Goal: Information Seeking & Learning: Learn about a topic

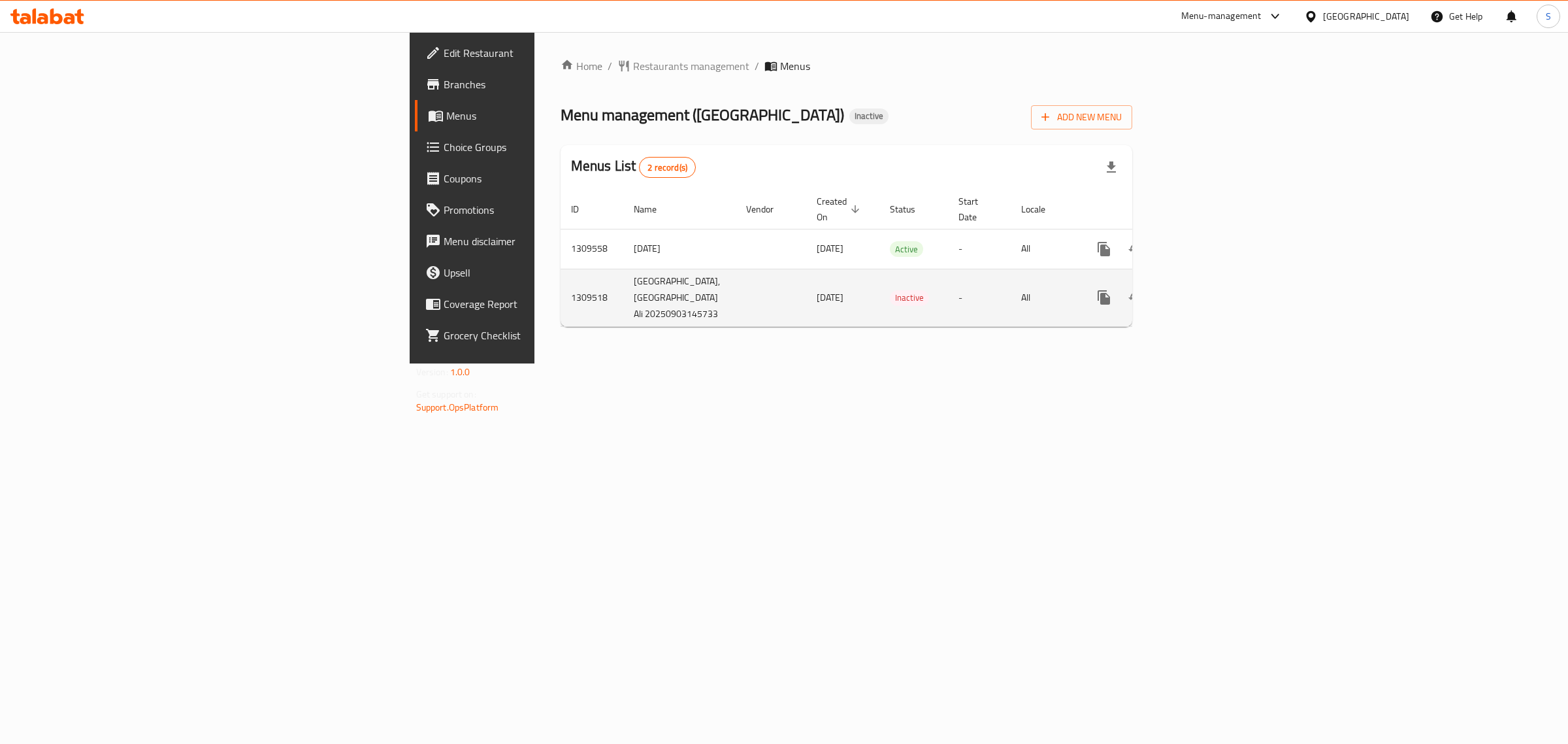
click at [1206, 295] on icon "enhanced table" at bounding box center [1198, 298] width 16 height 16
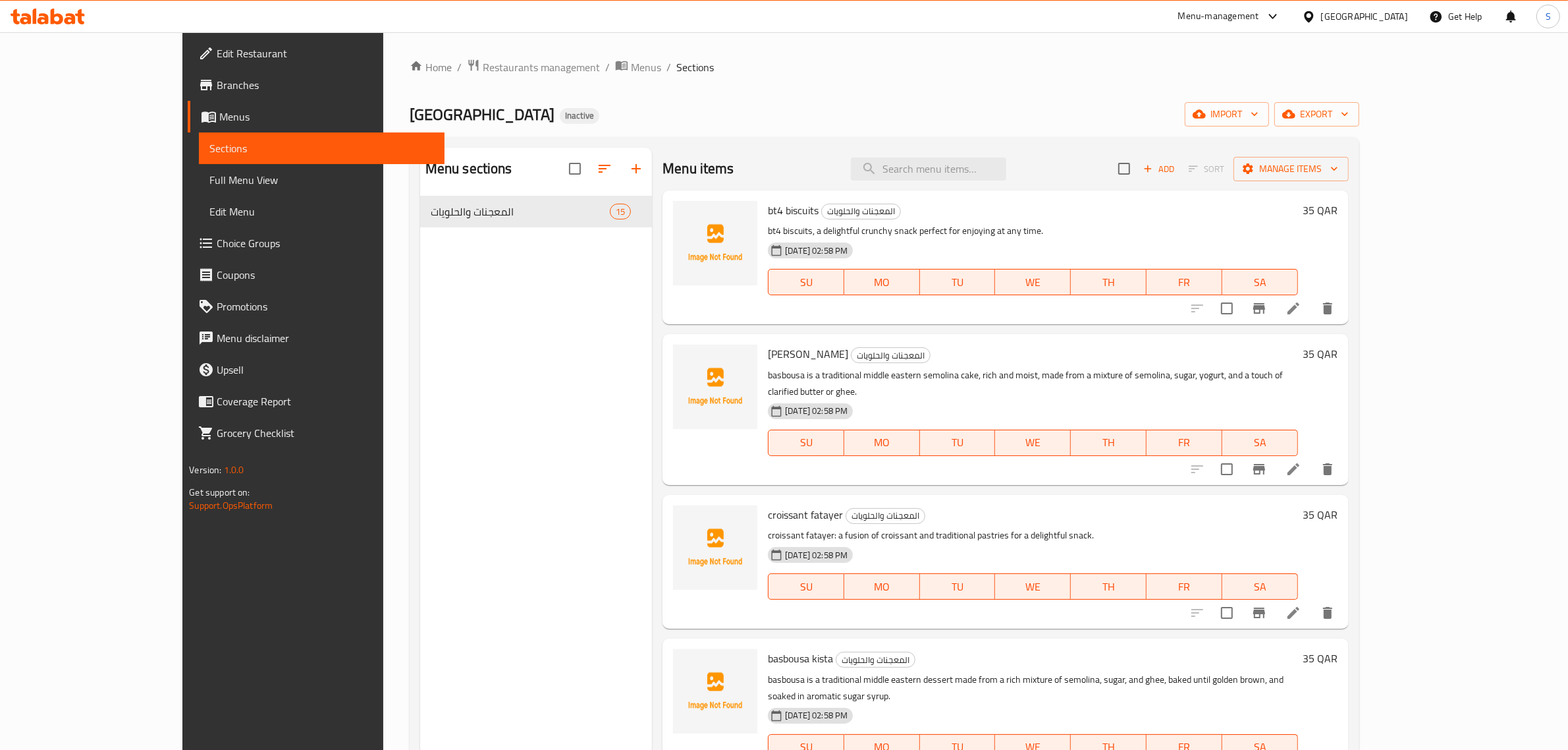
click at [210, 186] on span "Full Menu View" at bounding box center [322, 180] width 224 height 16
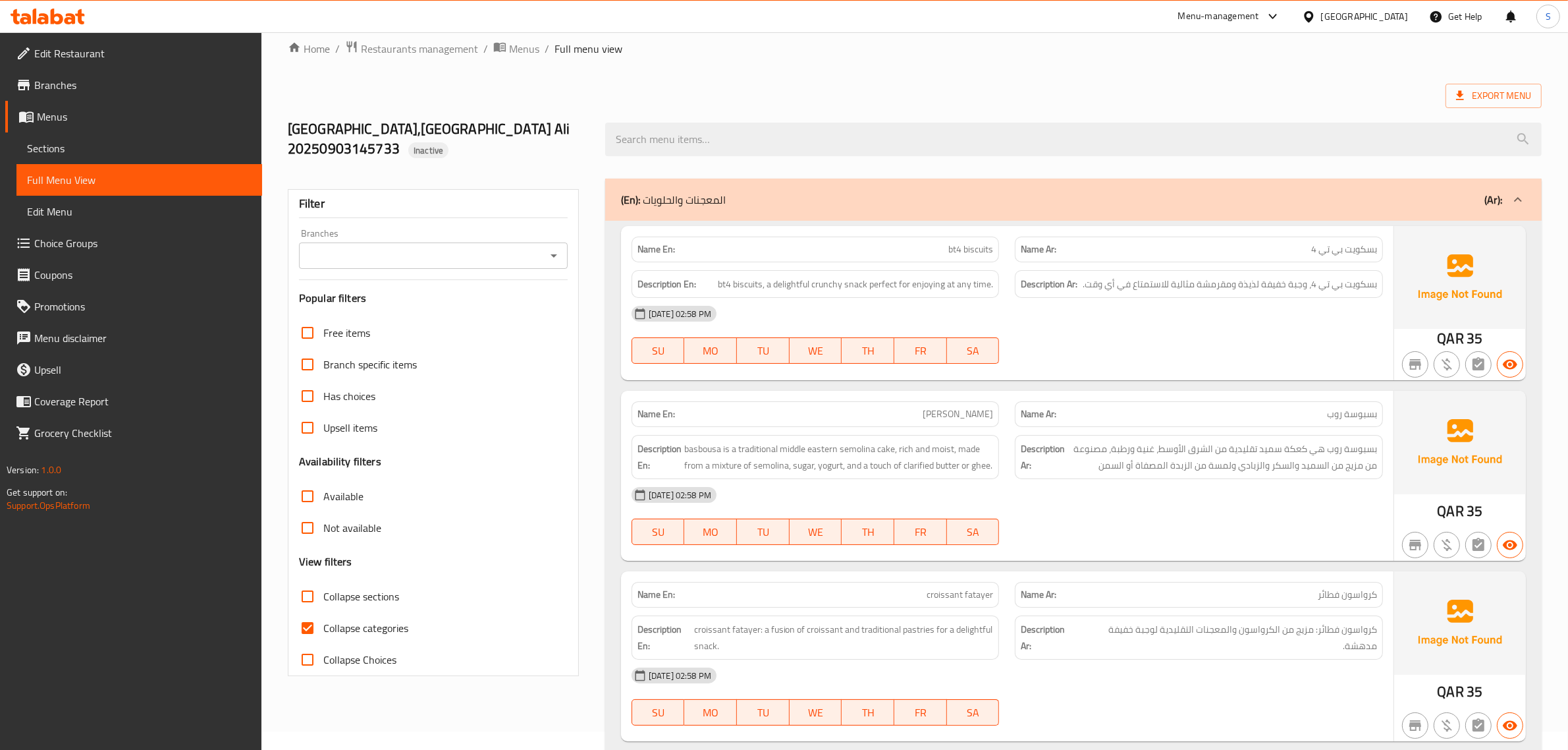
scroll to position [83, 0]
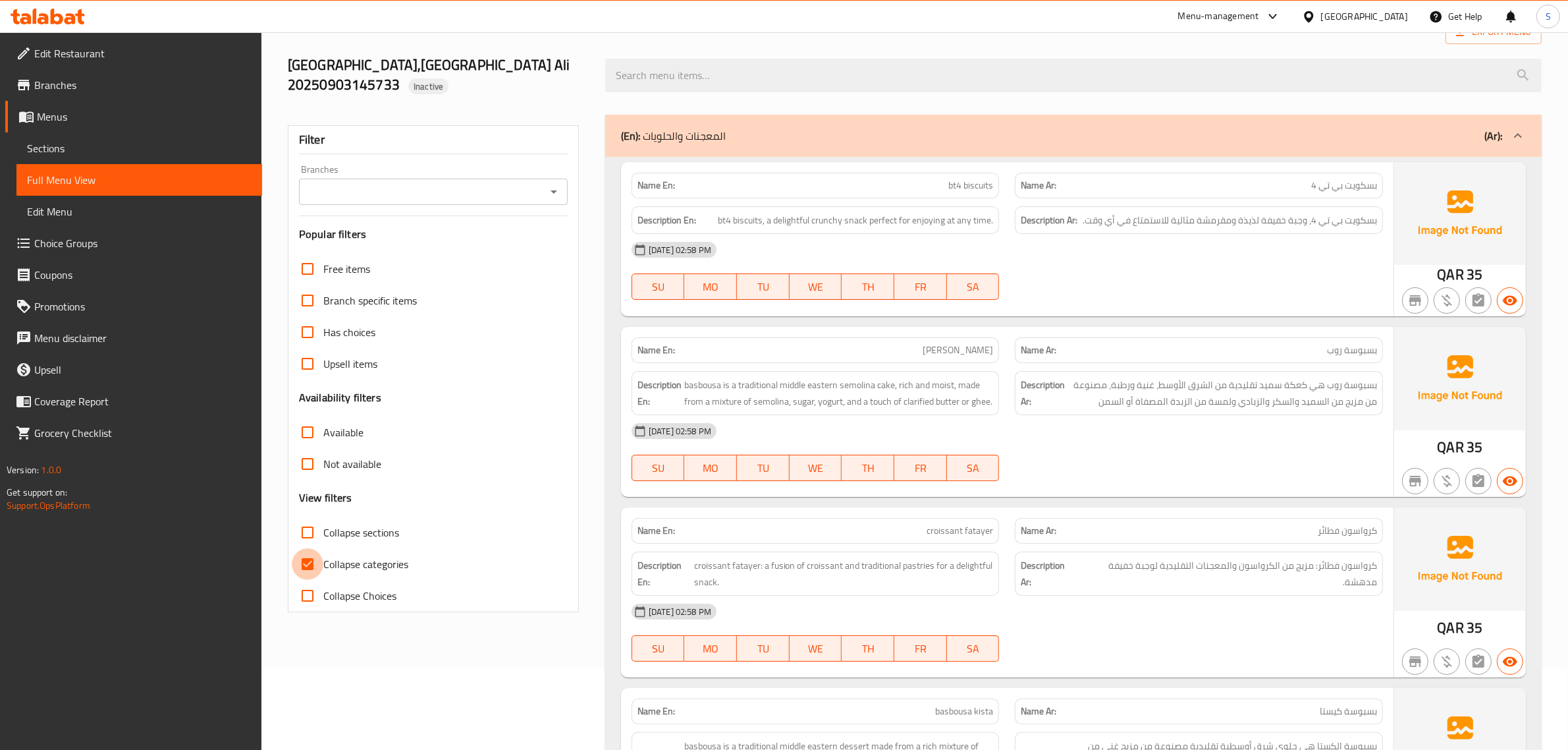
click at [298, 561] on input "Collapse categories" at bounding box center [308, 564] width 31 height 31
checkbox input "false"
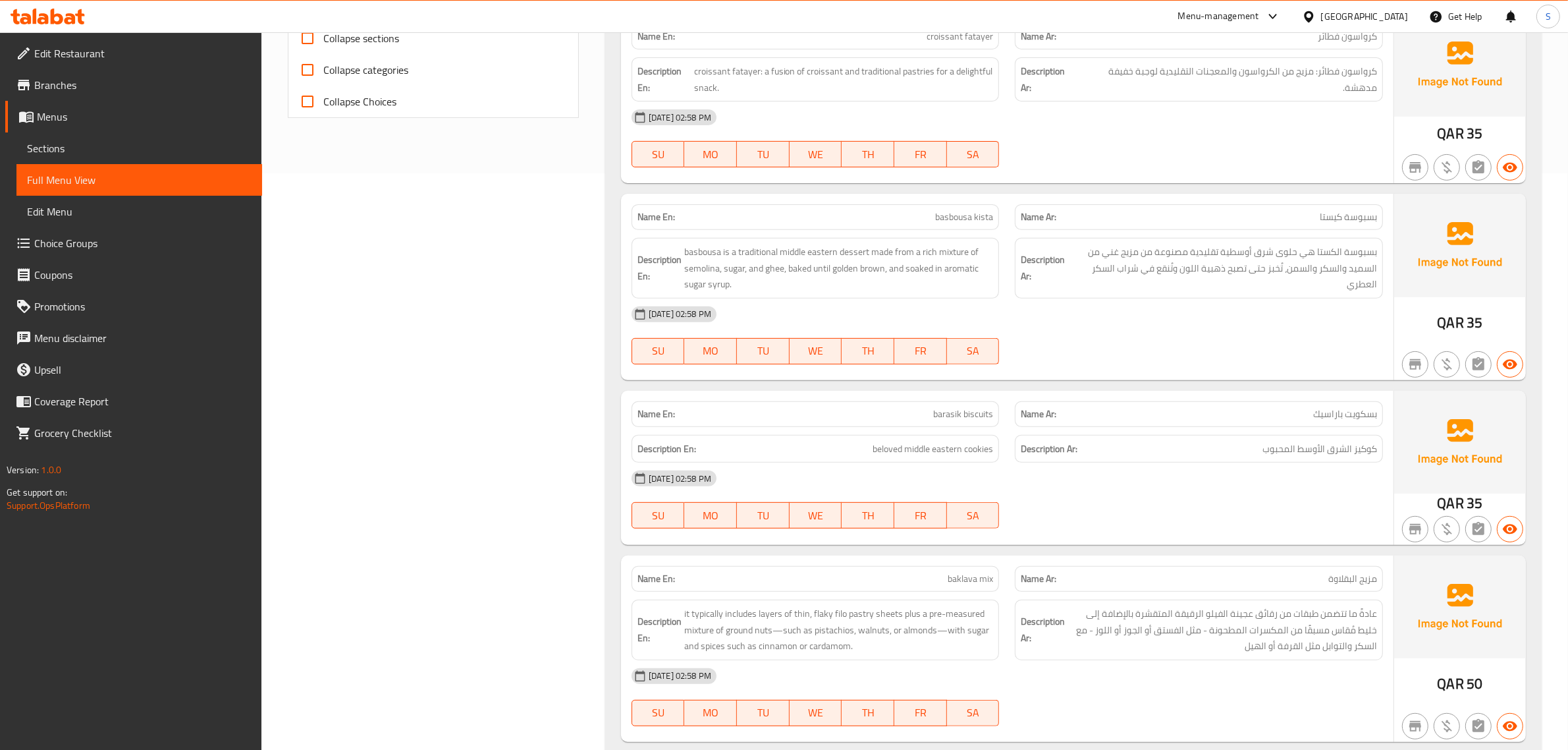
scroll to position [0, 0]
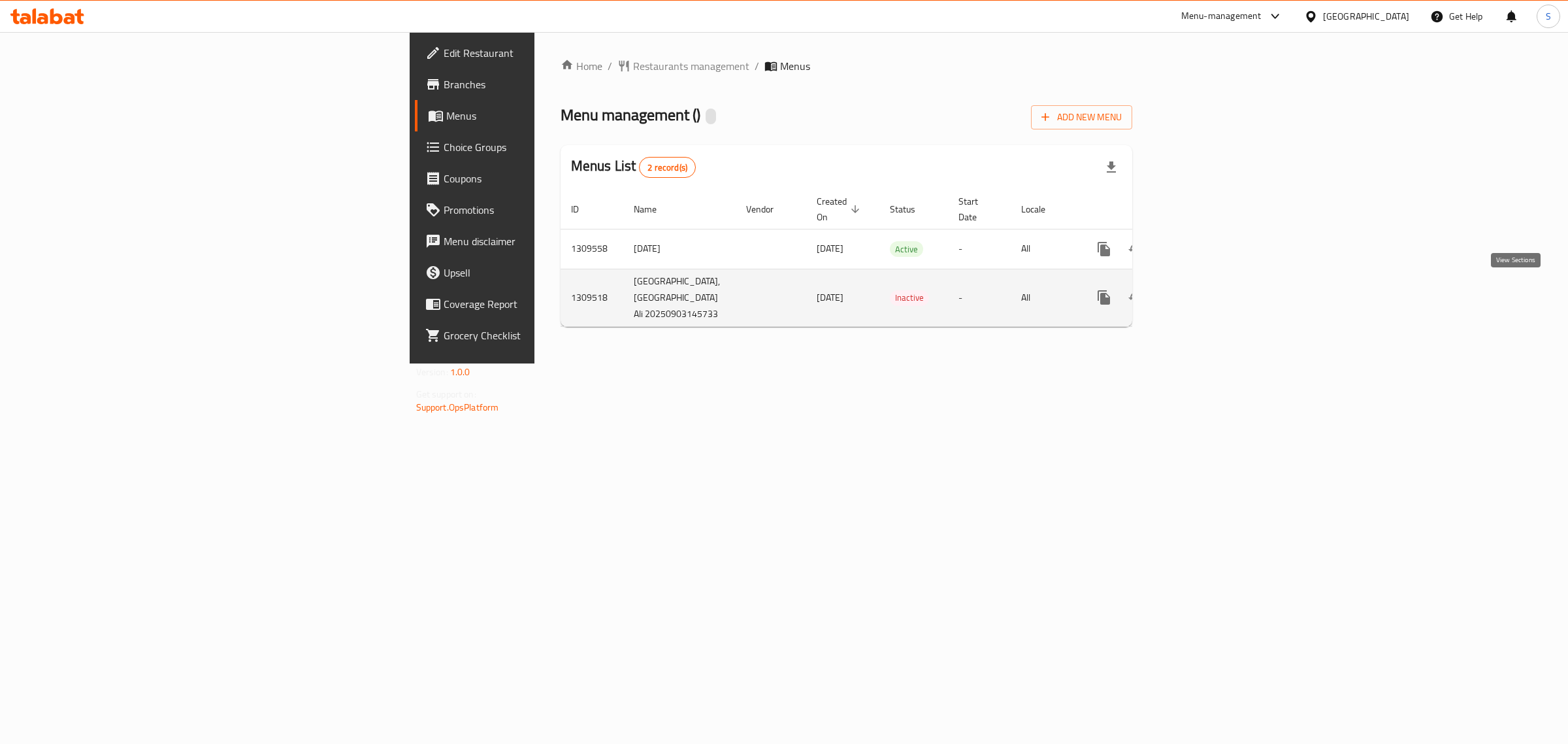
click at [1206, 295] on icon "enhanced table" at bounding box center [1198, 298] width 16 height 16
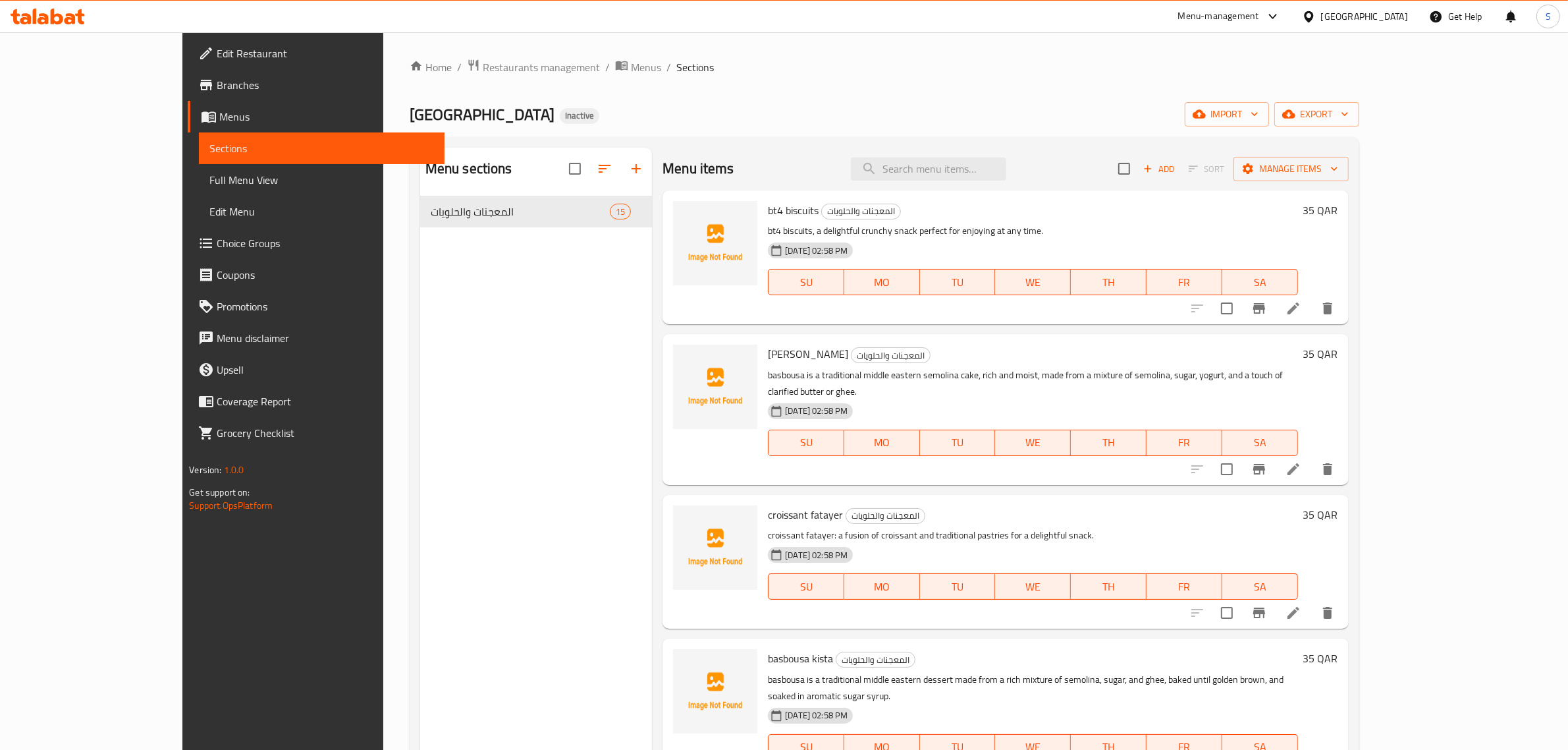
click at [45, 13] on icon at bounding box center [48, 17] width 75 height 16
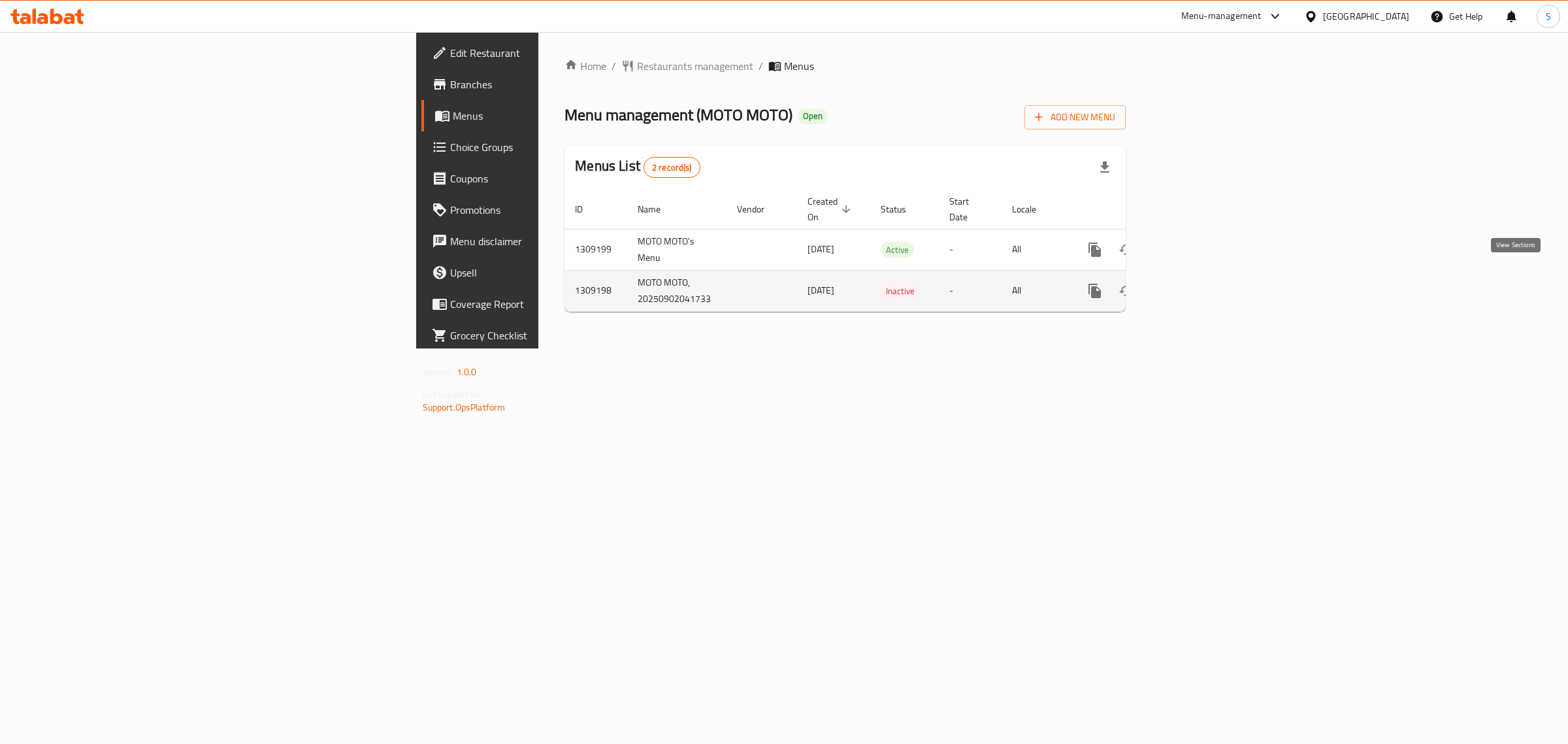
click at [1197, 283] on icon "enhanced table" at bounding box center [1189, 291] width 16 height 16
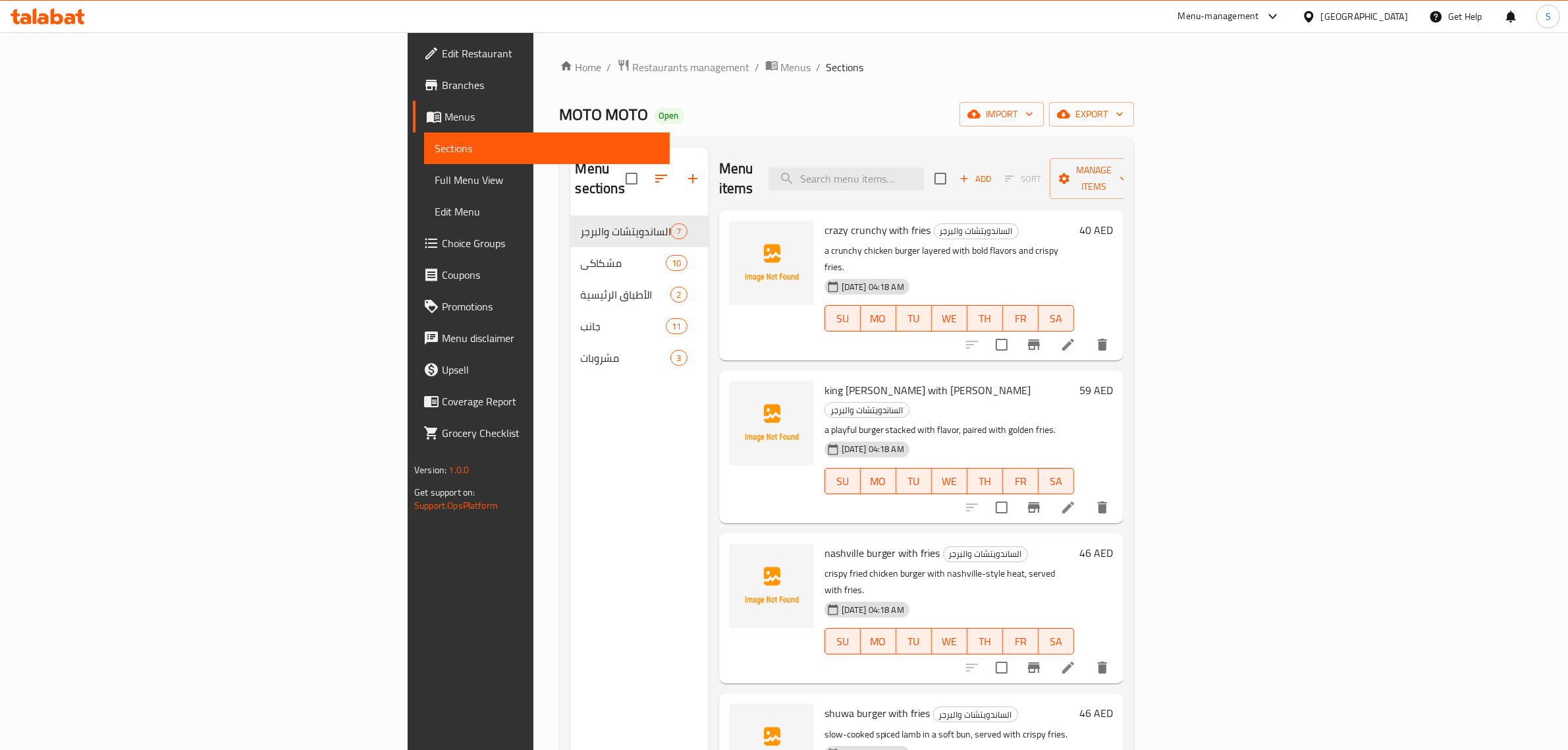
click at [435, 182] on span "Full Menu View" at bounding box center [547, 180] width 224 height 16
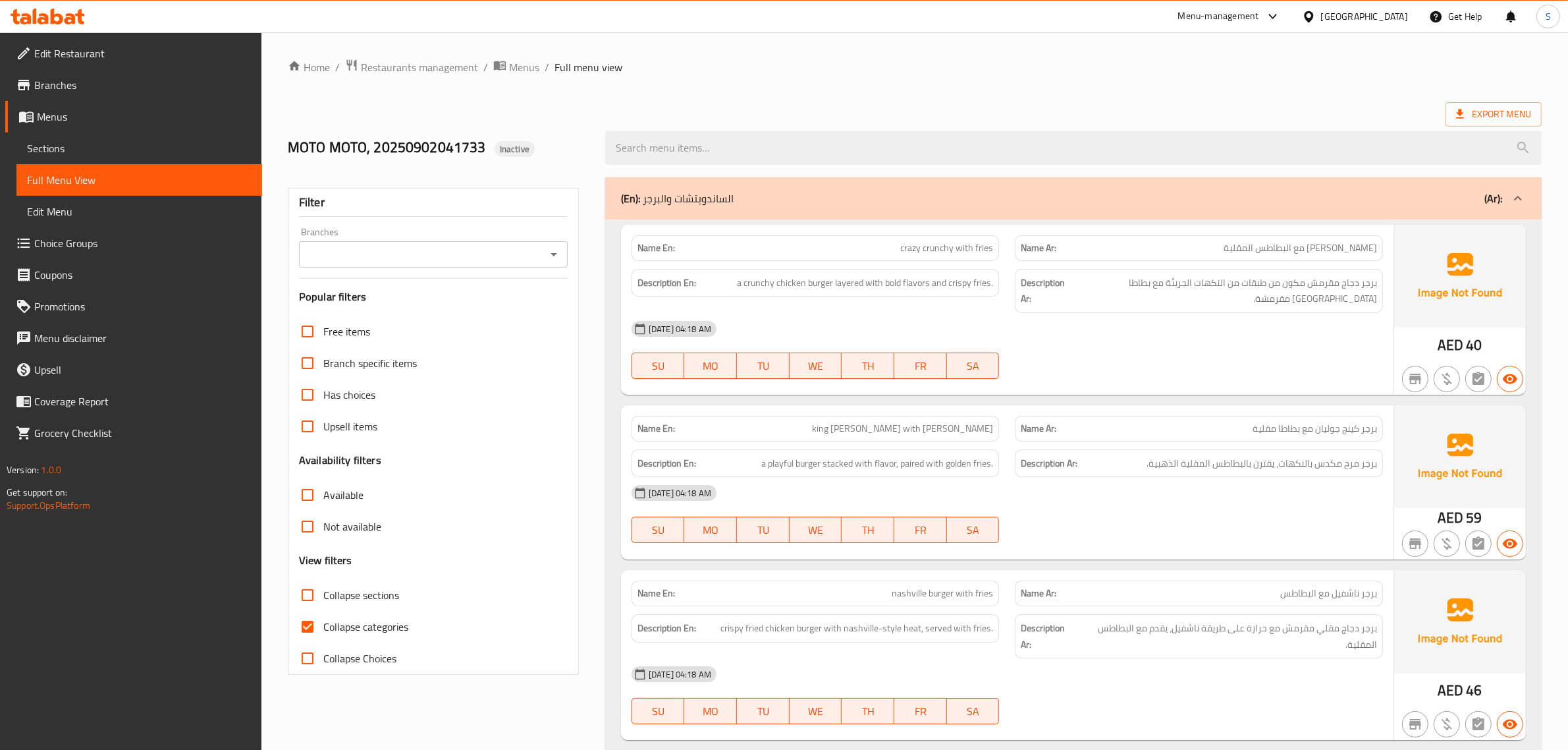
click at [302, 635] on input "Collapse categories" at bounding box center [308, 627] width 31 height 31
checkbox input "false"
click at [1473, 109] on span "Export Menu" at bounding box center [1493, 114] width 75 height 17
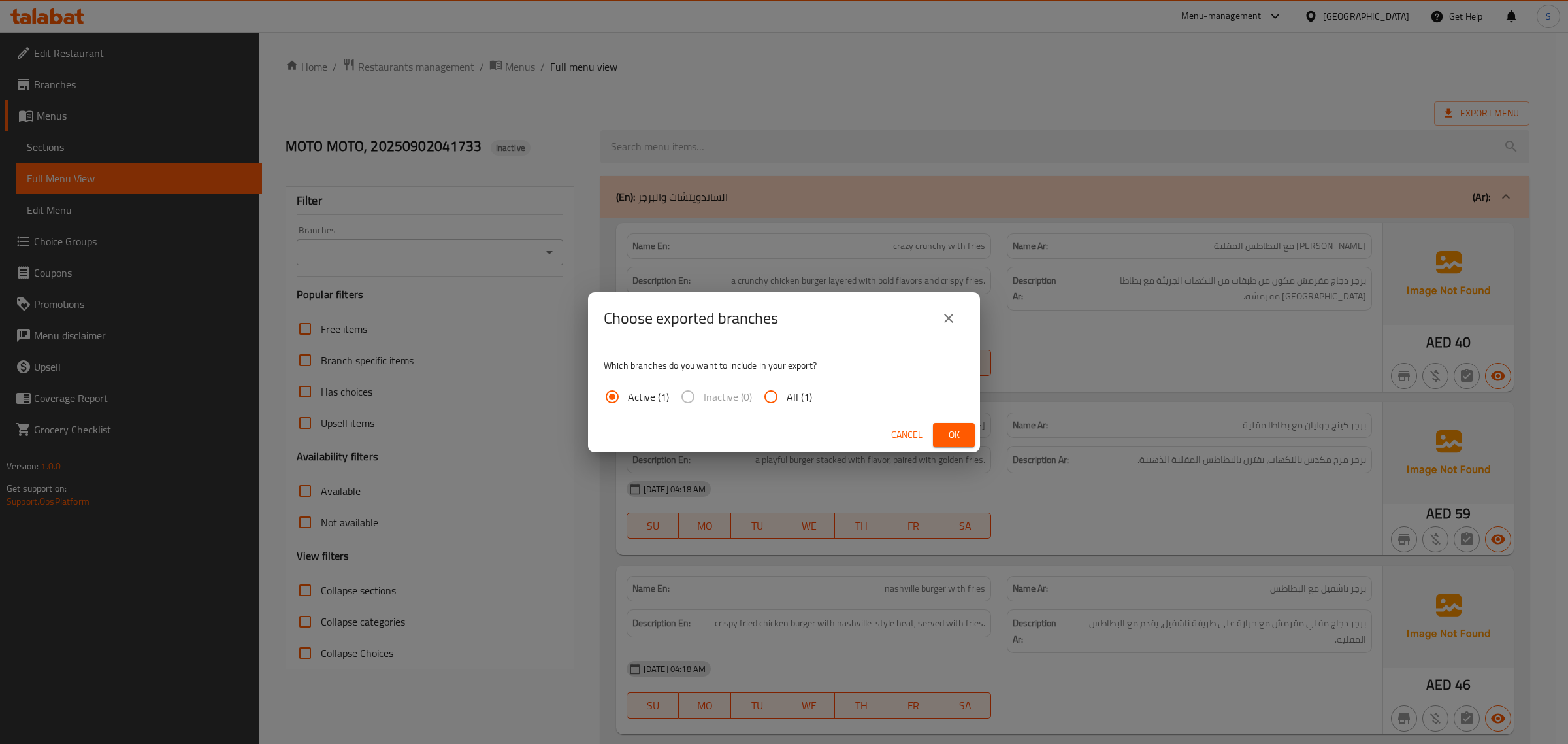
click at [804, 394] on span "All (1)" at bounding box center [799, 396] width 25 height 16
click at [786, 394] on input "All (1)" at bounding box center [771, 396] width 31 height 31
radio input "true"
click at [958, 432] on span "Ok" at bounding box center [953, 434] width 20 height 17
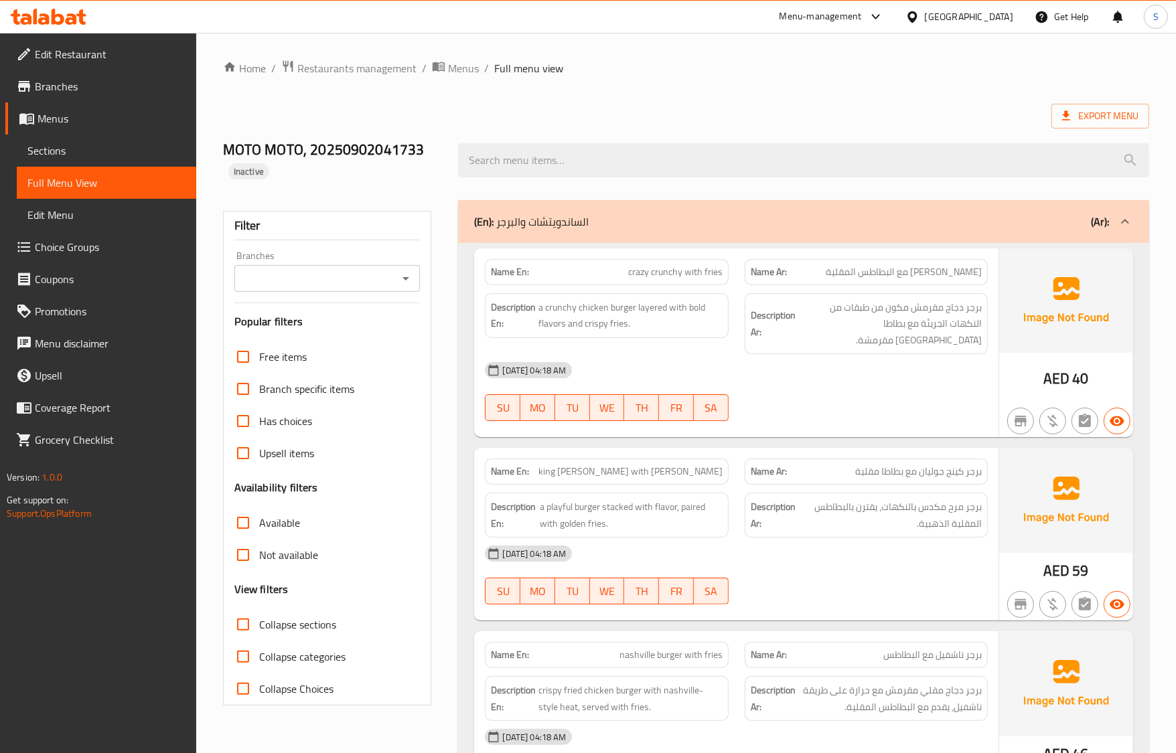
drag, startPoint x: 573, startPoint y: 112, endPoint x: 546, endPoint y: 67, distance: 52.8
click at [573, 112] on div "Export Menu" at bounding box center [686, 116] width 926 height 25
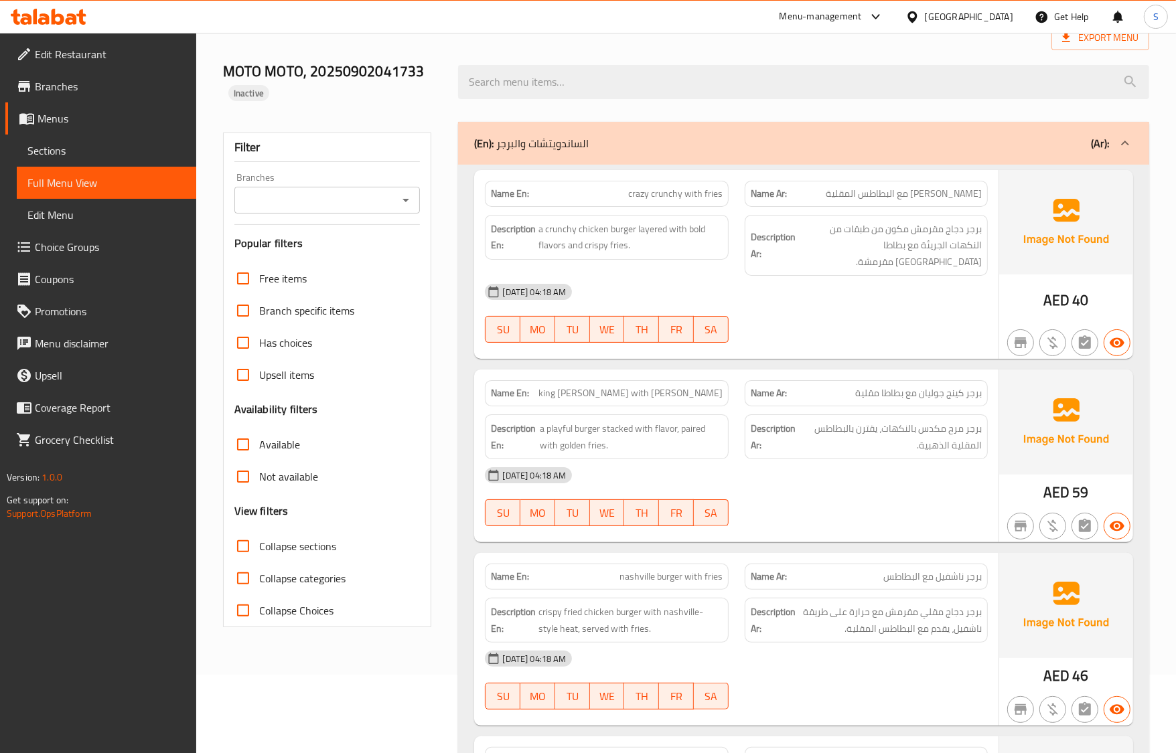
scroll to position [167, 0]
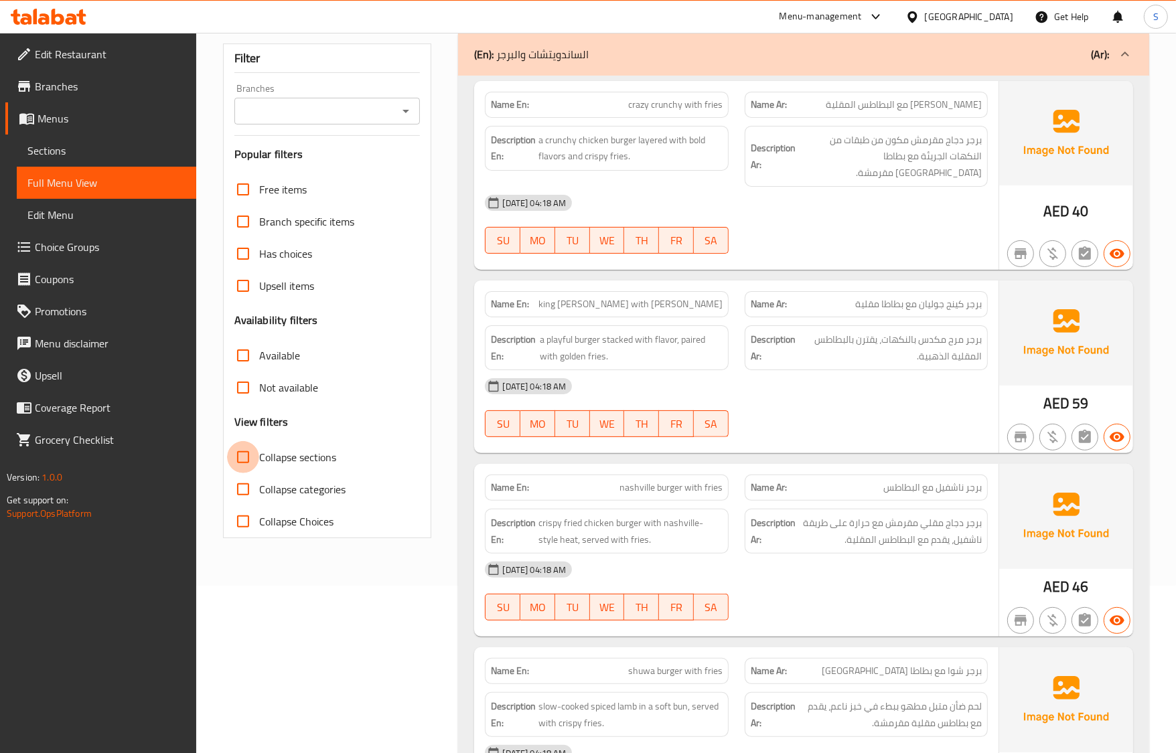
click at [242, 460] on input "Collapse sections" at bounding box center [243, 457] width 32 height 32
checkbox input "true"
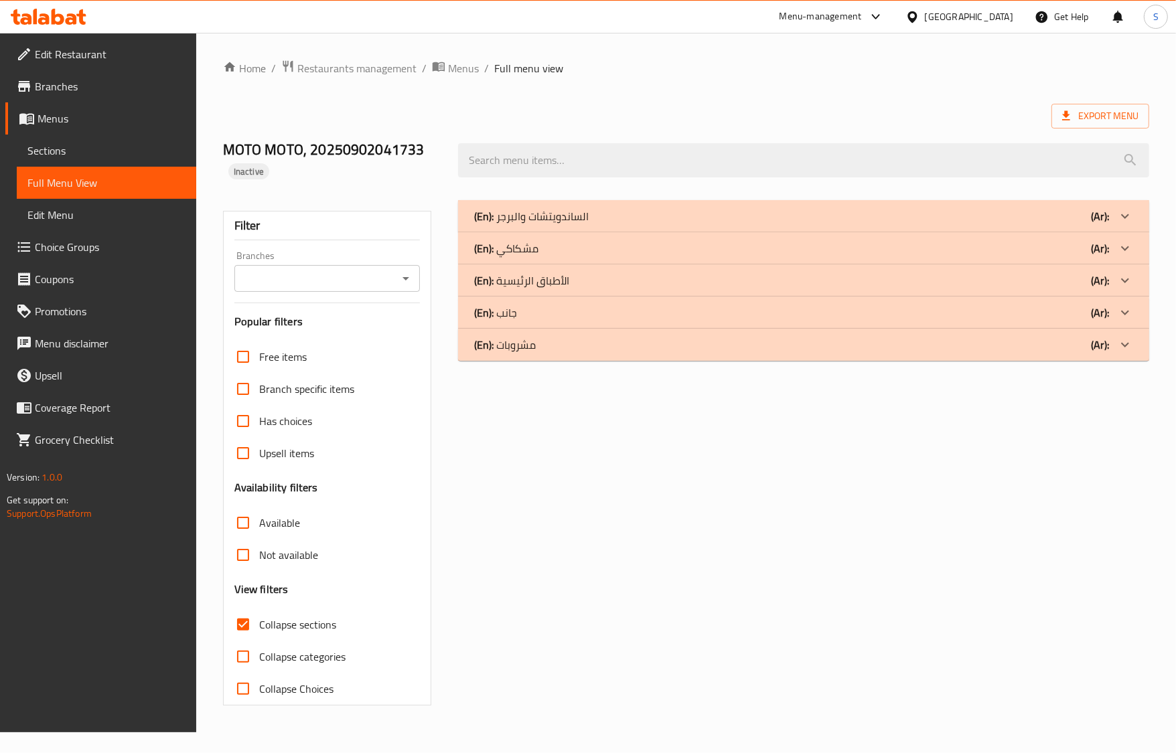
scroll to position [0, 0]
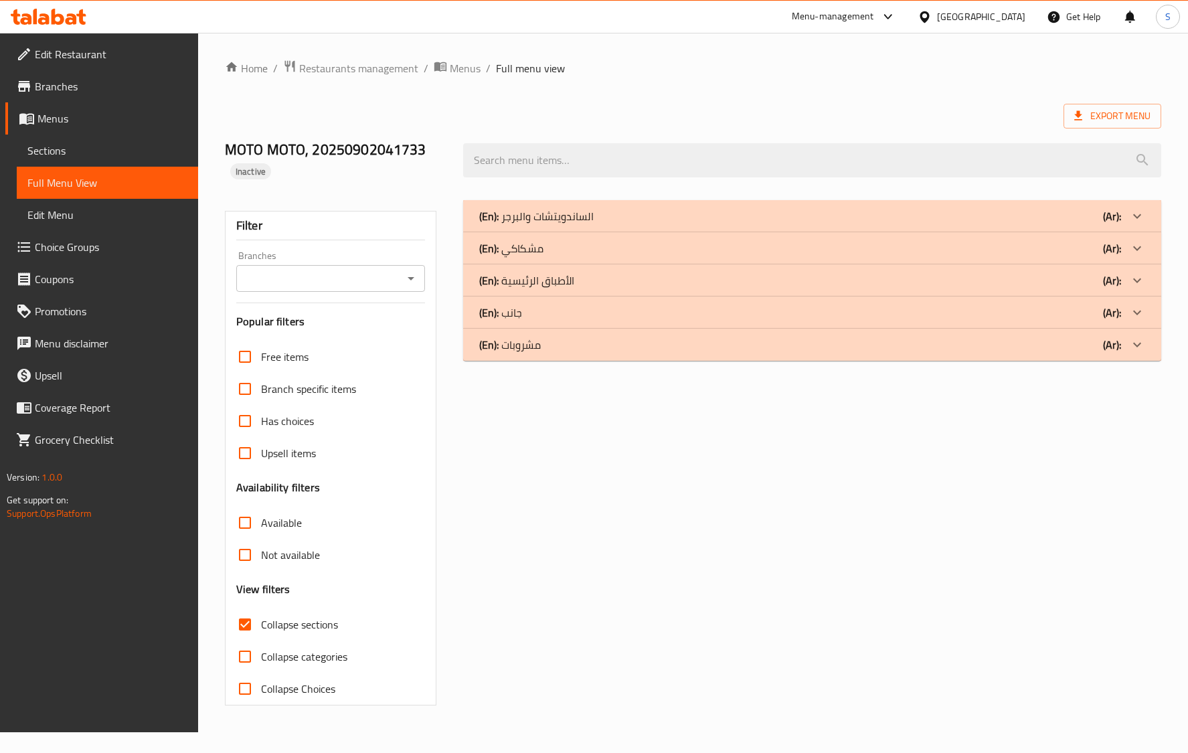
click at [583, 252] on div "(En): مشكاكي (Ar):" at bounding box center [800, 248] width 642 height 16
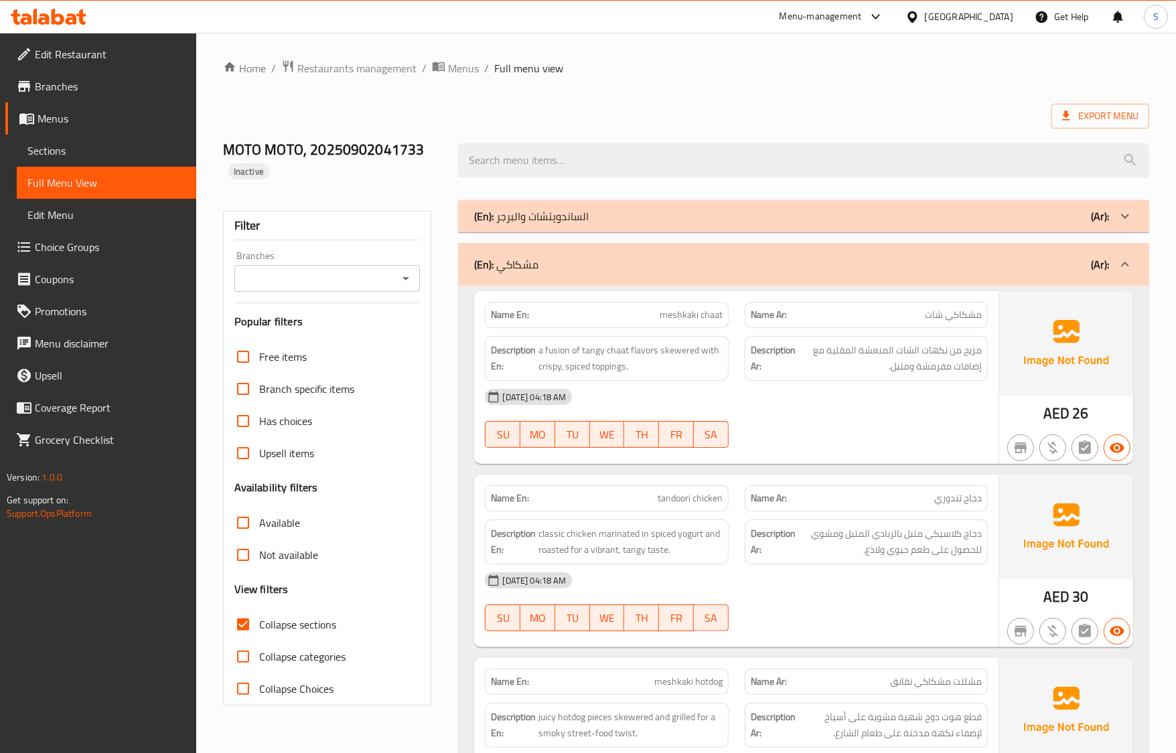
click at [758, 390] on div "[DATE] 04:18 AM" at bounding box center [736, 397] width 518 height 32
drag, startPoint x: 747, startPoint y: 399, endPoint x: 754, endPoint y: 415, distance: 17.4
click at [751, 404] on div "[DATE] 04:18 AM" at bounding box center [736, 397] width 518 height 32
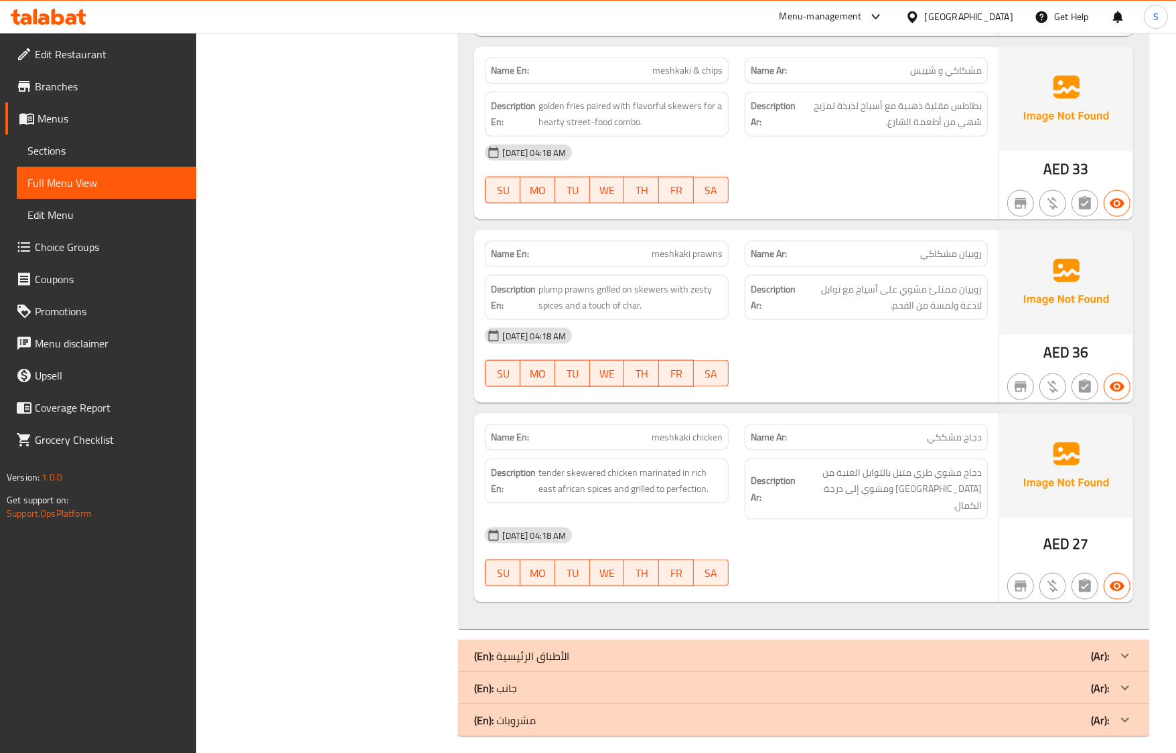
click at [594, 320] on div "Description En: plump prawns grilled on skewers with zesty spices and a touch o…" at bounding box center [606, 297] width 243 height 45
click at [816, 395] on div at bounding box center [866, 387] width 259 height 16
click at [936, 285] on div "Description Ar: روبيان ممتلئ مشوي على أسياخ مع توابل لاذعة ولمسة من الفحم." at bounding box center [866, 297] width 243 height 45
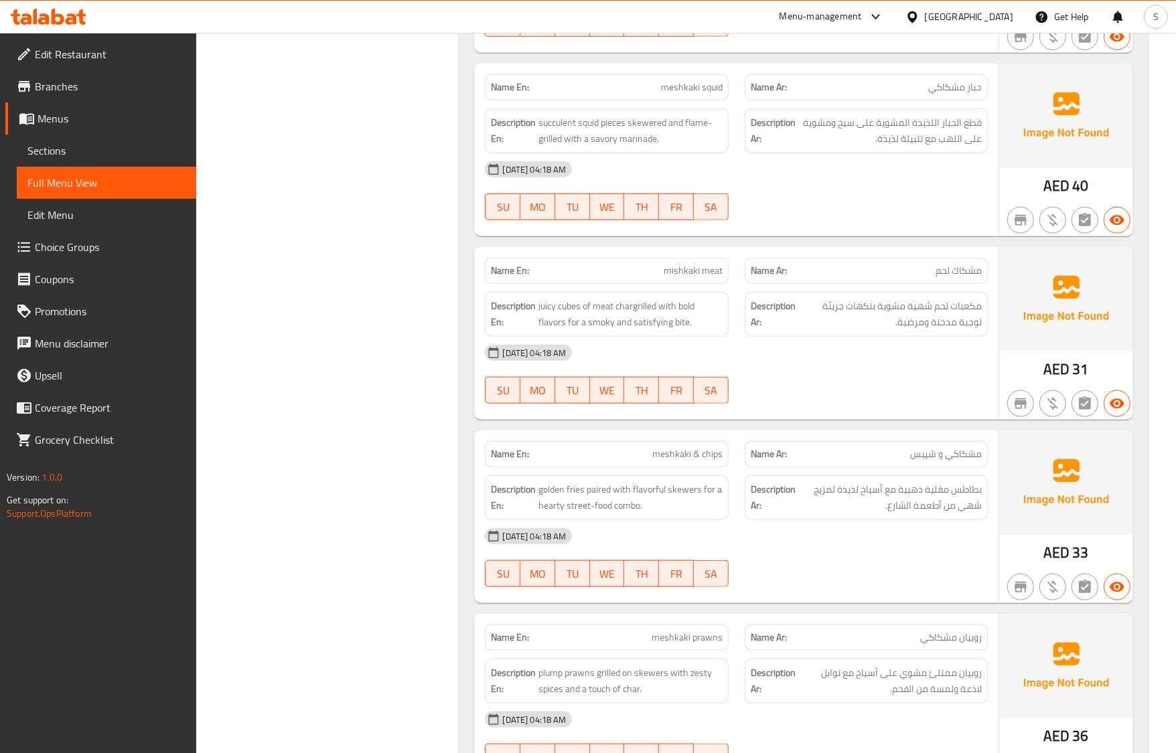
scroll to position [1170, 0]
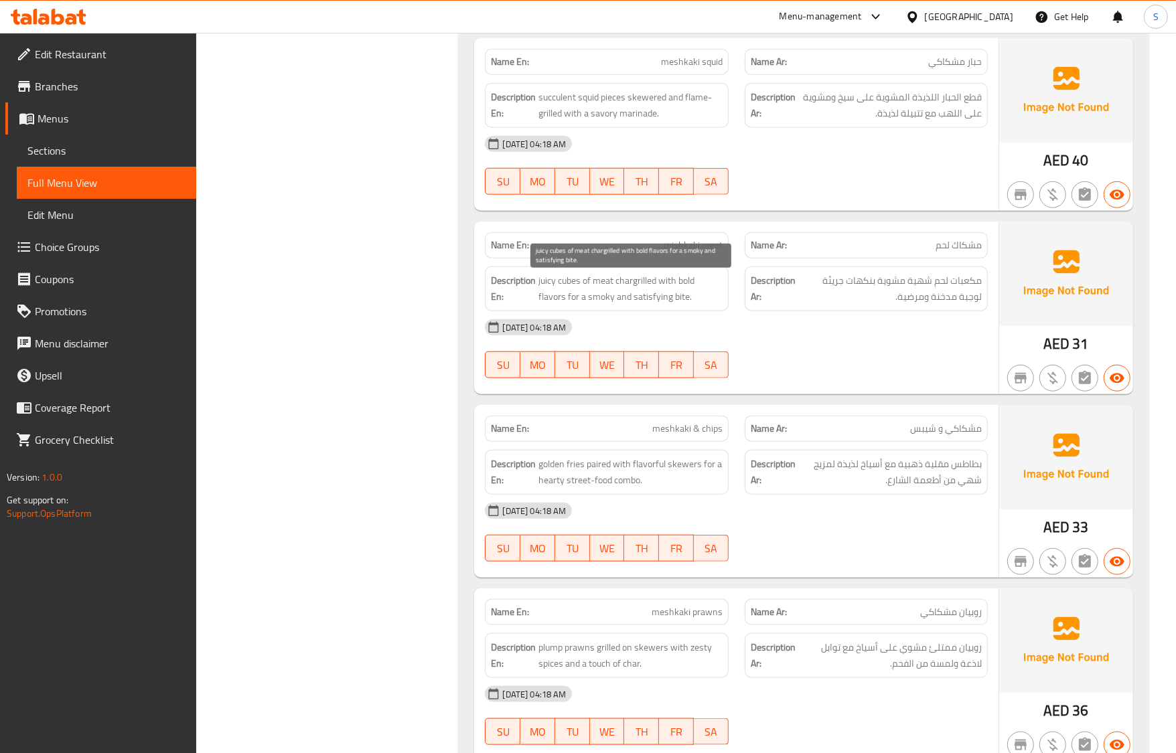
click at [644, 281] on span "juicy cubes of meat chargrilled with bold flavors for a smoky and satisfying bi…" at bounding box center [629, 289] width 183 height 33
copy span "chargrilled"
click at [902, 359] on div "02-09-2025 04:18 AM SU MO TU WE TH FR SA" at bounding box center [736, 348] width 518 height 75
click at [702, 460] on span "golden fries paired with flavorful skewers for a hearty street-food combo." at bounding box center [629, 472] width 183 height 33
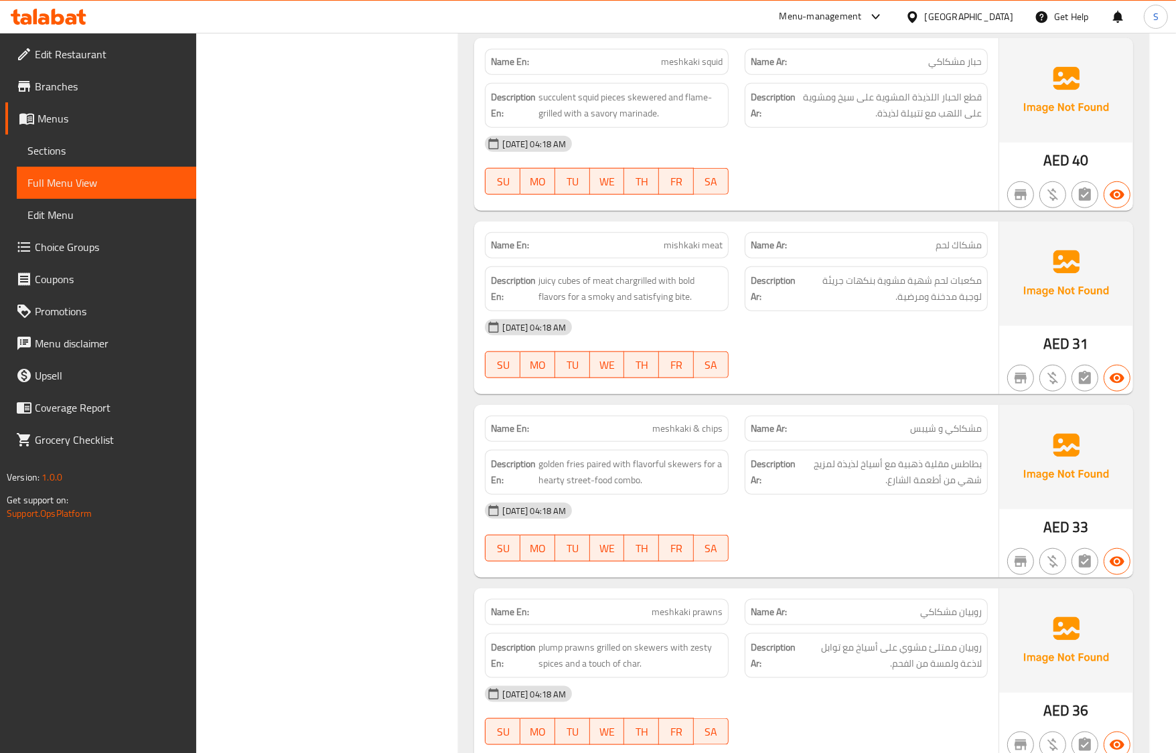
scroll to position [122, 0]
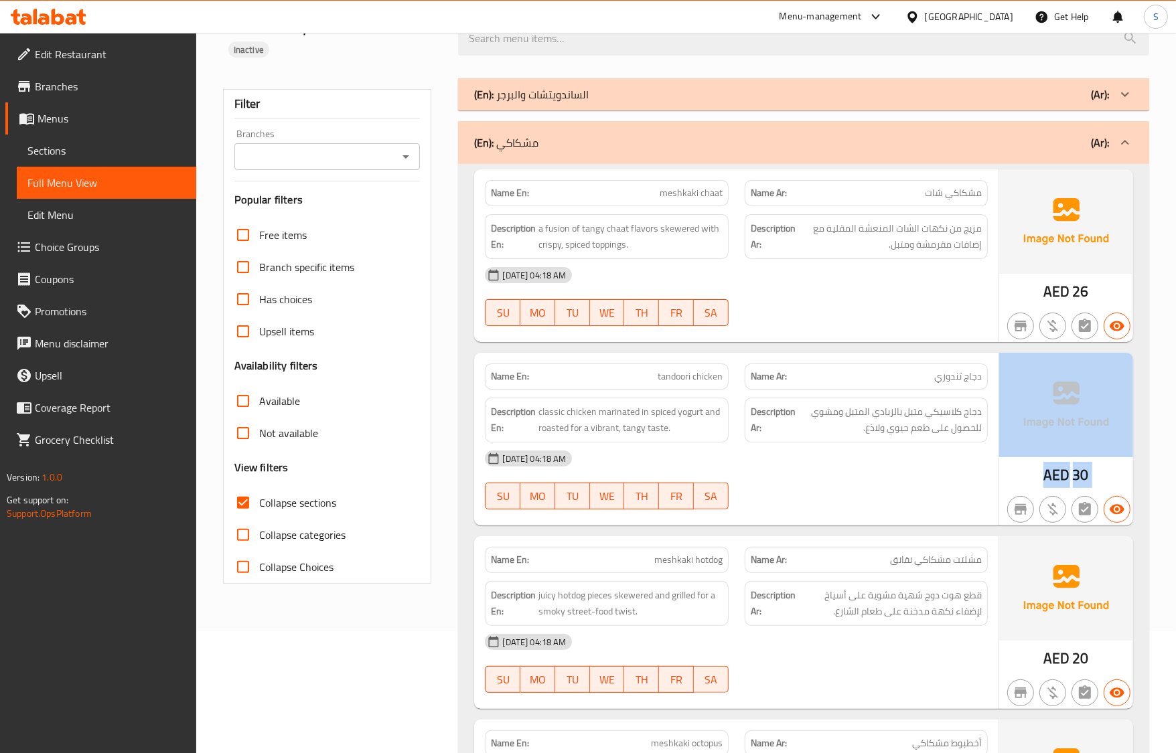
click at [1122, 476] on div "AED 30" at bounding box center [1066, 439] width 134 height 173
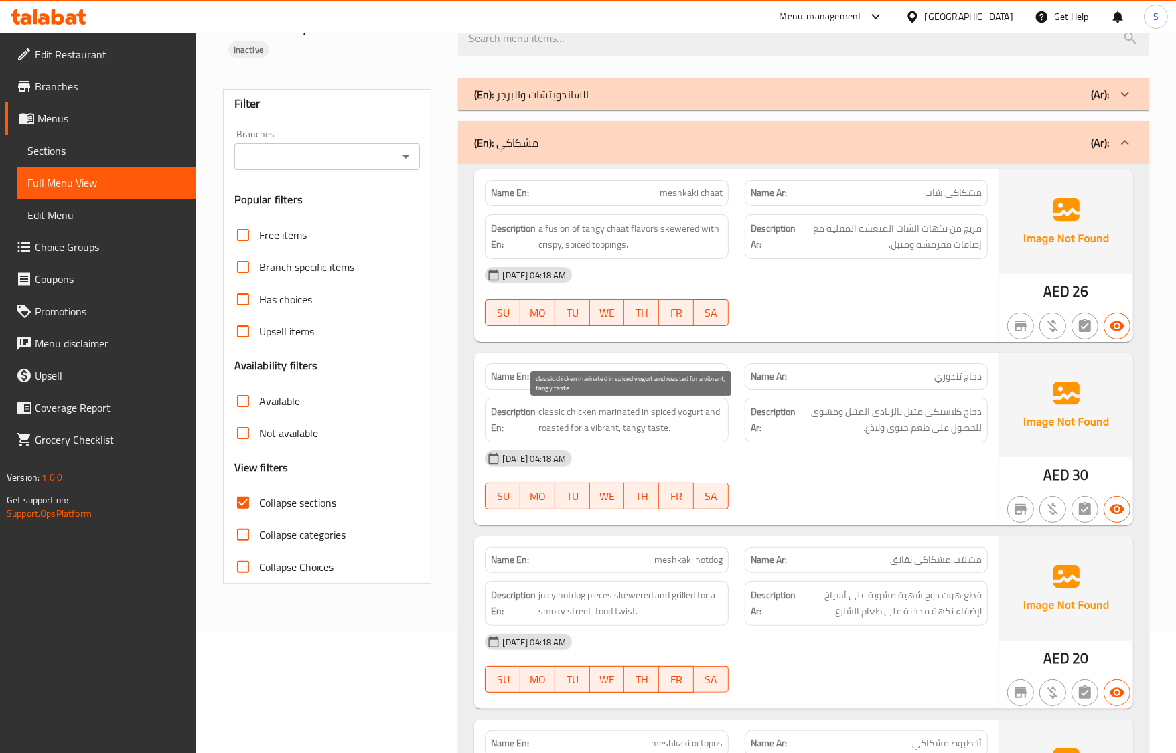
drag, startPoint x: 574, startPoint y: 418, endPoint x: 564, endPoint y: 436, distance: 19.8
click at [574, 418] on span "classic chicken marinated in spiced yogurt and roasted for a vibrant, tangy tas…" at bounding box center [629, 420] width 183 height 33
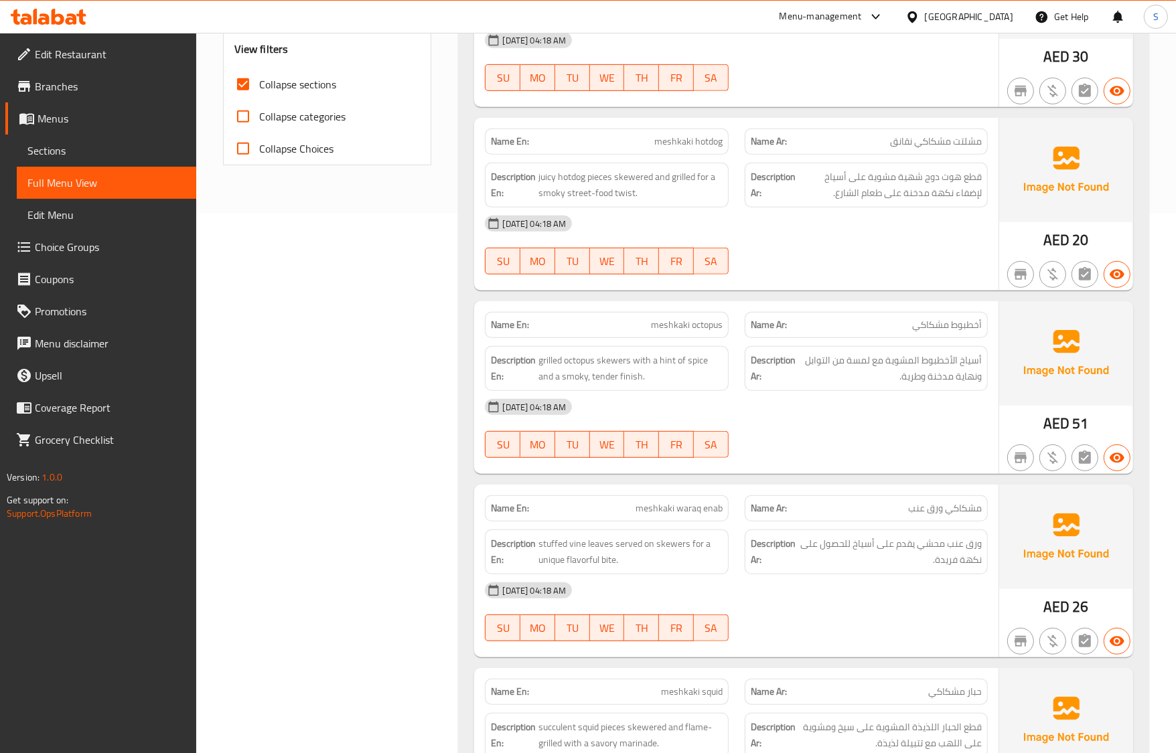
scroll to position [541, 0]
click at [865, 457] on div at bounding box center [866, 457] width 259 height 16
click at [640, 449] on span "TH" at bounding box center [641, 444] width 24 height 19
type button "4"
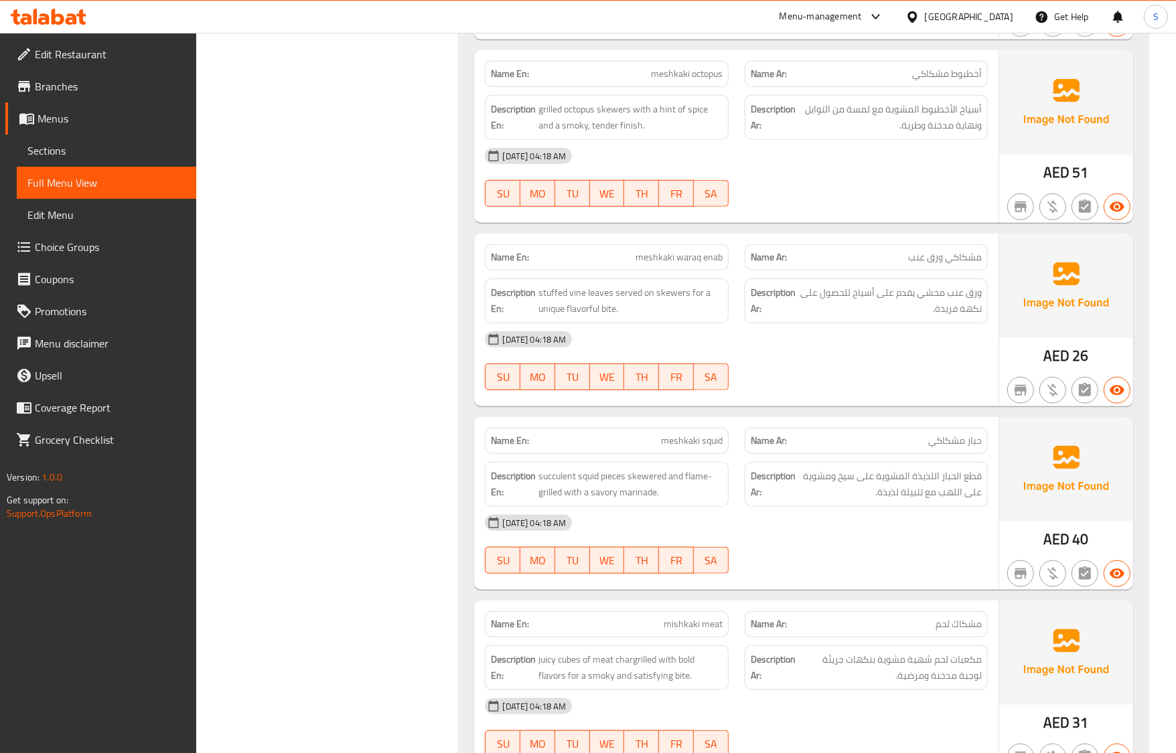
scroll to position [792, 0]
click at [737, 455] on div "Name Ar: حبار مشكاكي" at bounding box center [866, 440] width 259 height 42
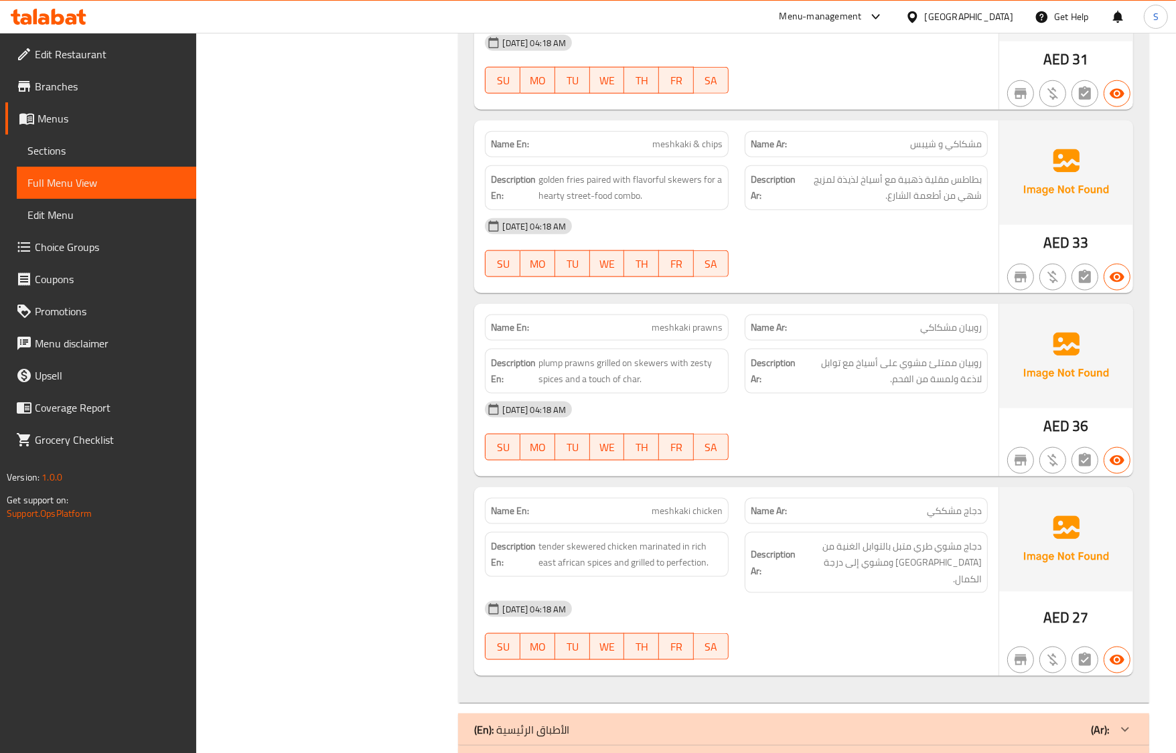
click at [507, 329] on strong "Name En:" at bounding box center [510, 328] width 38 height 14
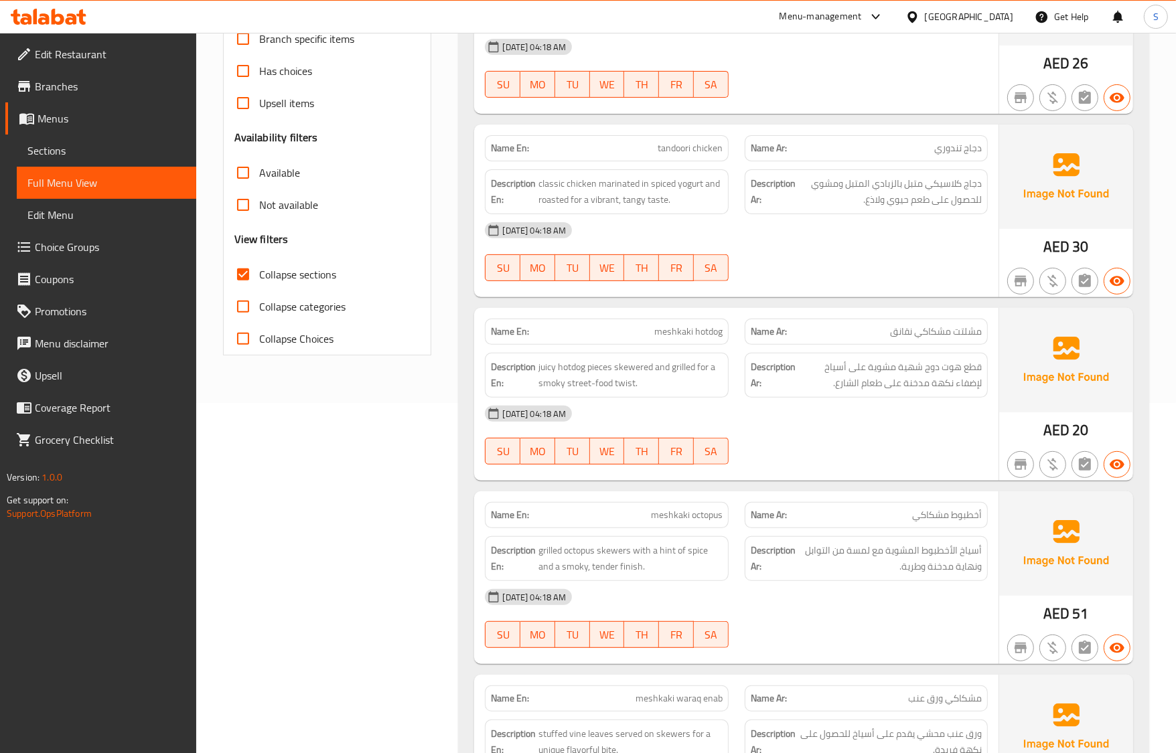
click at [723, 333] on div "Name En: meshkaki hotdog" at bounding box center [606, 332] width 243 height 26
copy span "meshkaki hotdog"
click at [932, 338] on span "مشلتت مشكاكي نقانق" at bounding box center [936, 332] width 92 height 14
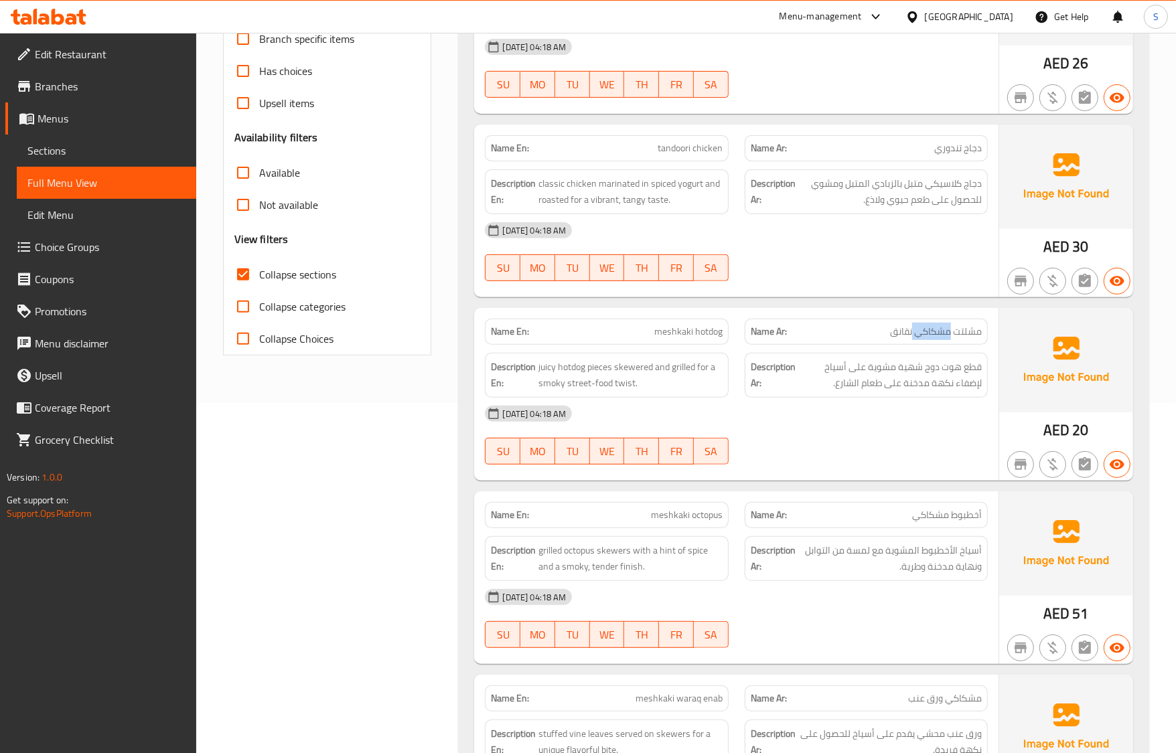
click at [931, 338] on span "مشلتت مشكاكي نقانق" at bounding box center [936, 332] width 92 height 14
copy span "مشلتت مشكاكي نقانق"
click at [925, 311] on div "Name Ar: مشلتت مشكاكي نقانق" at bounding box center [866, 332] width 259 height 42
click at [928, 321] on div "Name Ar: مشلتت مشكاكي نقانق" at bounding box center [866, 332] width 243 height 26
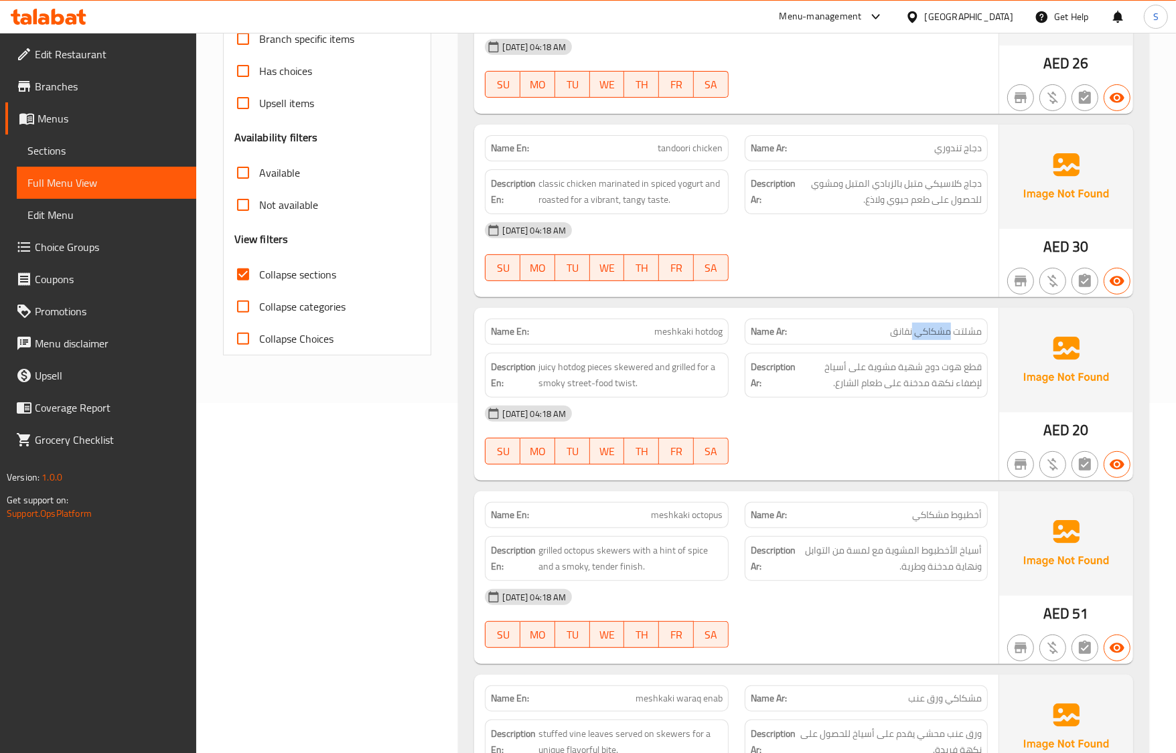
click at [928, 321] on div "Name Ar: مشلتت مشكاكي نقانق" at bounding box center [866, 332] width 243 height 26
copy span "مشلتت مشكاكي نقانق"
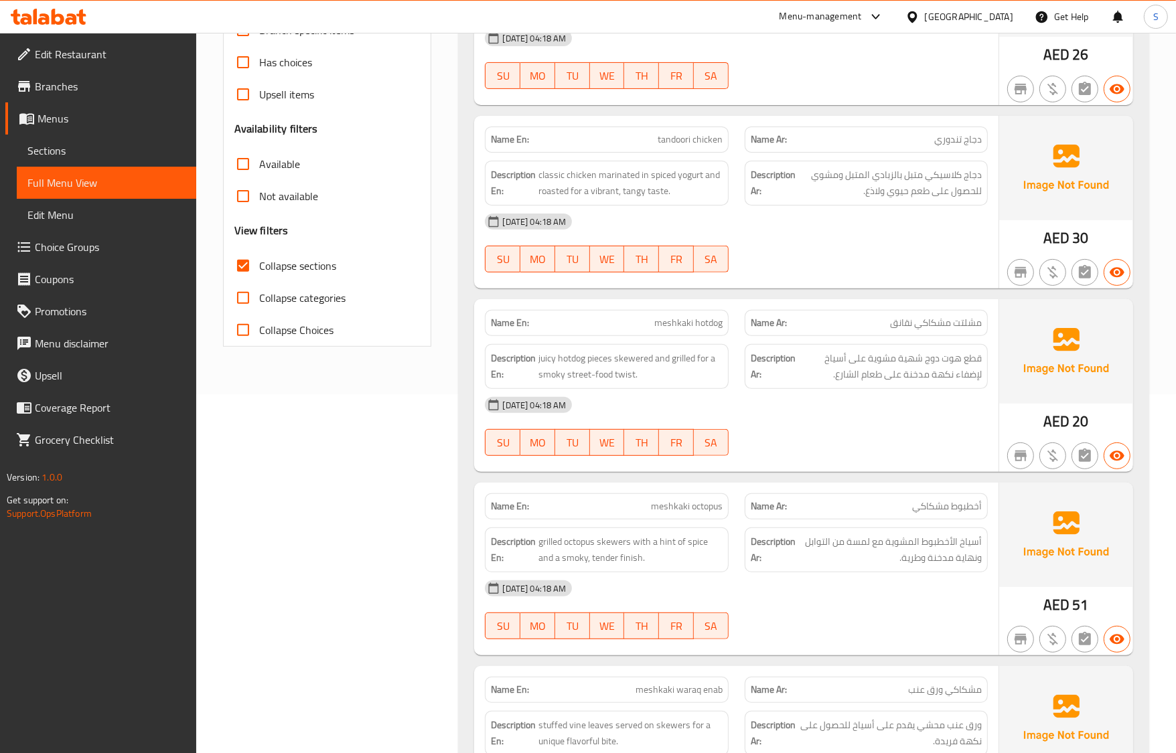
scroll to position [694, 0]
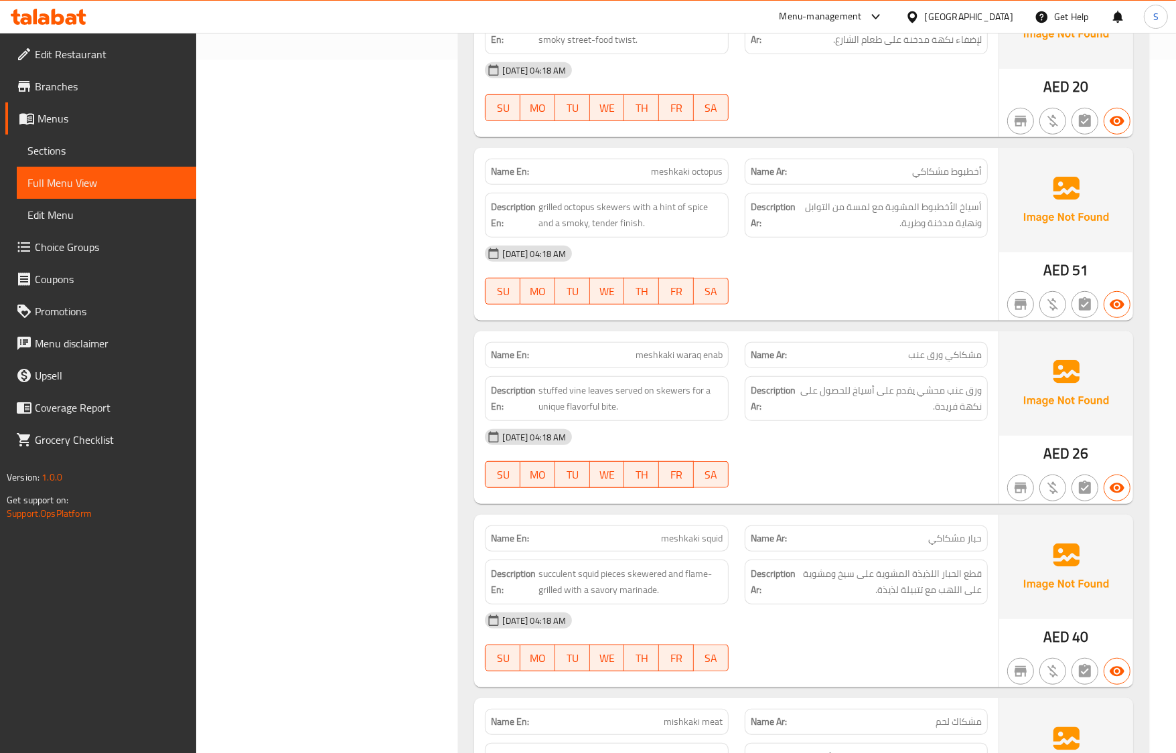
click at [858, 528] on div "Name Ar: حبار مشكاكي" at bounding box center [866, 539] width 243 height 26
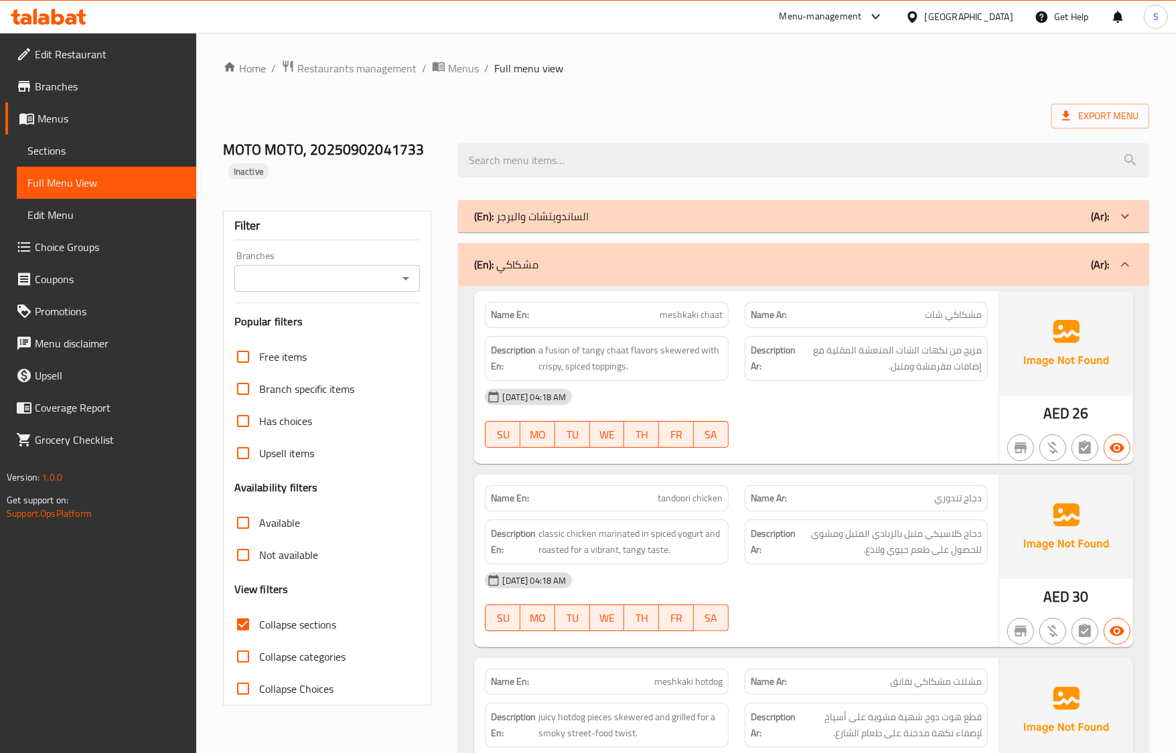
click at [949, 500] on span "دجاج تندوري" at bounding box center [958, 498] width 48 height 14
click at [675, 350] on span "a fusion of tangy chaat flavors skewered with crispy, spiced toppings." at bounding box center [629, 358] width 183 height 33
copy span "skewered"
click at [718, 574] on div "[DATE] 04:18 AM" at bounding box center [736, 580] width 518 height 32
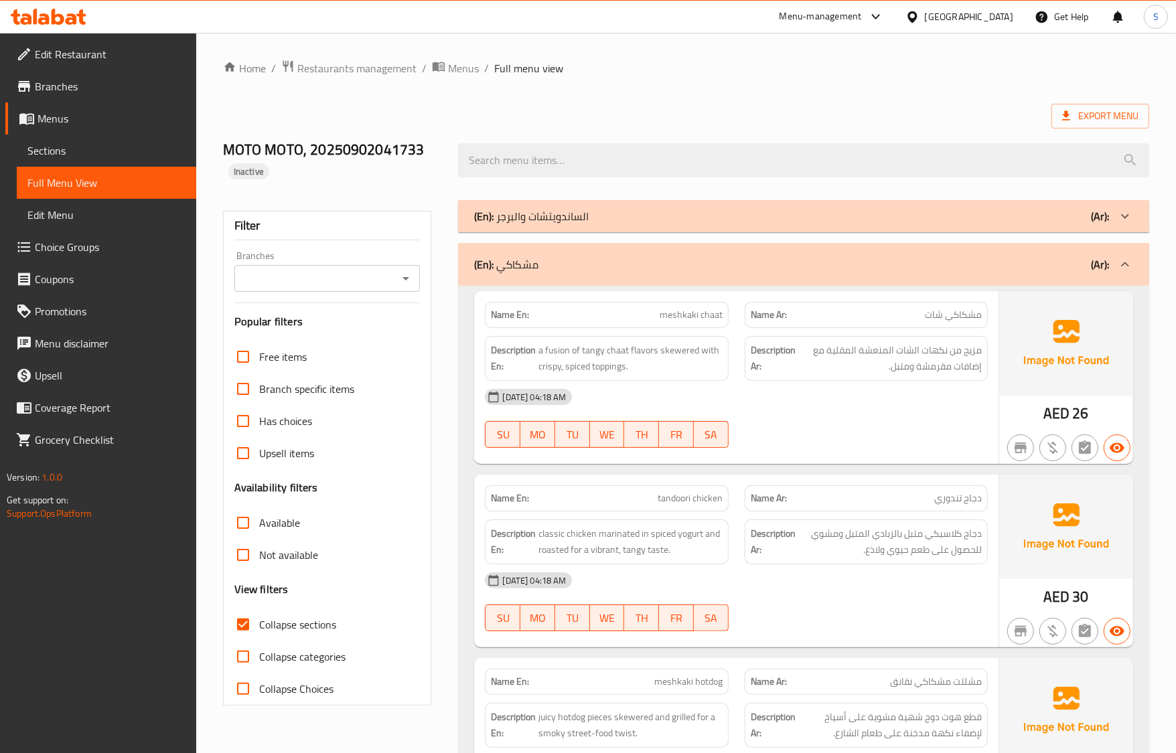
scroll to position [1271, 0]
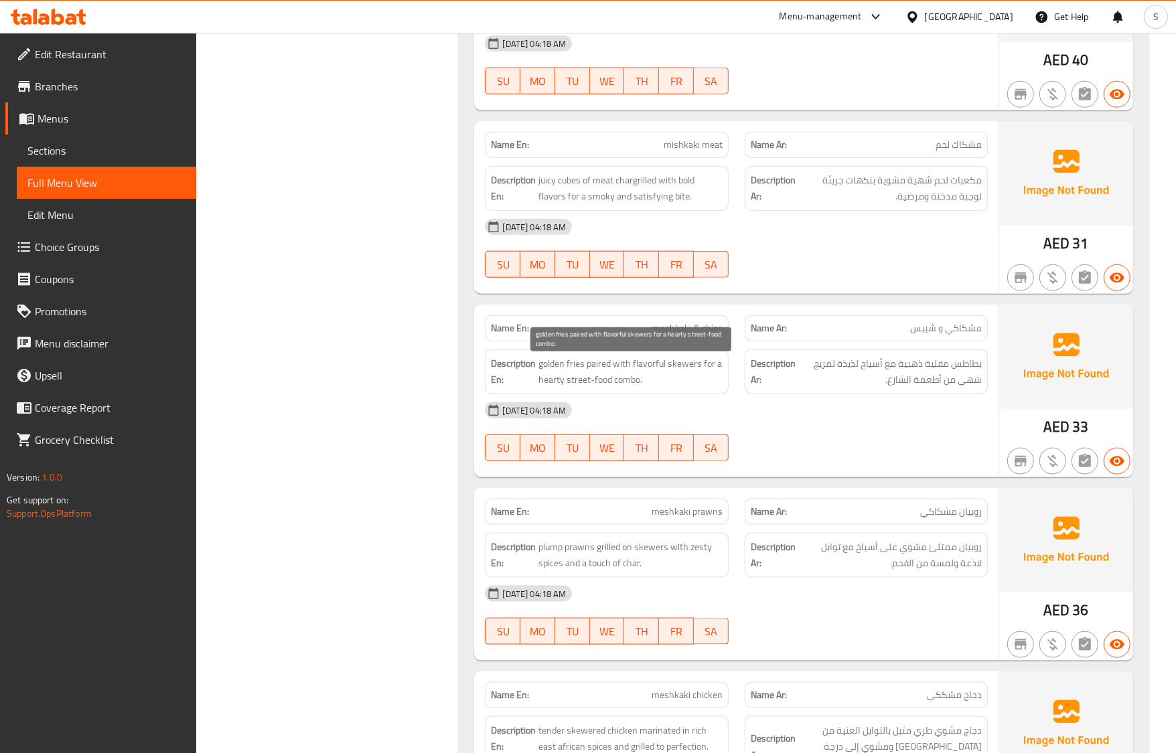
click at [621, 387] on span "golden fries paired with flavorful skewers for a hearty street-food combo." at bounding box center [629, 372] width 183 height 33
copy span "combo"
click at [544, 469] on div "SU MO TU WE TH FR SA" at bounding box center [606, 448] width 259 height 43
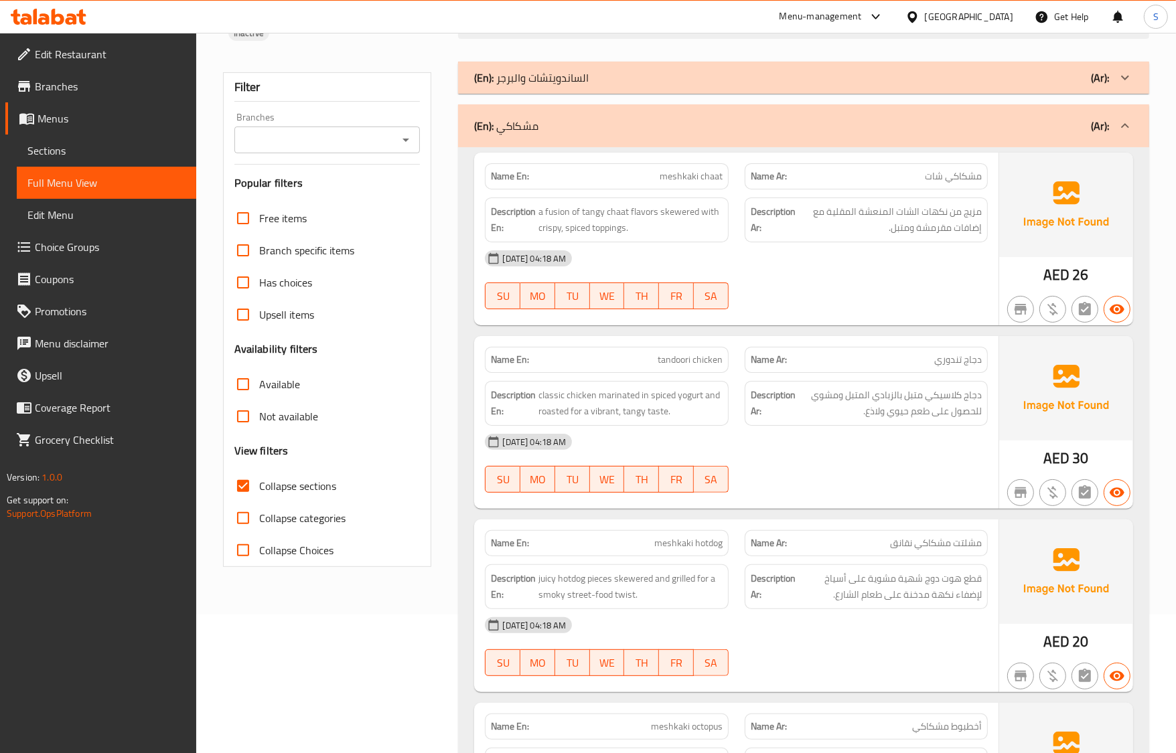
scroll to position [167, 0]
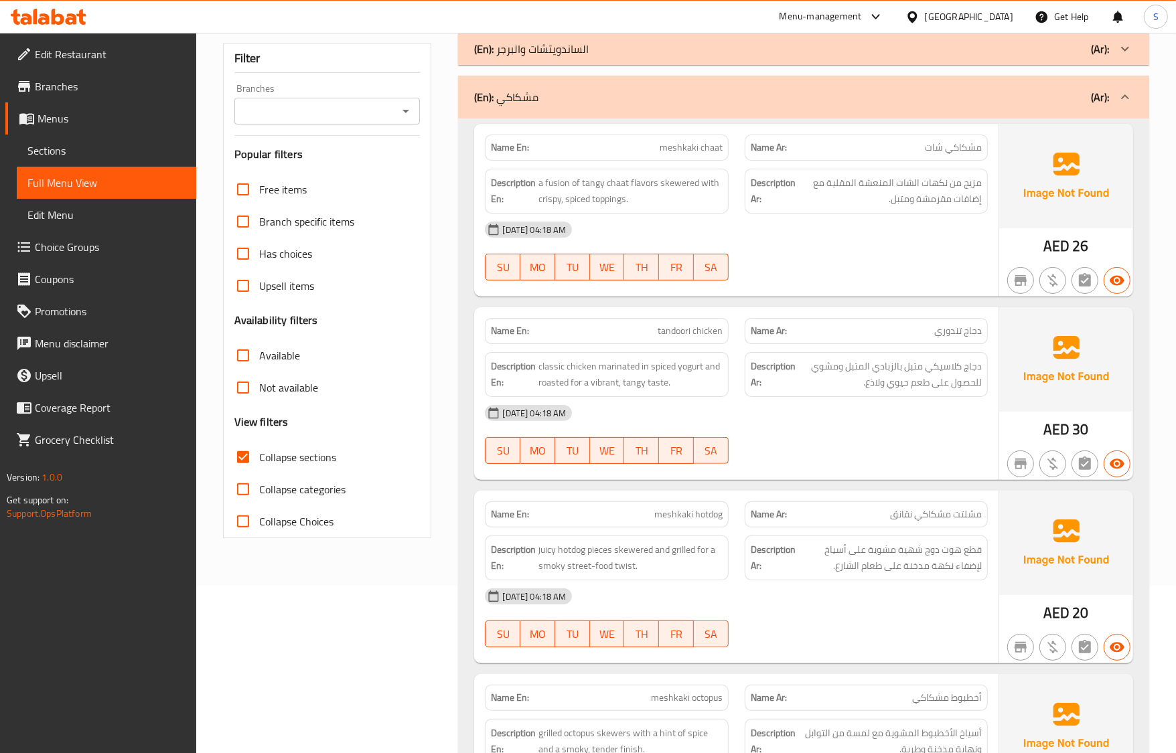
click at [554, 104] on div "(En): مشكاكي (Ar):" at bounding box center [791, 97] width 634 height 16
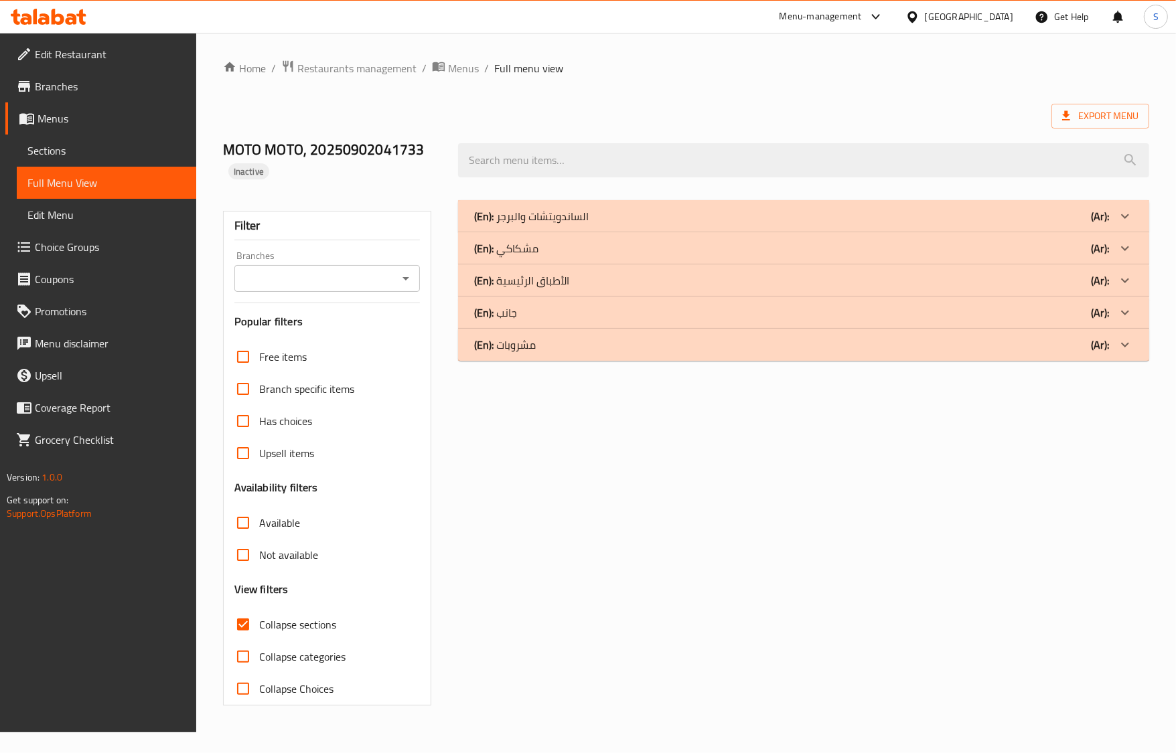
scroll to position [0, 0]
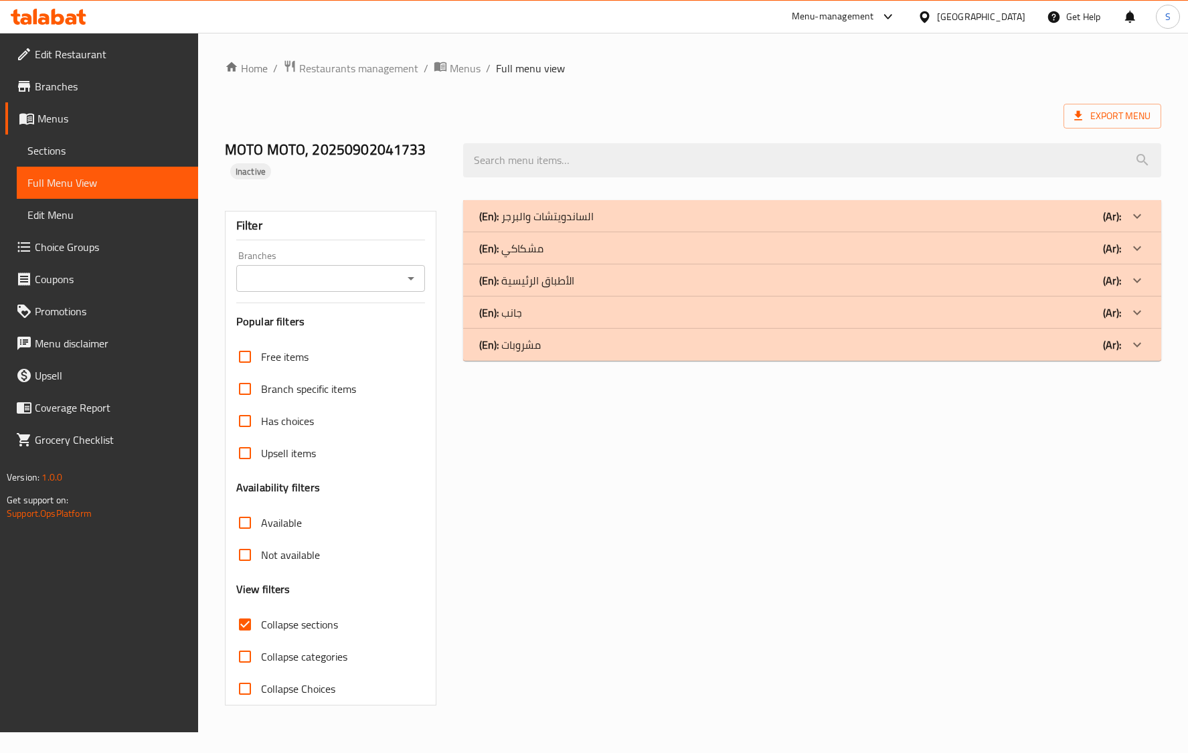
click at [570, 220] on p "(En): الساندويتشات والبرجر" at bounding box center [536, 216] width 114 height 16
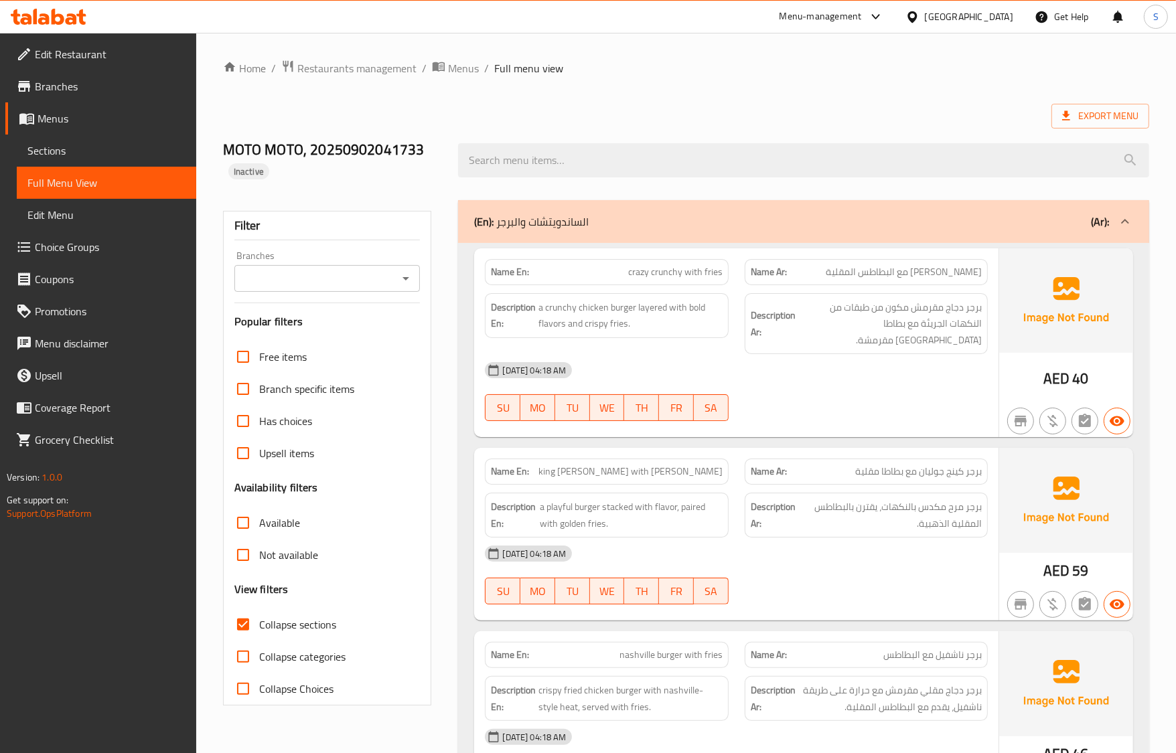
scroll to position [492, 0]
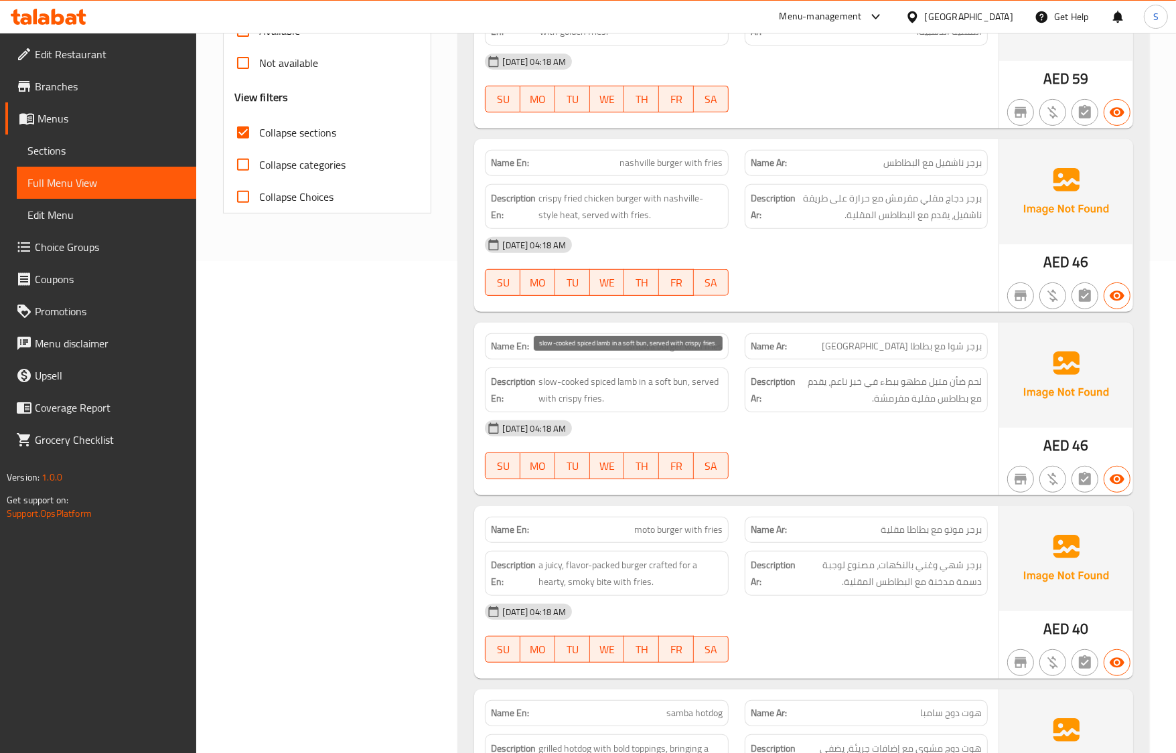
click at [675, 374] on span "slow-cooked spiced lamb in a soft bun, served with crispy fries." at bounding box center [629, 390] width 183 height 33
copy span "bun"
click at [871, 472] on div at bounding box center [866, 479] width 259 height 16
click at [704, 551] on div "Description En: a juicy, flavor-packed burger crafted for a hearty, smoky bite …" at bounding box center [606, 573] width 243 height 45
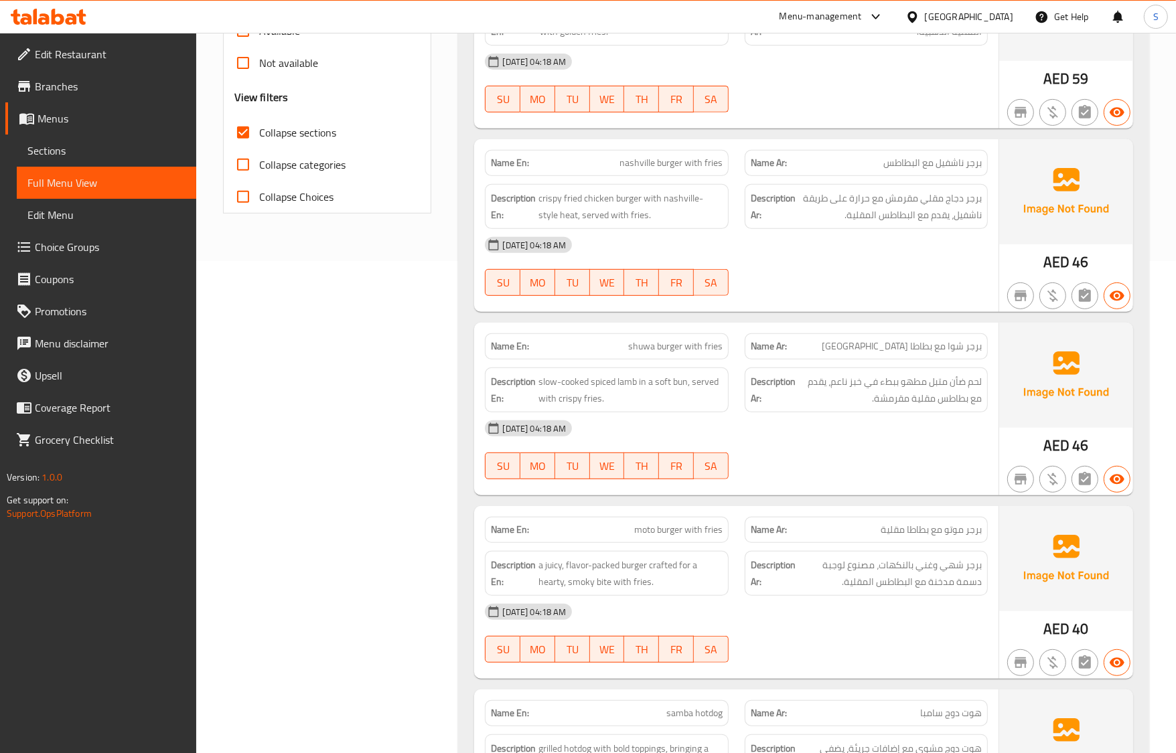
scroll to position [79, 0]
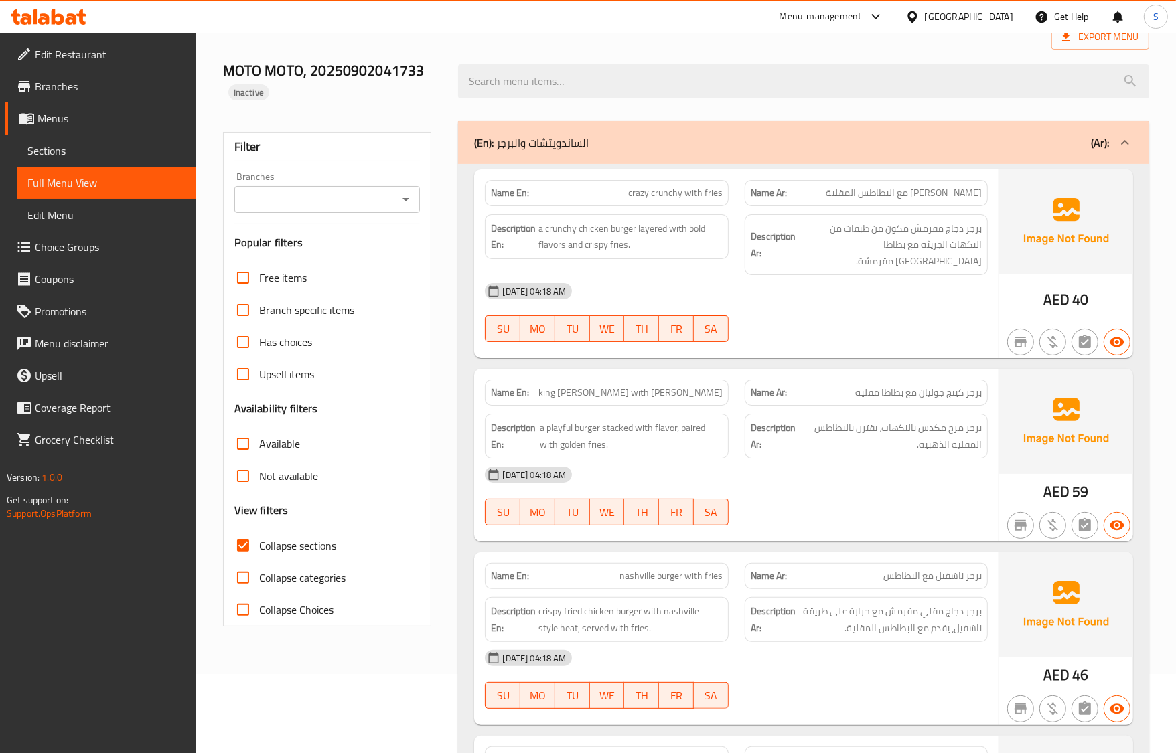
click at [913, 459] on div "[DATE] 04:18 AM" at bounding box center [736, 475] width 518 height 32
click at [775, 518] on div at bounding box center [866, 526] width 259 height 16
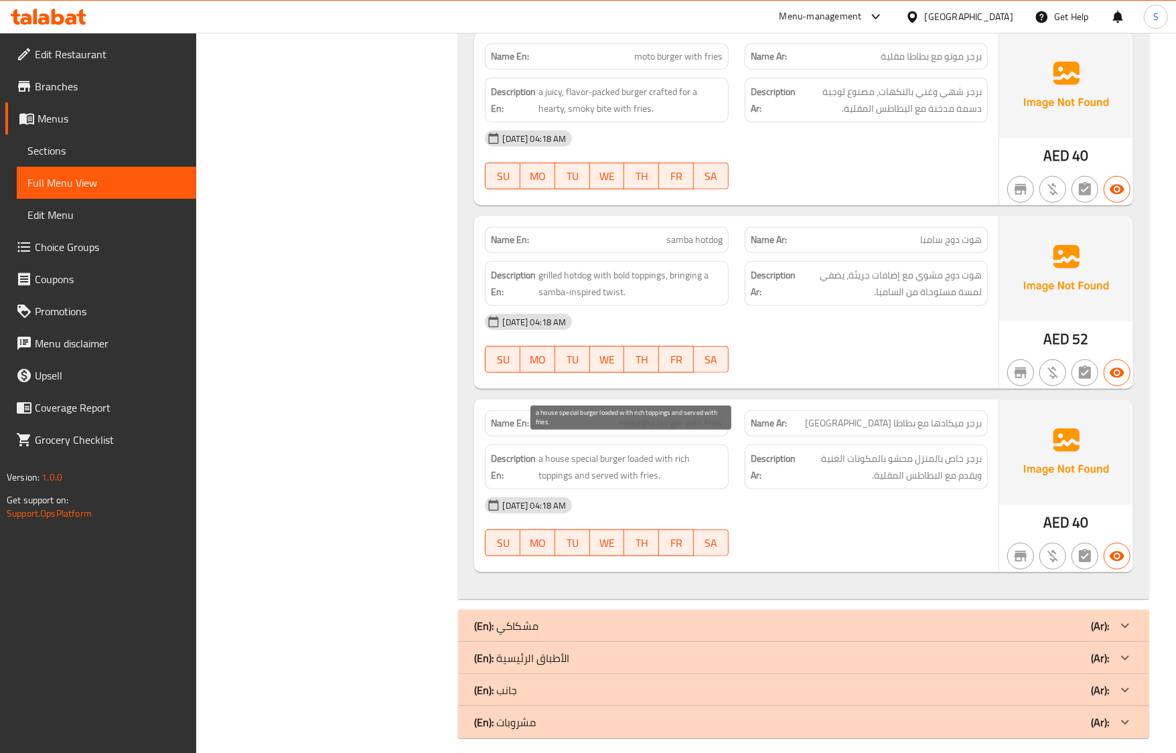
click at [656, 451] on span "a house special burger loaded with rich toppings and served with fries." at bounding box center [629, 467] width 183 height 33
copy span "a house special burger loaded with rich toppings and served with fries."
click at [818, 365] on div at bounding box center [866, 373] width 259 height 16
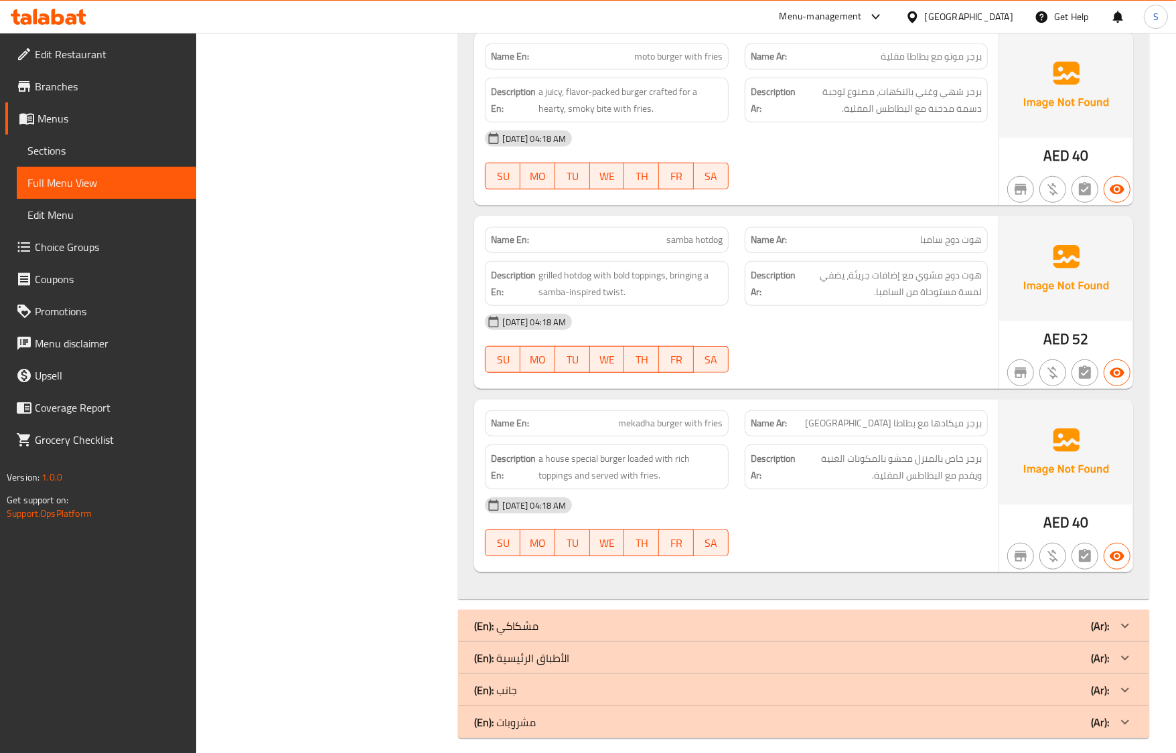
scroll to position [263, 0]
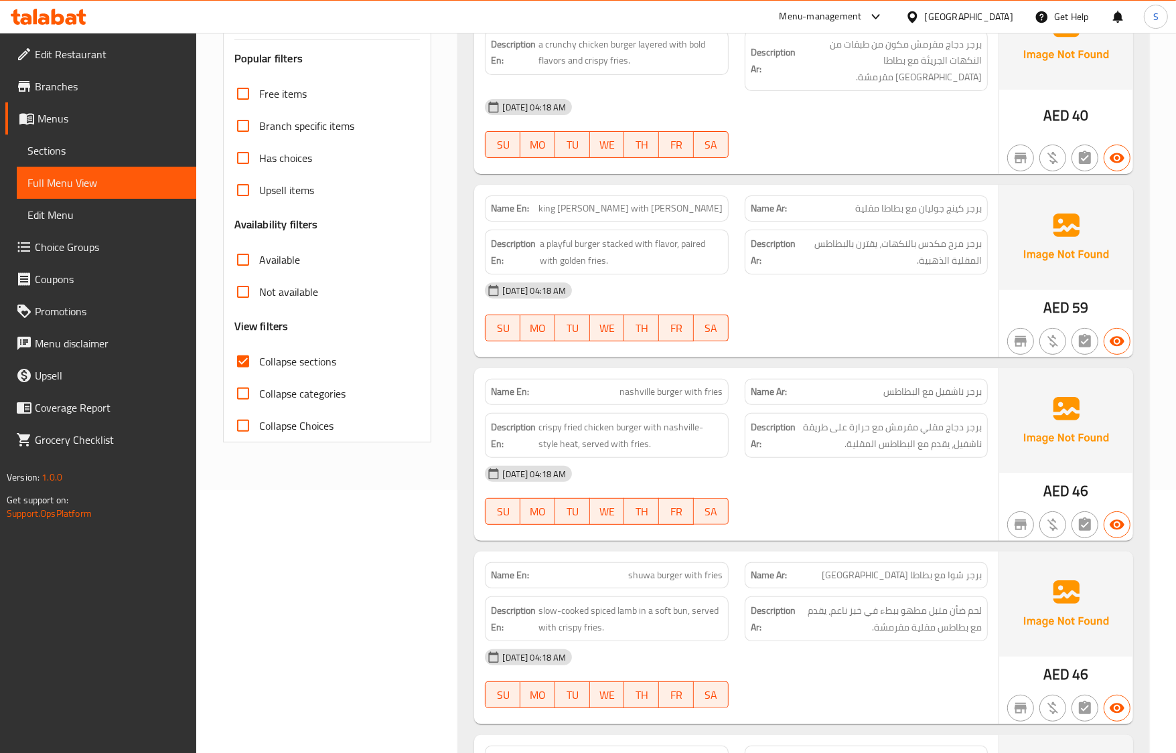
click at [666, 458] on div "[DATE] 04:18 AM" at bounding box center [736, 474] width 518 height 32
click at [802, 458] on div "[DATE] 04:18 AM" at bounding box center [736, 474] width 518 height 32
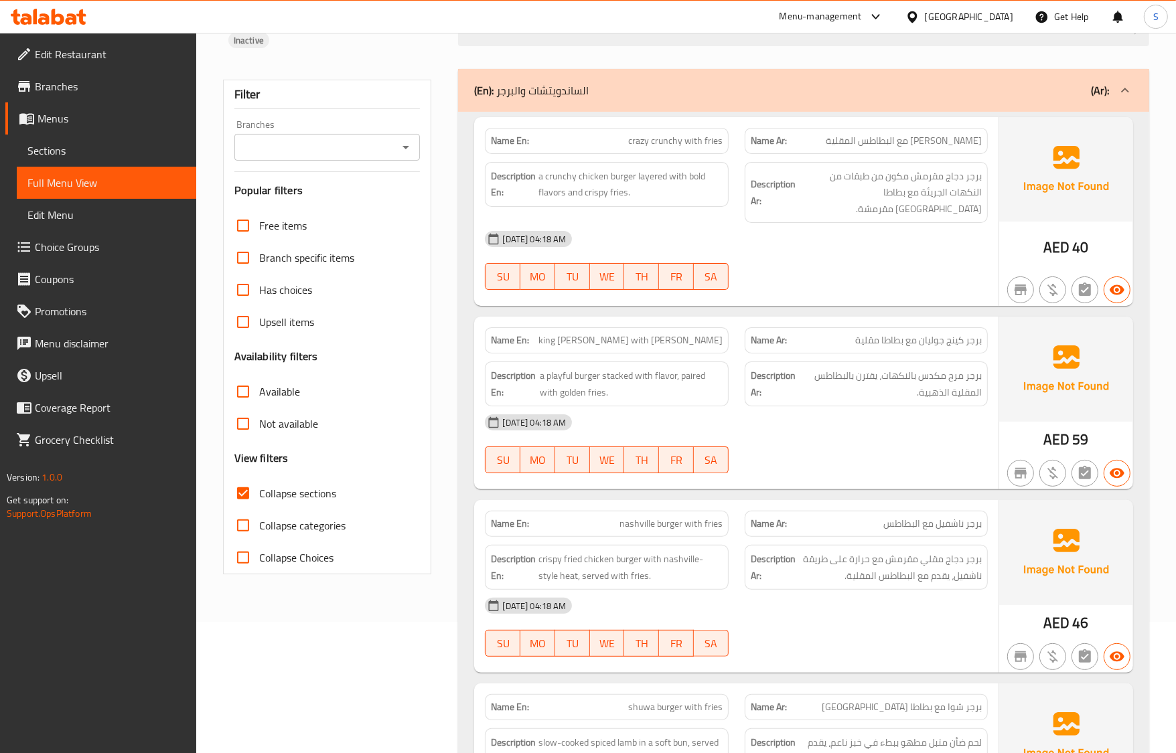
scroll to position [0, 0]
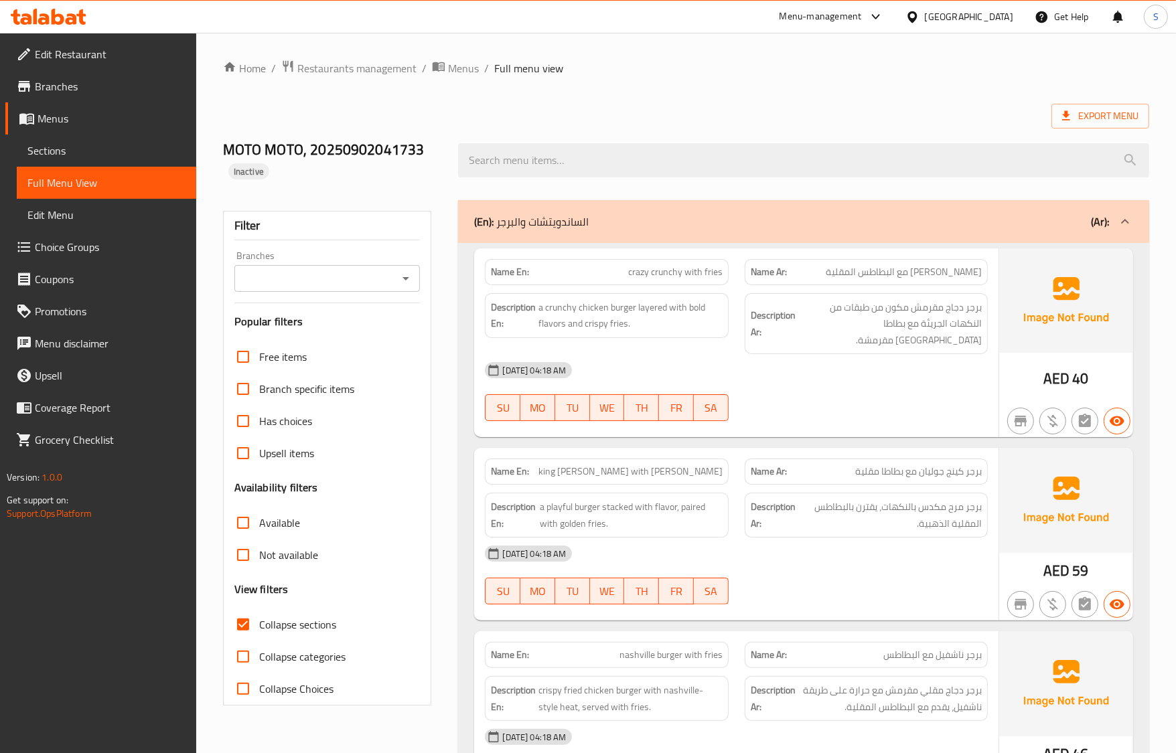
click at [858, 493] on div "Description Ar: برجر مرح مكدس بالنكهات، يقترن بالبطاطس المقلية الذهبية." at bounding box center [866, 515] width 243 height 45
drag, startPoint x: 881, startPoint y: 523, endPoint x: 882, endPoint y: 530, distance: 6.8
click at [881, 538] on div "[DATE] 04:18 AM" at bounding box center [736, 554] width 518 height 32
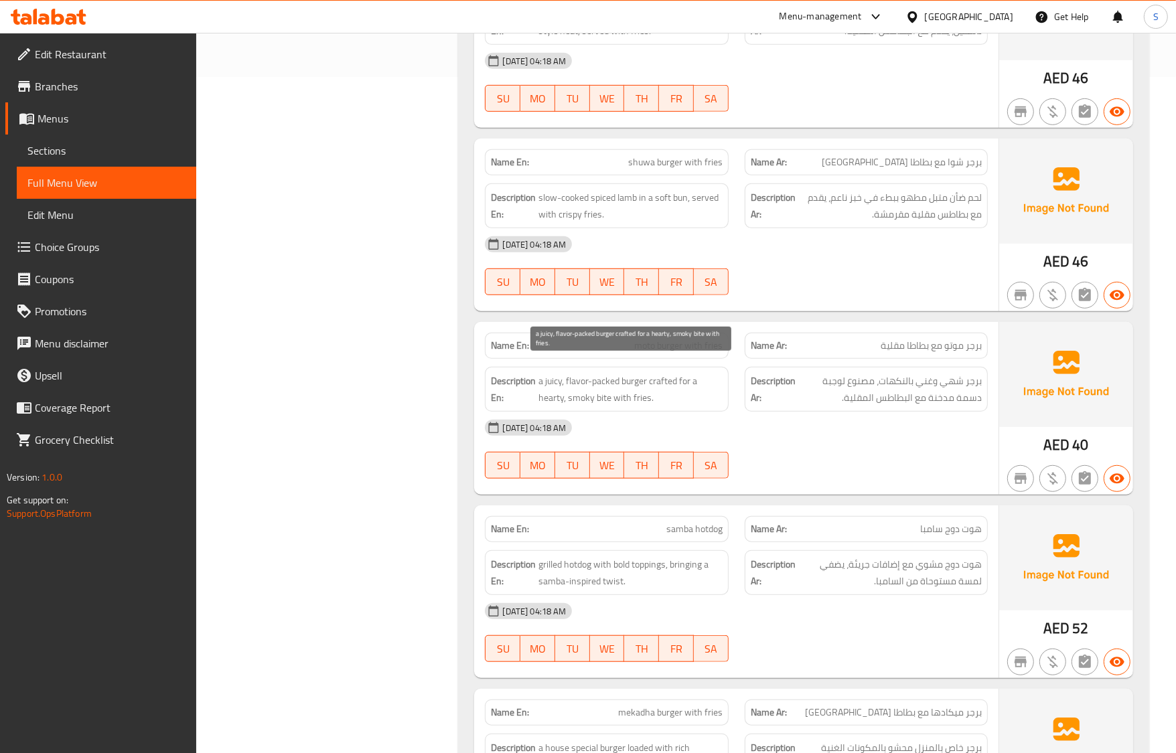
click at [603, 382] on span "a juicy, flavor-packed burger crafted for a hearty, smoky bite with fries." at bounding box center [629, 389] width 183 height 33
copy span "bite"
click at [862, 508] on div "Name Ar: هوت دوج سامبا" at bounding box center [866, 529] width 259 height 42
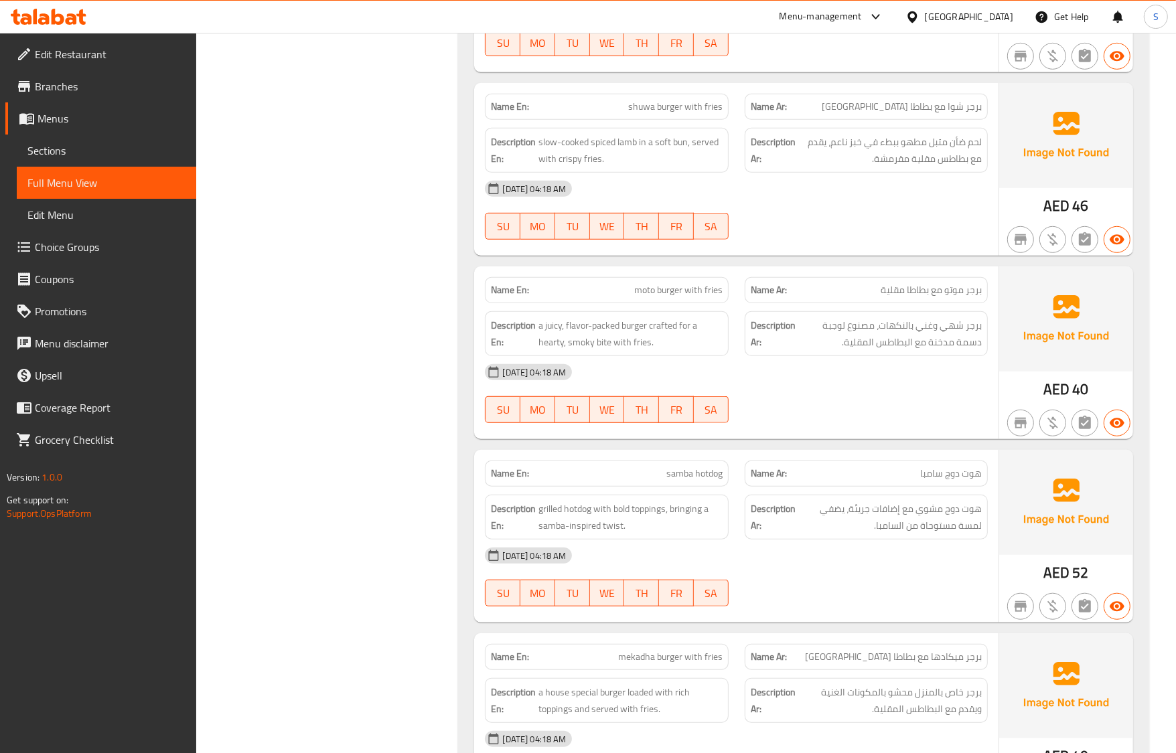
scroll to position [760, 0]
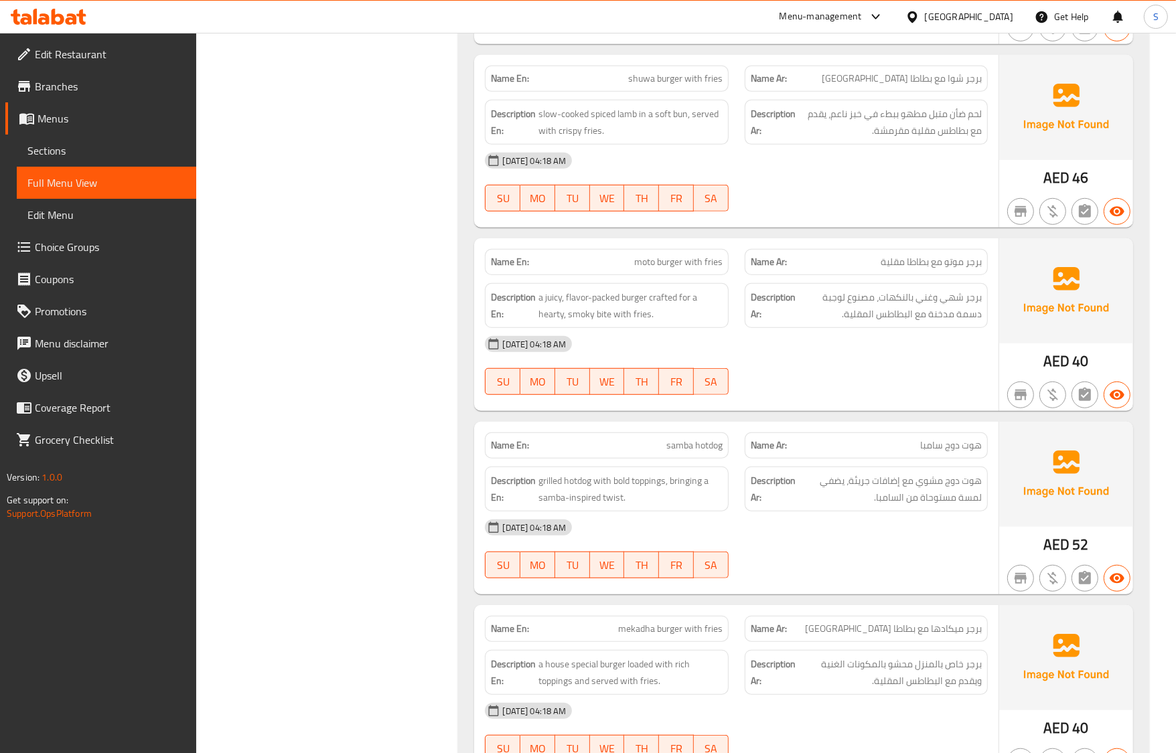
click at [751, 473] on strong "Description Ar:" at bounding box center [773, 489] width 45 height 33
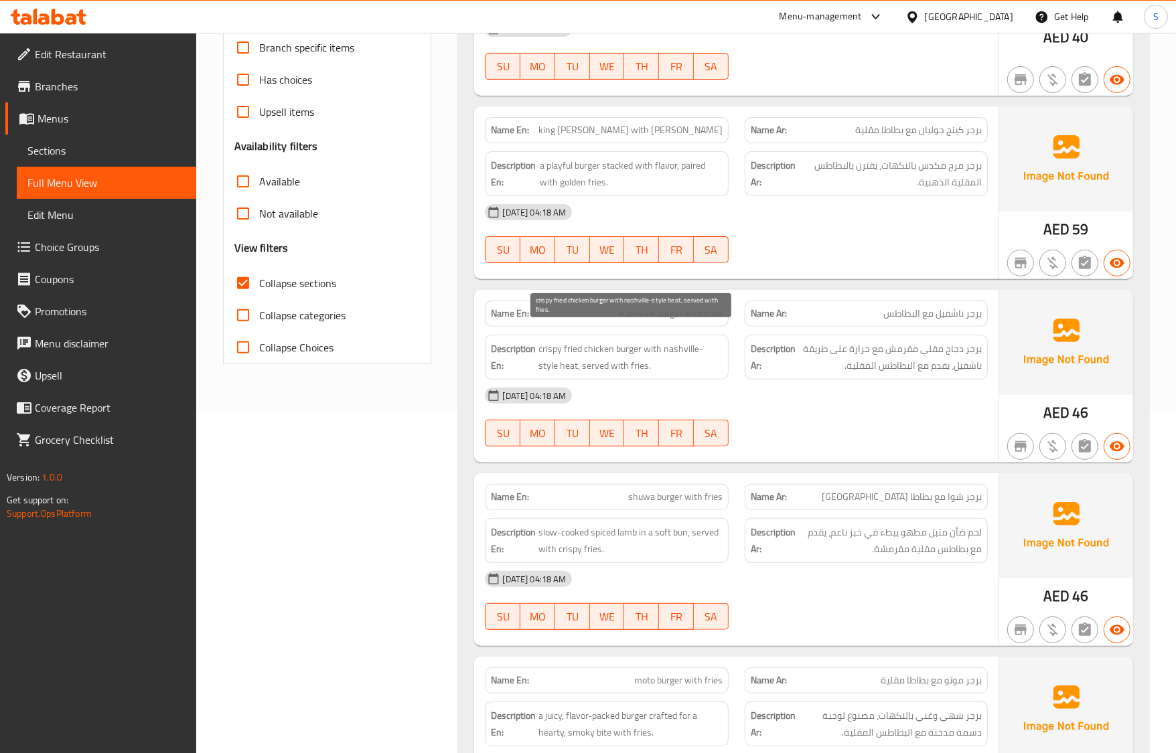
scroll to position [0, 0]
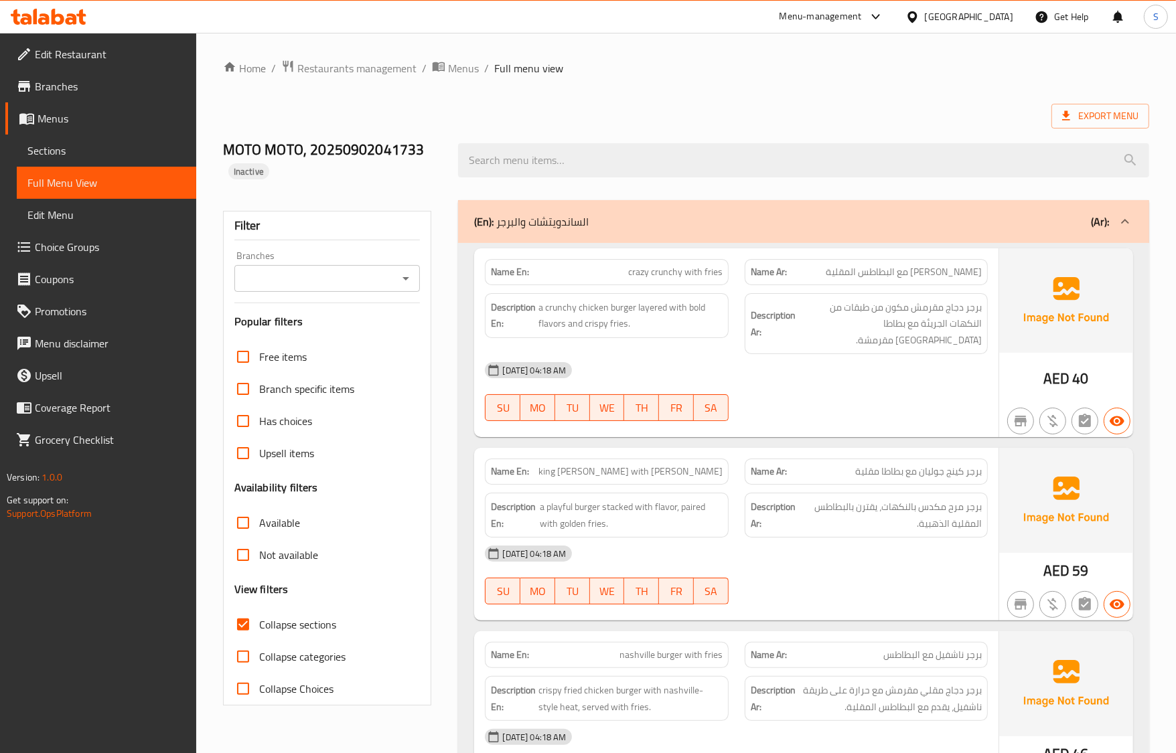
click at [574, 240] on div "(En): الساندويتشات والبرجر (Ar):" at bounding box center [803, 221] width 690 height 43
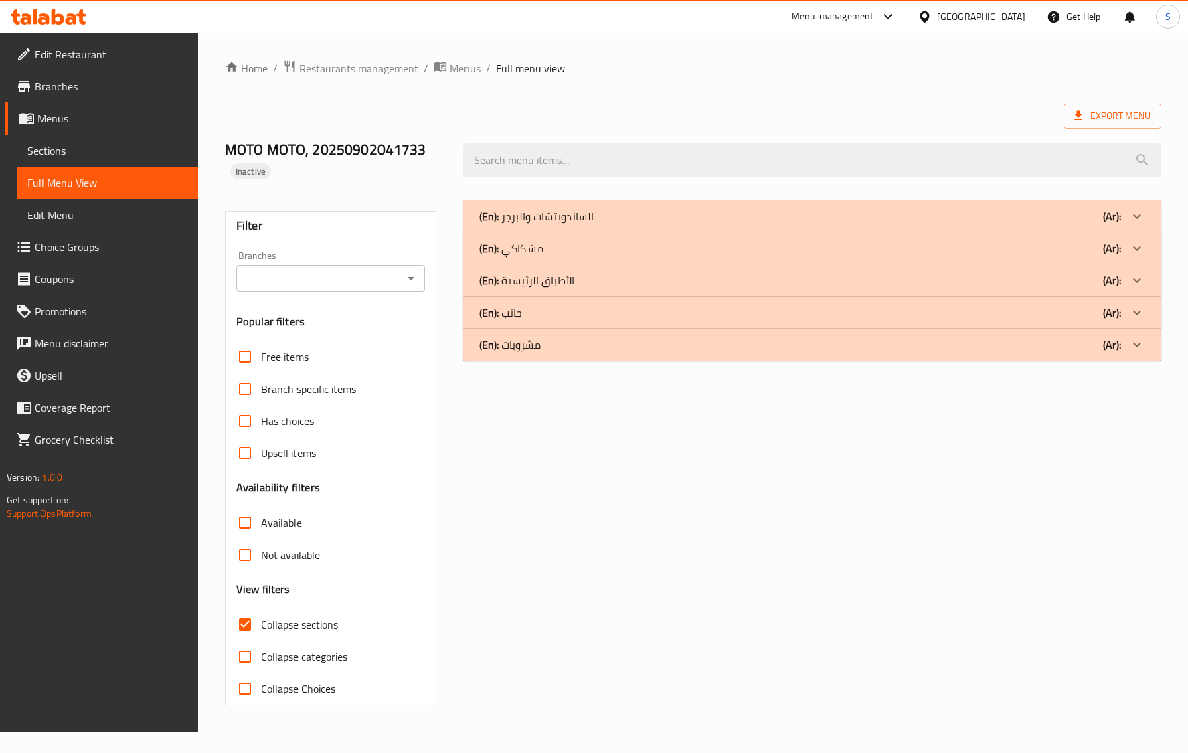
click at [572, 273] on p "(En): الأطباق الرئيسية" at bounding box center [526, 281] width 95 height 16
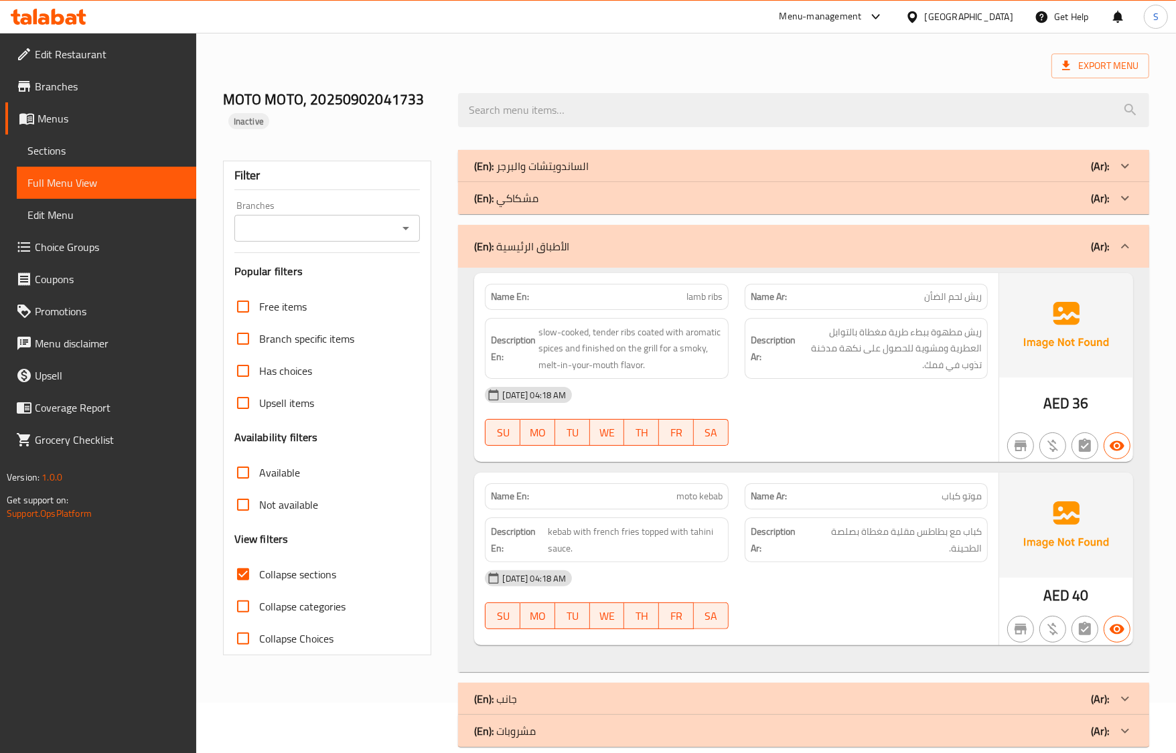
scroll to position [72, 0]
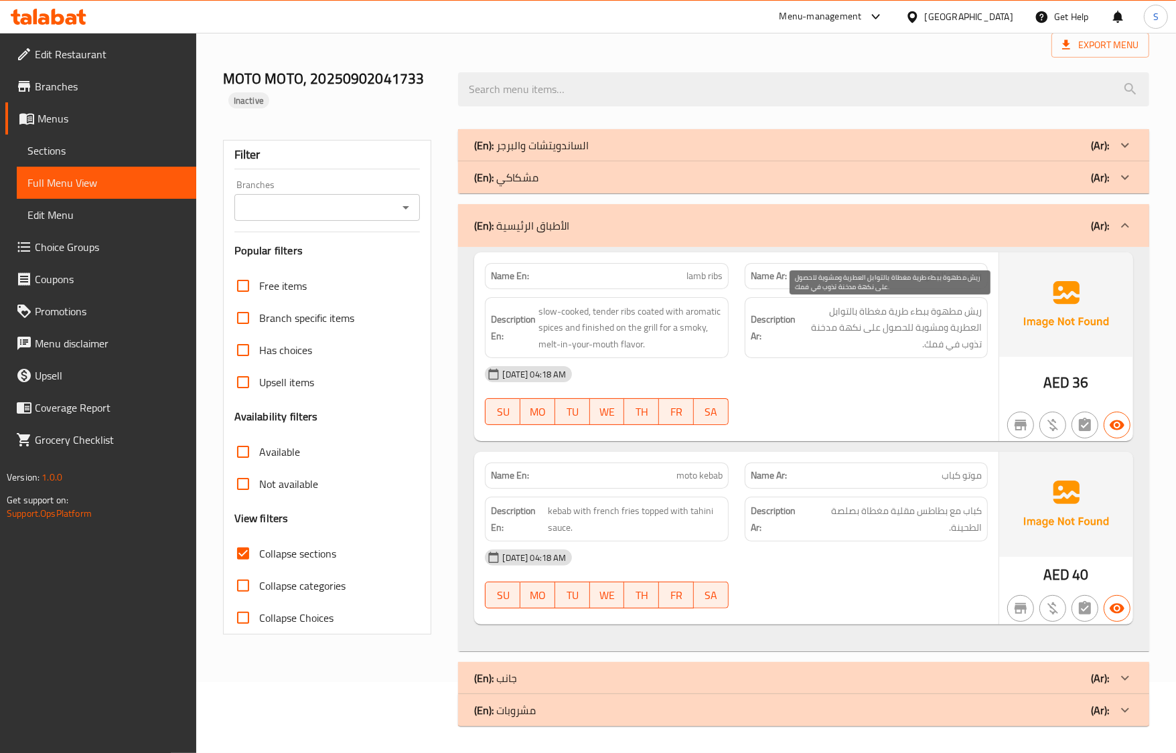
click at [854, 352] on div "Description Ar: ريش مطهوة ببطء طرية مغطاة بالتوابل العطرية ومشوية للحصول على نك…" at bounding box center [866, 328] width 243 height 62
drag, startPoint x: 734, startPoint y: 219, endPoint x: 670, endPoint y: 302, distance: 104.6
click at [734, 219] on div "(En): الأطباق الرئيسية (Ar):" at bounding box center [791, 226] width 634 height 16
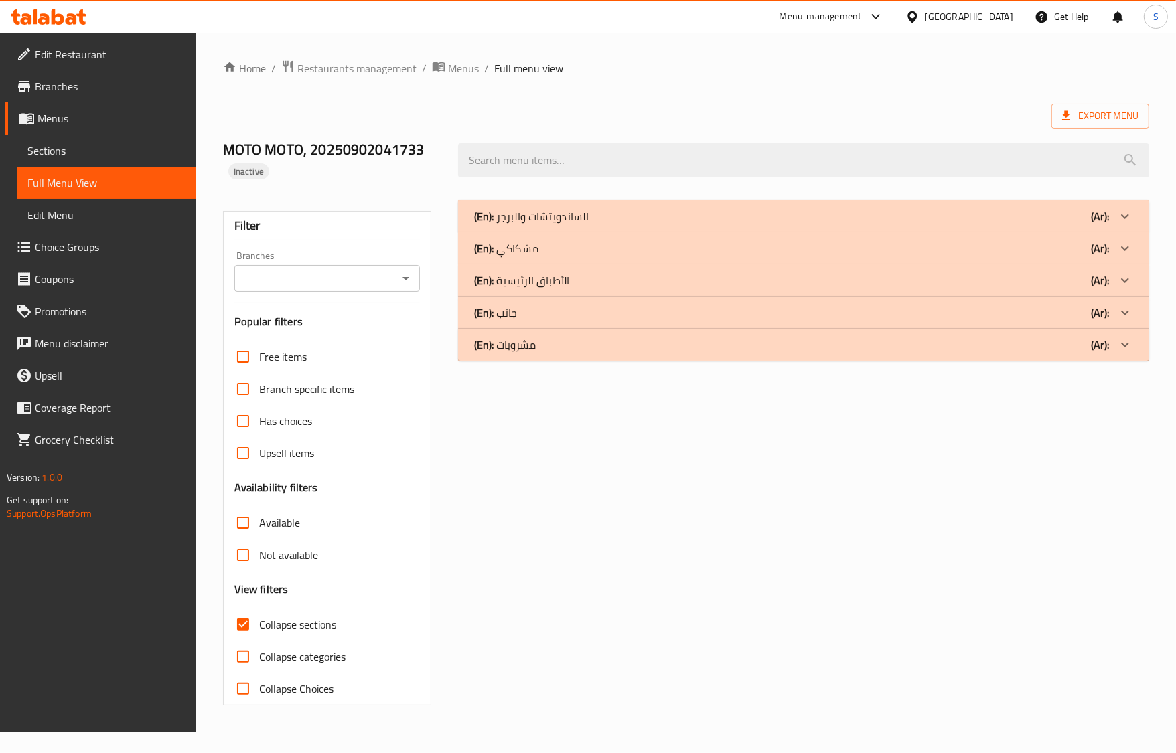
scroll to position [0, 0]
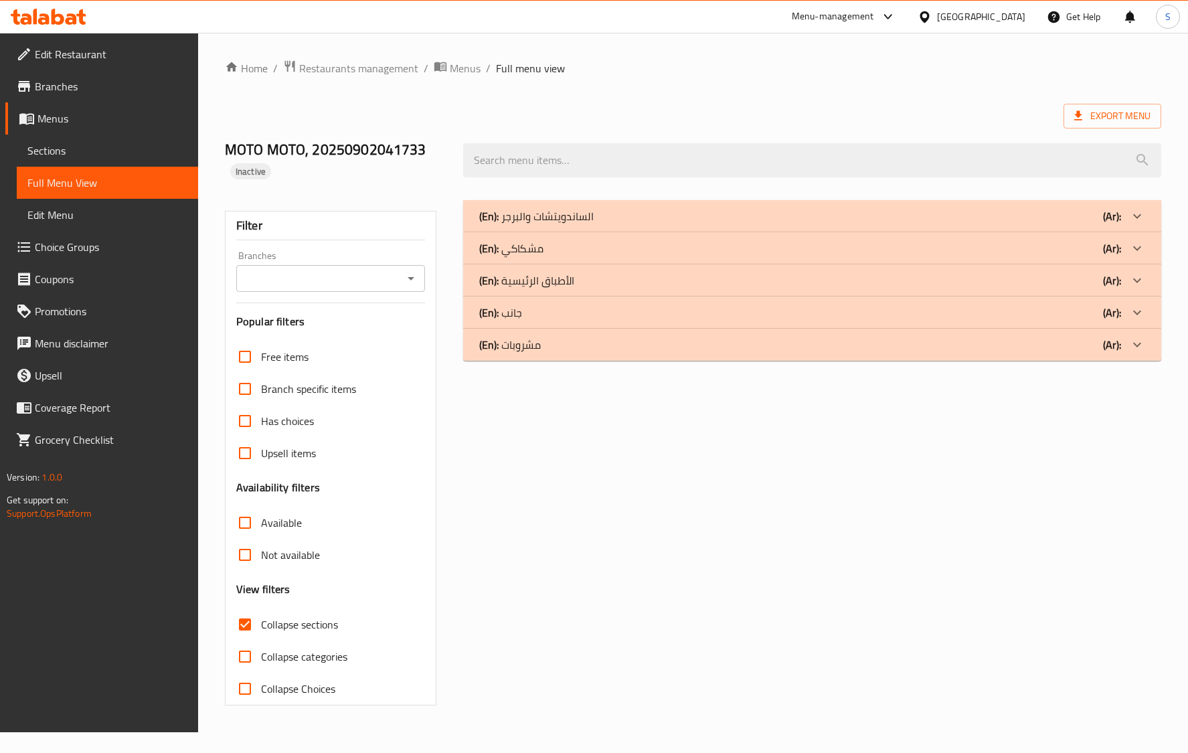
click at [568, 319] on div "(En): جانب (Ar):" at bounding box center [800, 313] width 642 height 16
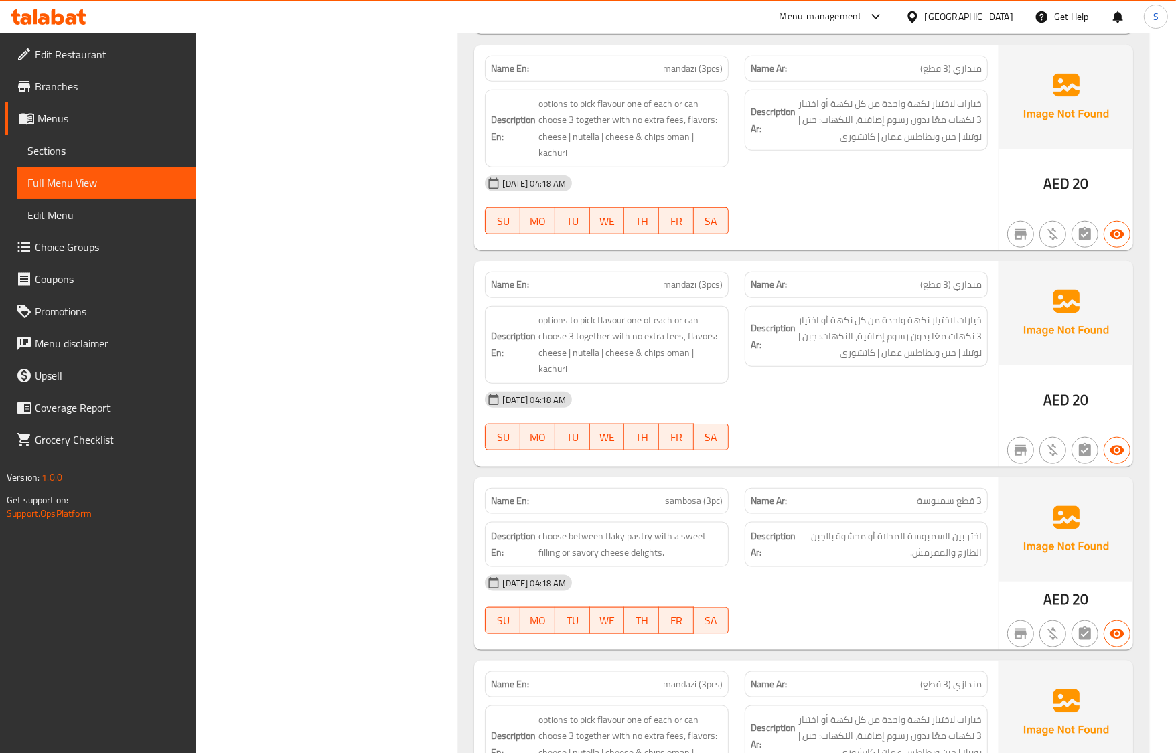
scroll to position [1255, 0]
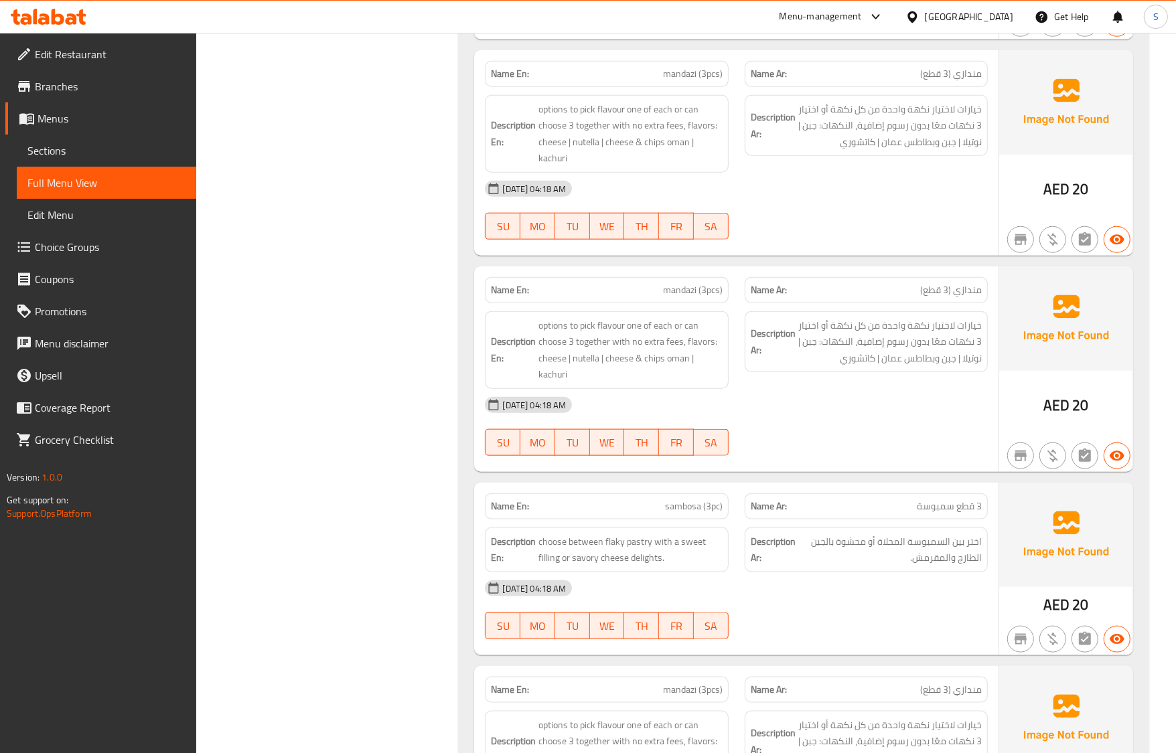
click at [791, 400] on div "[DATE] 04:18 AM" at bounding box center [736, 405] width 518 height 32
click at [660, 332] on span "options to pick flavour one of each or can choose 3 together with no extra fees…" at bounding box center [629, 350] width 183 height 66
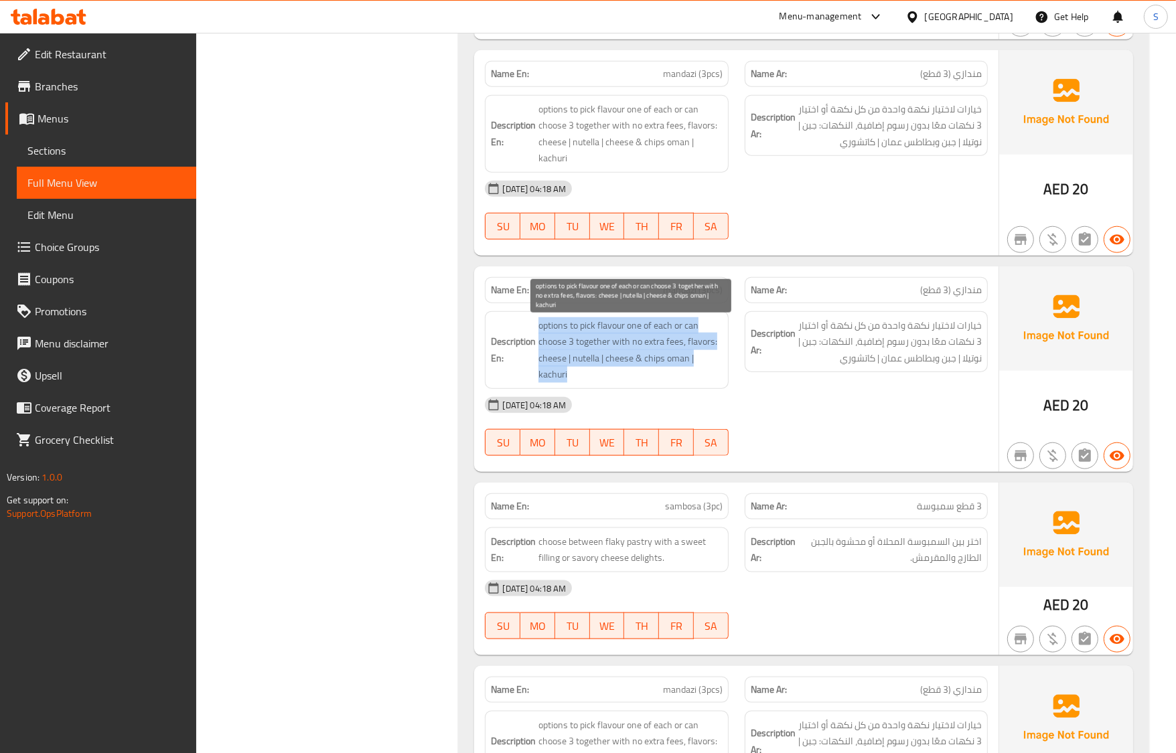
click at [660, 332] on span "options to pick flavour one of each or can choose 3 together with no extra fees…" at bounding box center [629, 350] width 183 height 66
copy span "options to pick flavour one of each or can choose 3 together with no extra fees…"
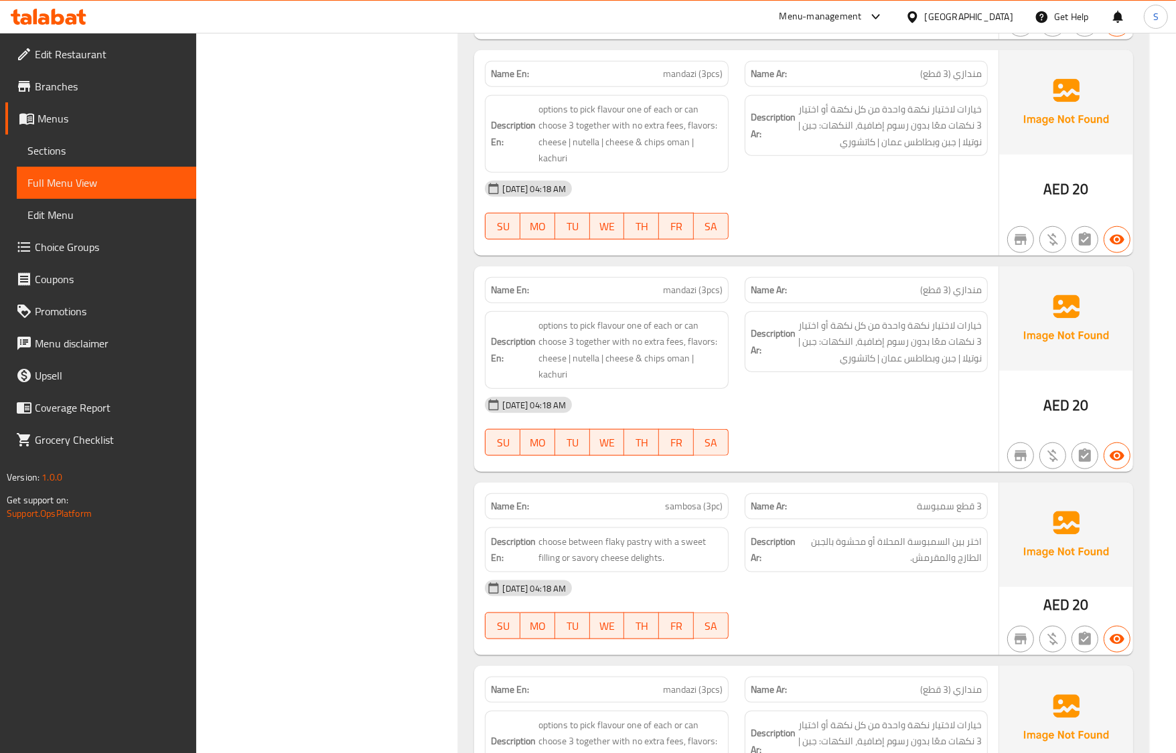
click at [691, 295] on span "mandazi (3pcs)" at bounding box center [693, 290] width 60 height 14
click at [870, 462] on div at bounding box center [866, 456] width 259 height 16
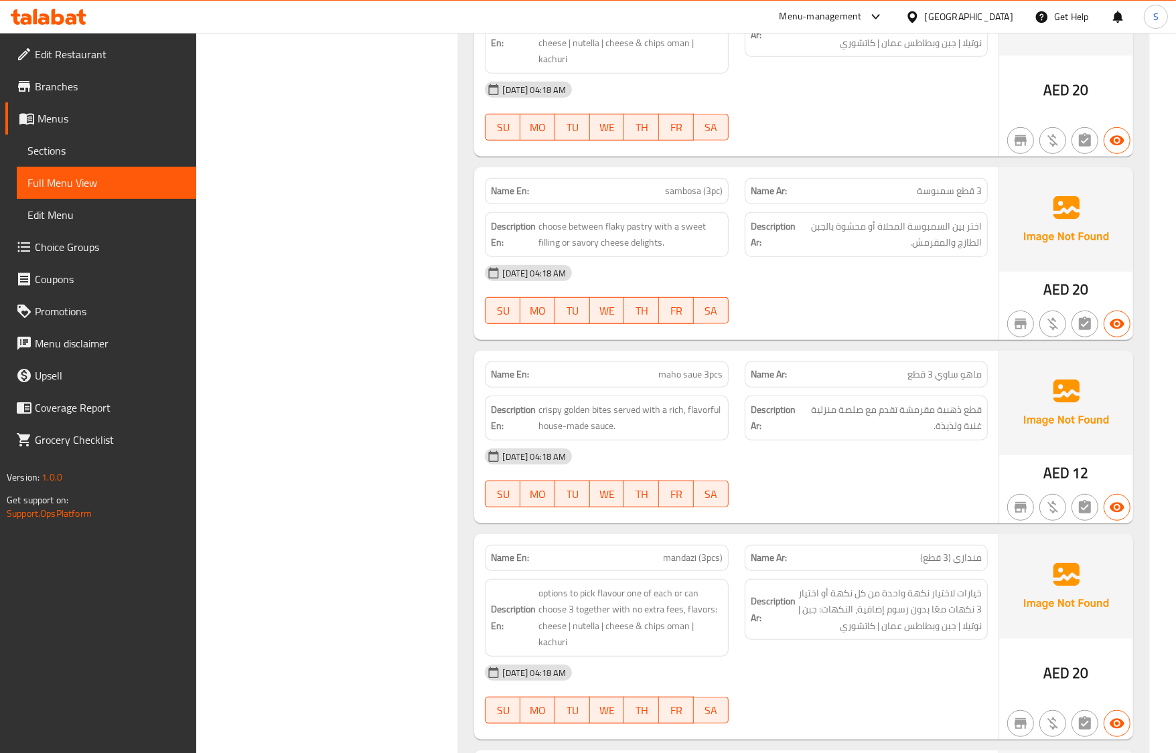
click at [706, 370] on span "maho saue 3pcs" at bounding box center [690, 375] width 64 height 14
type button "1"
click at [529, 503] on span "MO" at bounding box center [538, 494] width 24 height 19
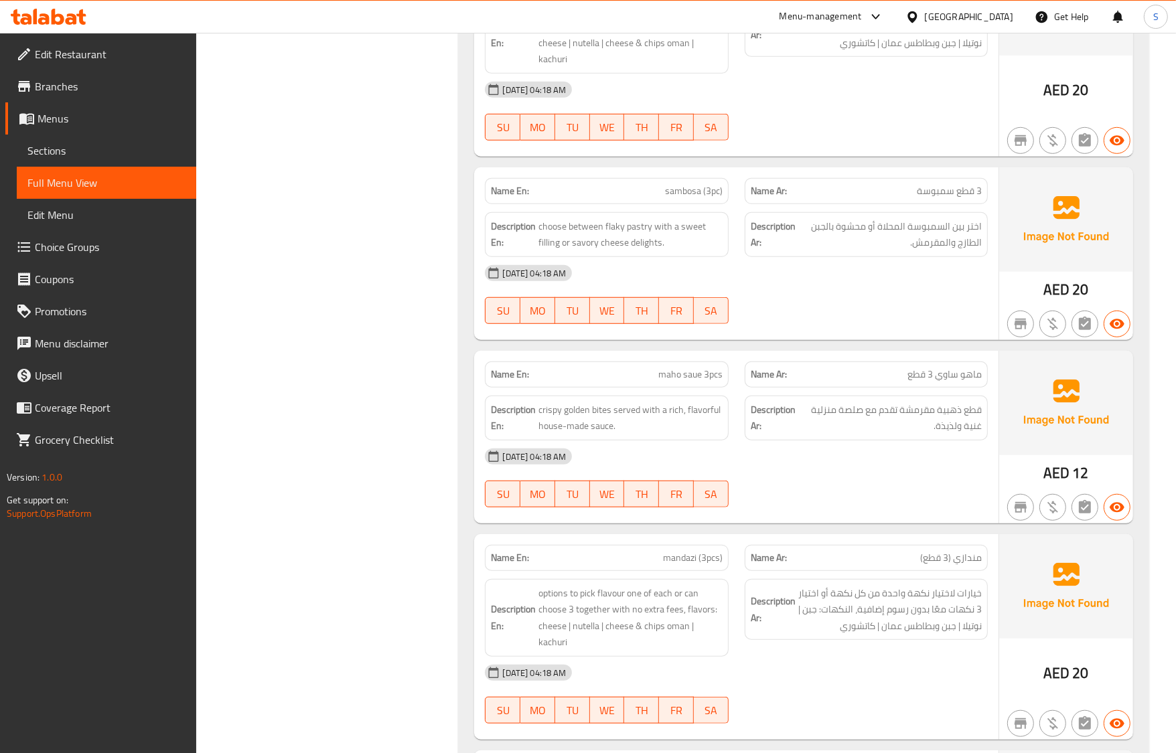
click at [574, 539] on div "Name En: mandazi (3pcs) Name Ar: مندازي (3 قطع) Description En: options to pick…" at bounding box center [736, 637] width 524 height 206
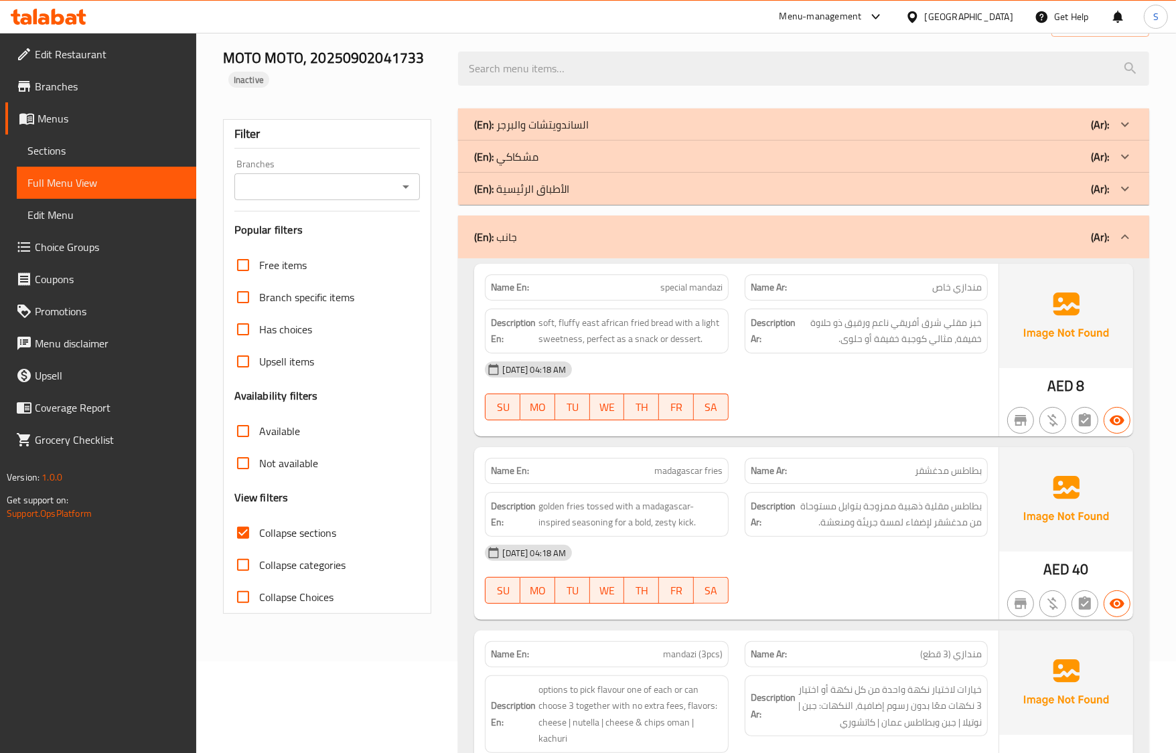
scroll to position [251, 0]
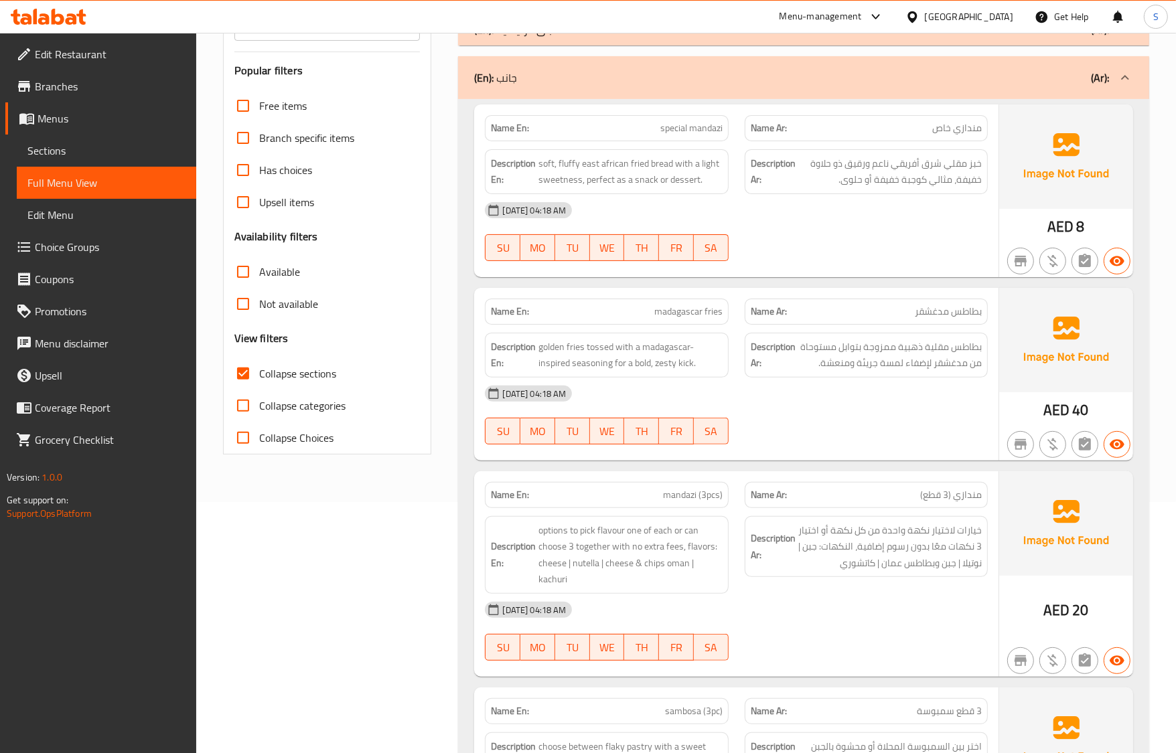
click at [714, 501] on span "mandazi (3pcs)" at bounding box center [693, 495] width 60 height 14
click at [769, 497] on strong "Name Ar:" at bounding box center [769, 495] width 36 height 14
click at [663, 526] on span "options to pick flavour one of each or can choose 3 together with no extra fees…" at bounding box center [629, 555] width 183 height 66
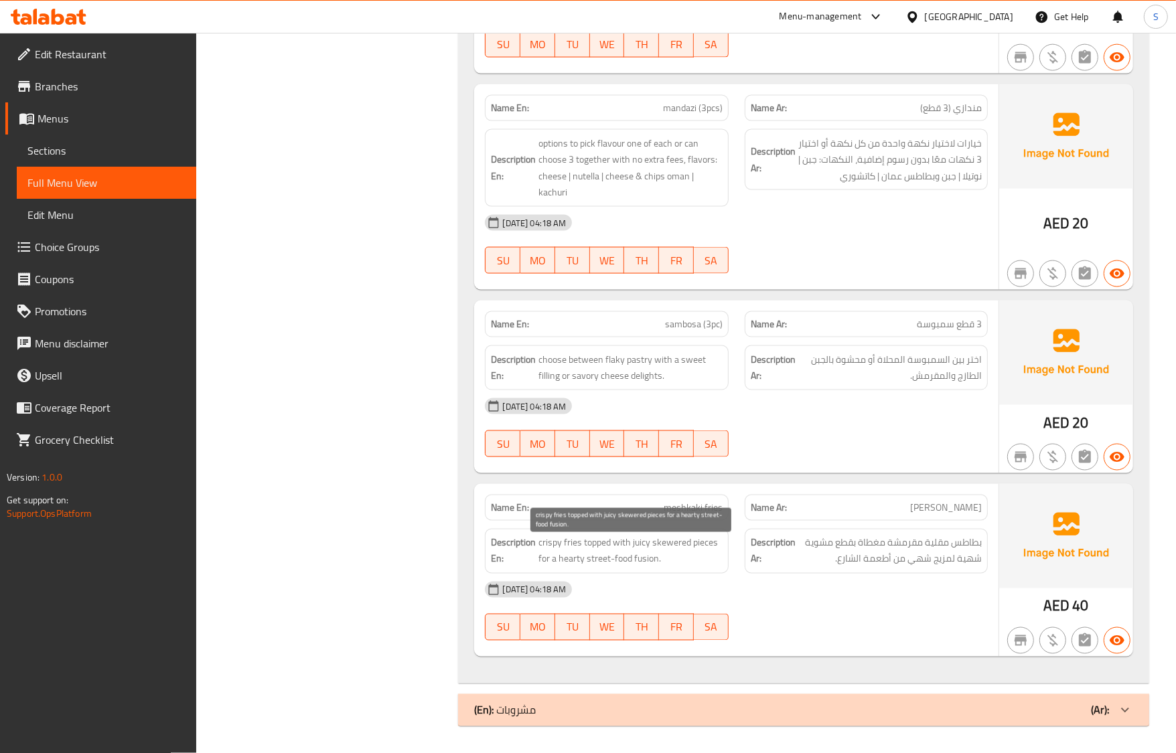
click at [671, 549] on span "crispy fries topped with juicy skewered pieces for a hearty street-food fusion." at bounding box center [629, 551] width 183 height 33
click at [682, 501] on span "meshkaki fries" at bounding box center [693, 508] width 59 height 14
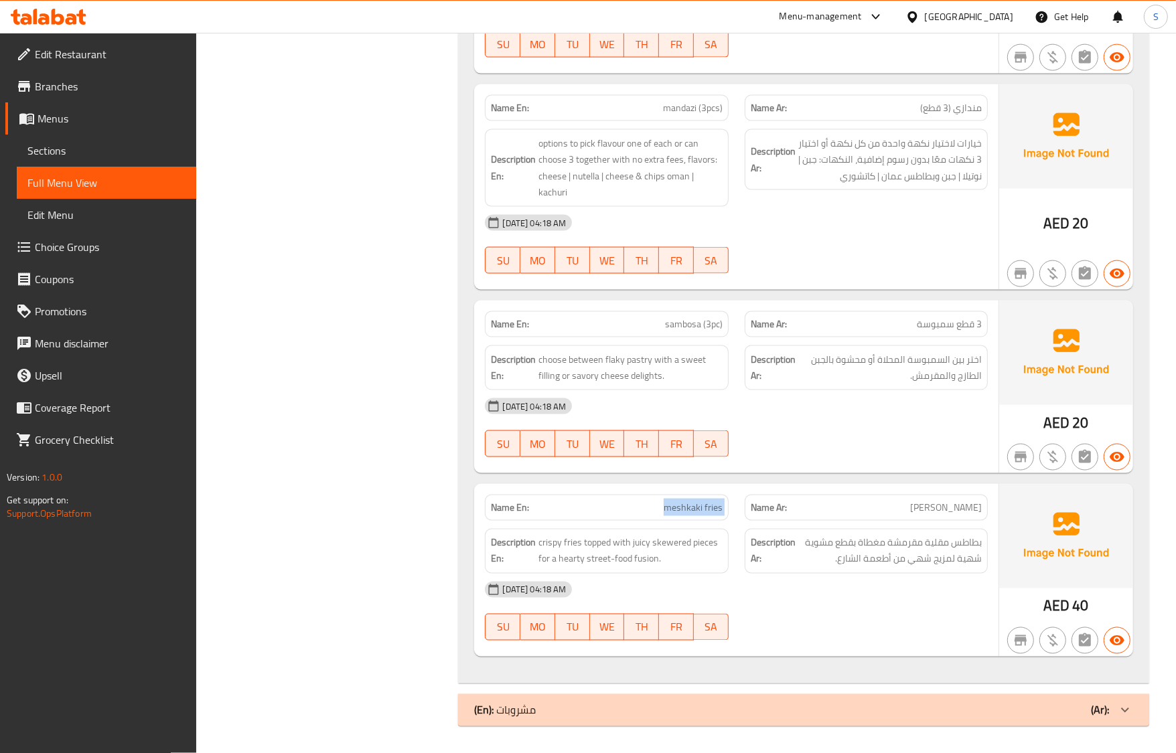
click at [682, 501] on span "meshkaki fries" at bounding box center [693, 508] width 59 height 14
click at [923, 518] on div "Name Ar: فرايز مشككي" at bounding box center [866, 508] width 243 height 26
click at [822, 546] on span "بطاطس مقلية مقرمشة مغطاة بقطع مشوية شهية لمزيج شهي من أطعمة الشارع." at bounding box center [889, 551] width 183 height 33
click at [710, 496] on div "Name En: meshkaki fries" at bounding box center [606, 508] width 243 height 26
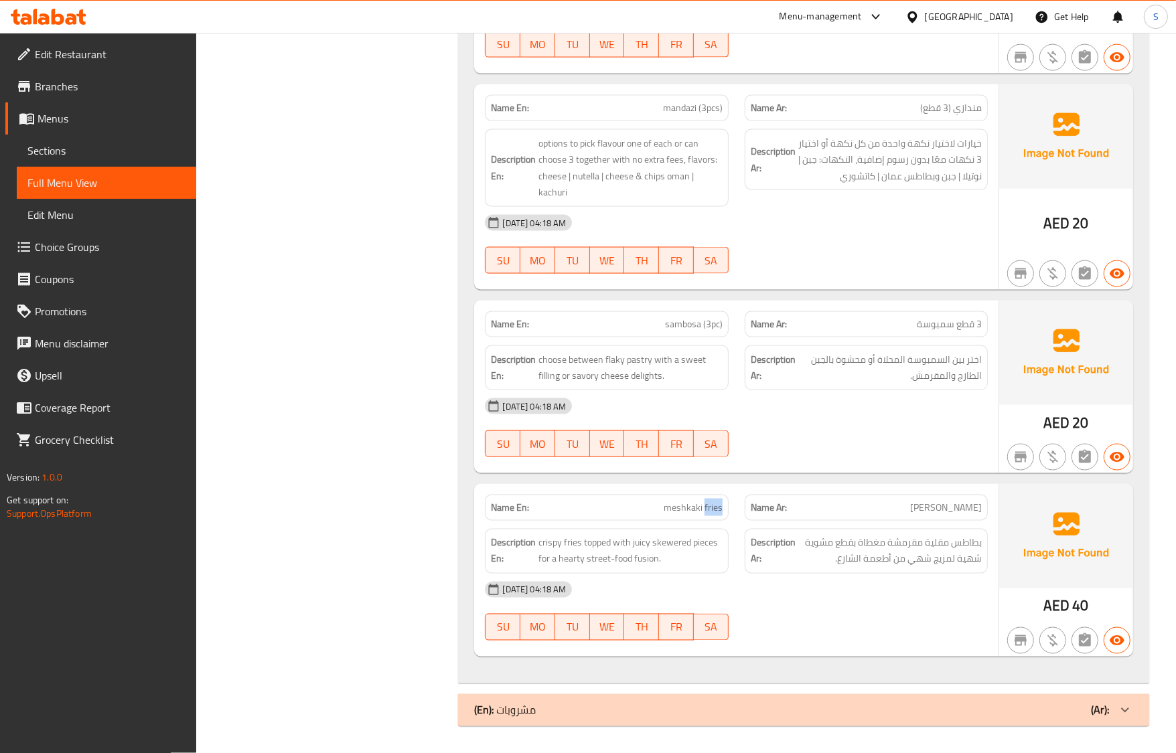
click at [707, 496] on div "Name En: meshkaki fries" at bounding box center [606, 508] width 243 height 26
click at [692, 513] on span "meshkaki fries" at bounding box center [693, 508] width 59 height 14
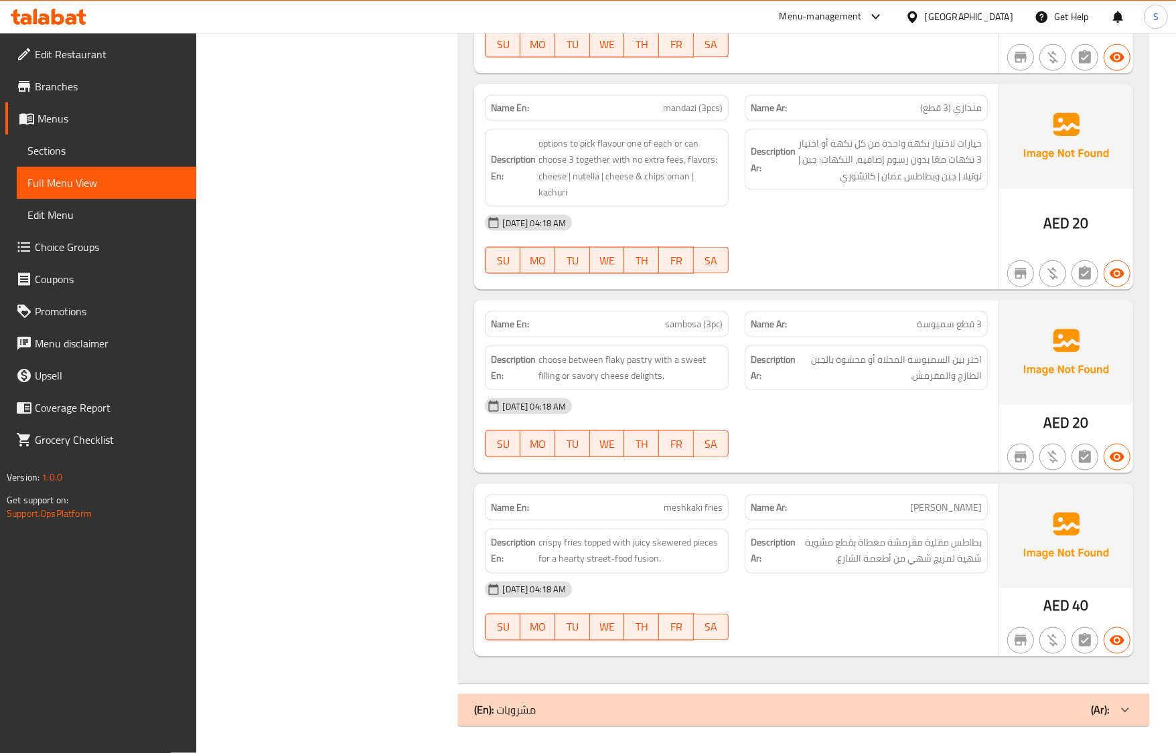
click at [913, 601] on div "[DATE] 04:18 AM" at bounding box center [736, 590] width 518 height 32
click at [774, 398] on div "[DATE] 04:18 AM" at bounding box center [736, 406] width 518 height 32
click at [698, 319] on span "sambosa (3pc)" at bounding box center [694, 324] width 58 height 14
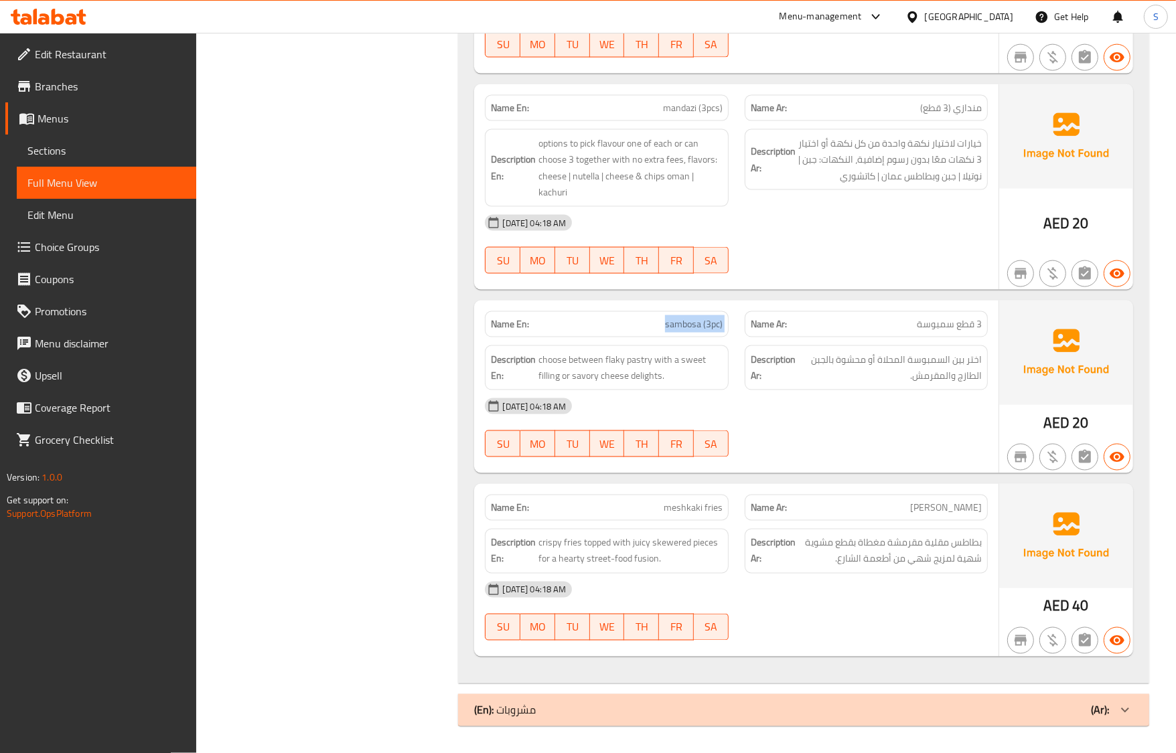
click at [718, 322] on span "sambosa (3pc)" at bounding box center [694, 324] width 58 height 14
click at [524, 700] on div "(En): مشروبات (Ar):" at bounding box center [803, 710] width 690 height 32
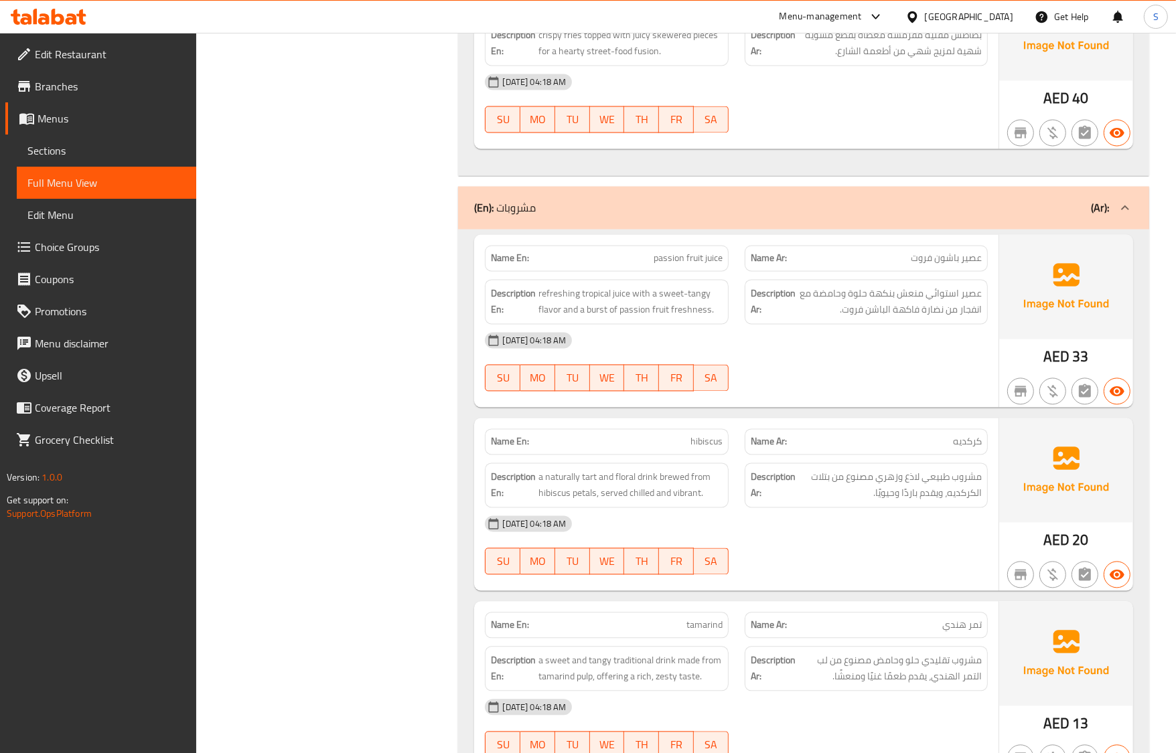
scroll to position [2346, 0]
click at [891, 591] on div "Name En: hibiscus Name Ar: كركديه Description En: a naturally tart and floral d…" at bounding box center [736, 504] width 524 height 173
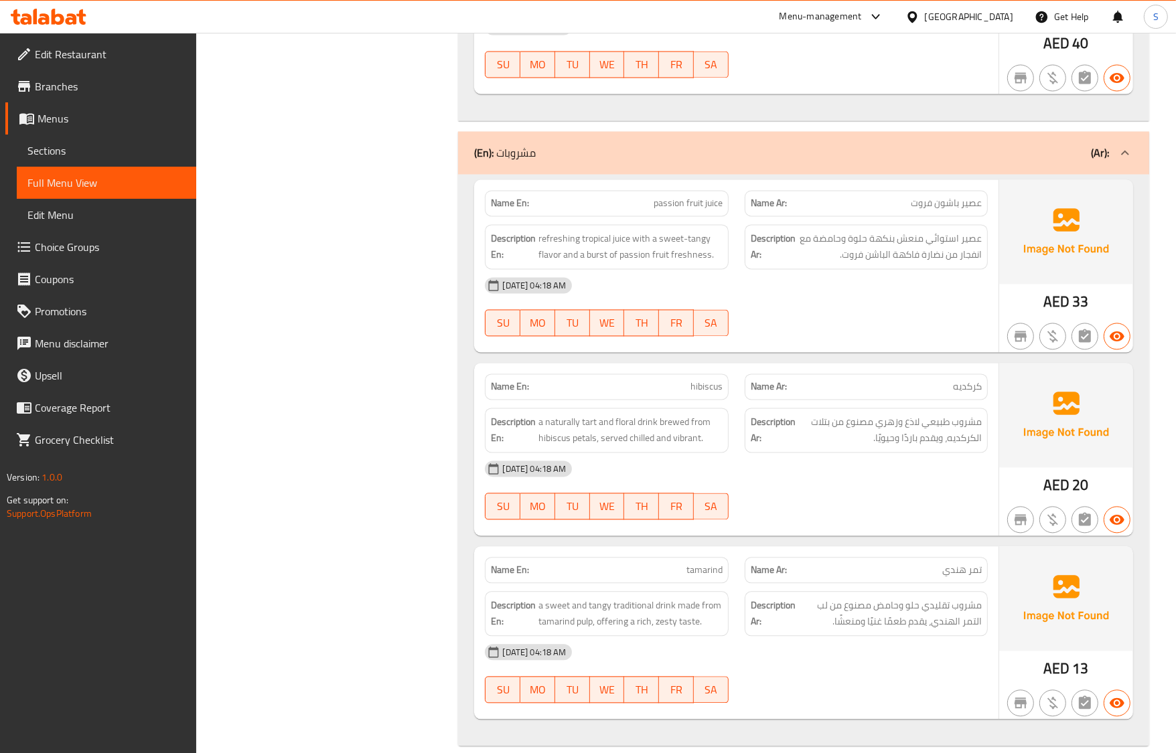
scroll to position [2428, 0]
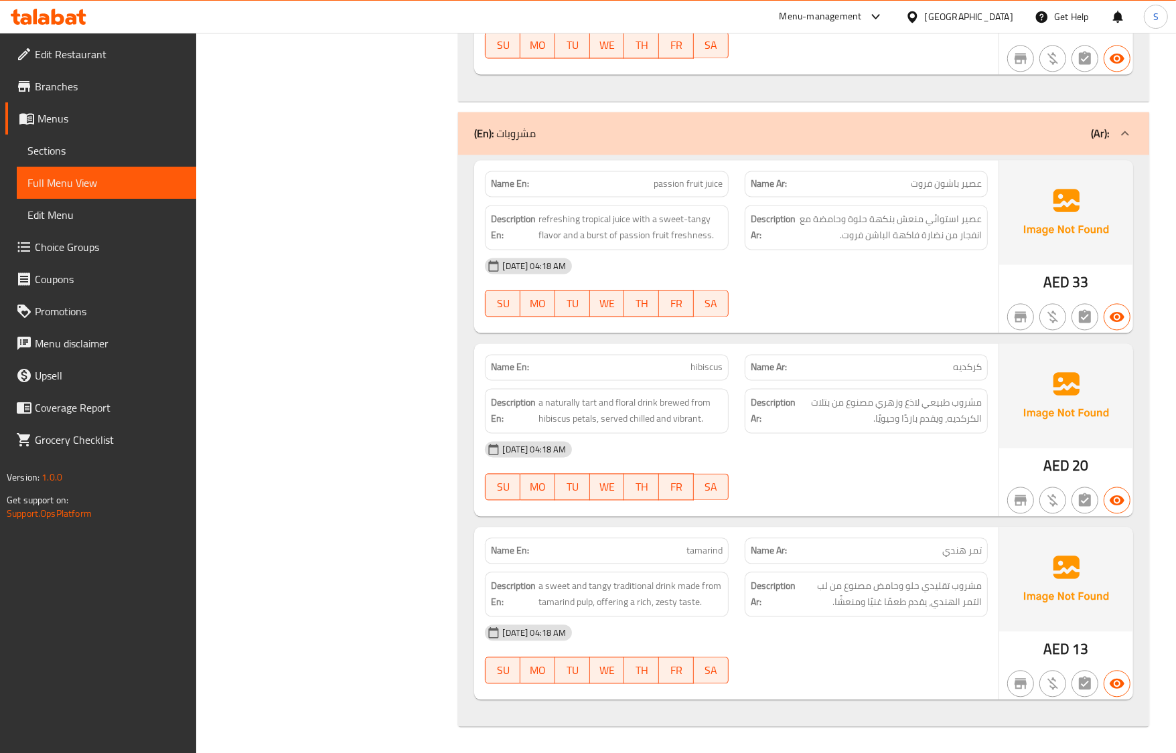
click at [744, 527] on div "Name En: tamarind Name Ar: تمر هندي Description En: a sweet and tangy tradition…" at bounding box center [736, 613] width 524 height 173
click at [670, 536] on div "Name En: tamarind" at bounding box center [606, 551] width 259 height 42
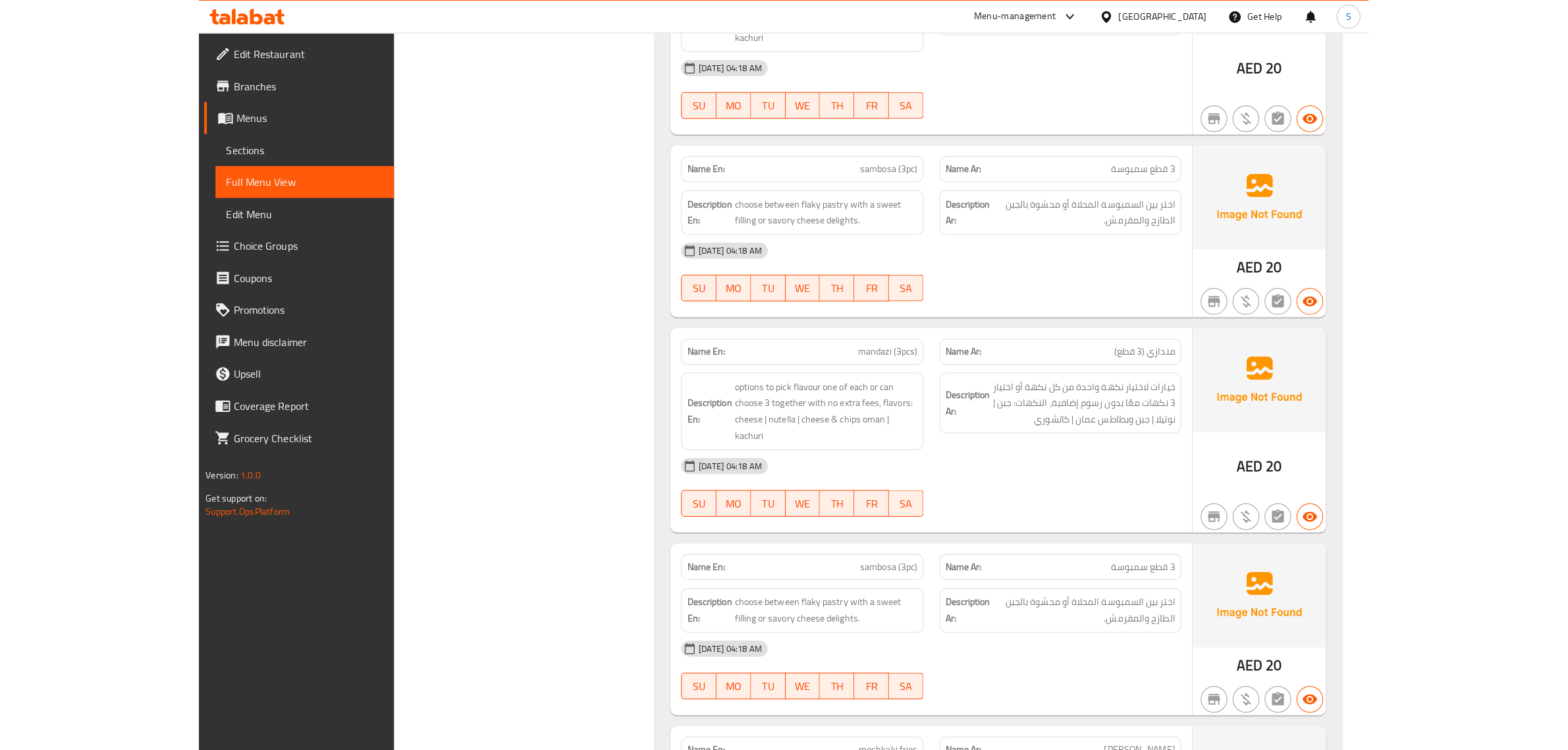
scroll to position [1402, 0]
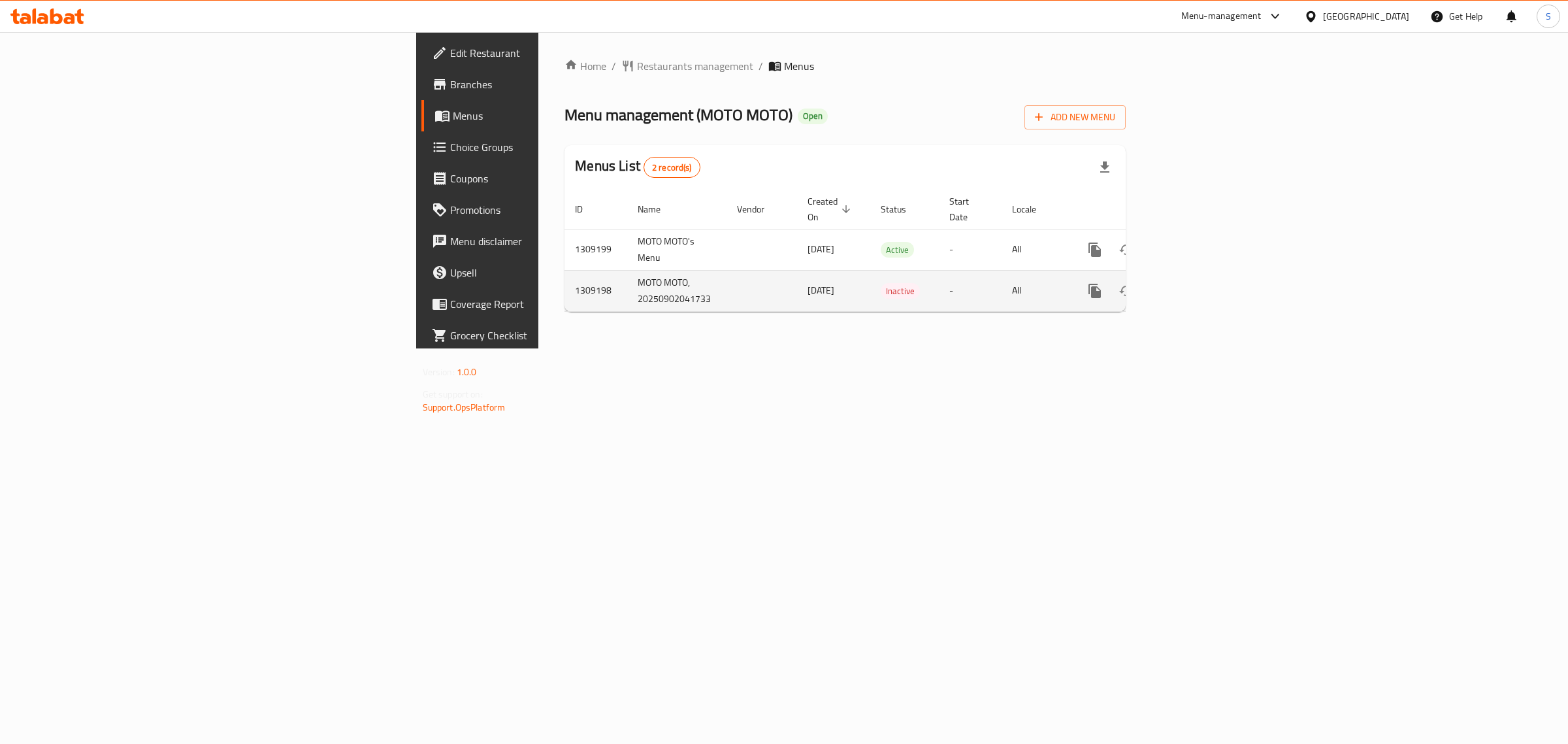
click at [1205, 275] on link "enhanced table" at bounding box center [1189, 291] width 31 height 31
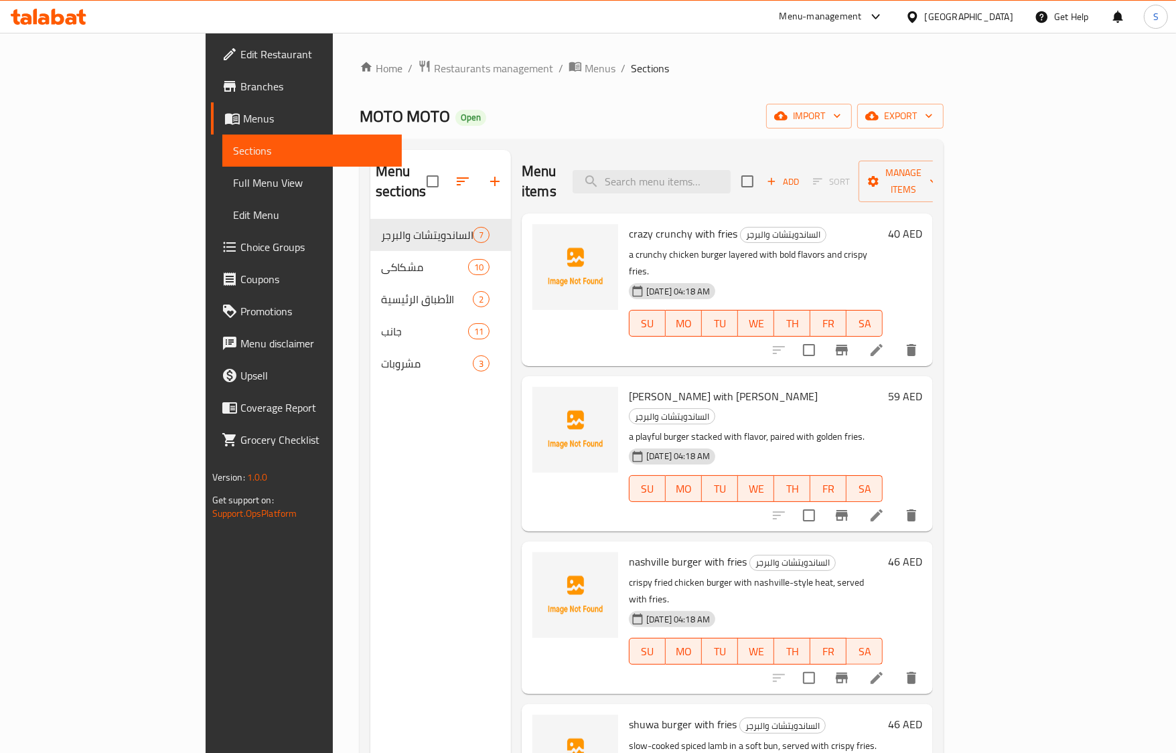
click at [370, 566] on div "Menu sections الساندويتشات والبرجر 7 مشكاكي 10 الأطباق الرئيسية 2 جانب 11 مشروب…" at bounding box center [440, 526] width 141 height 753
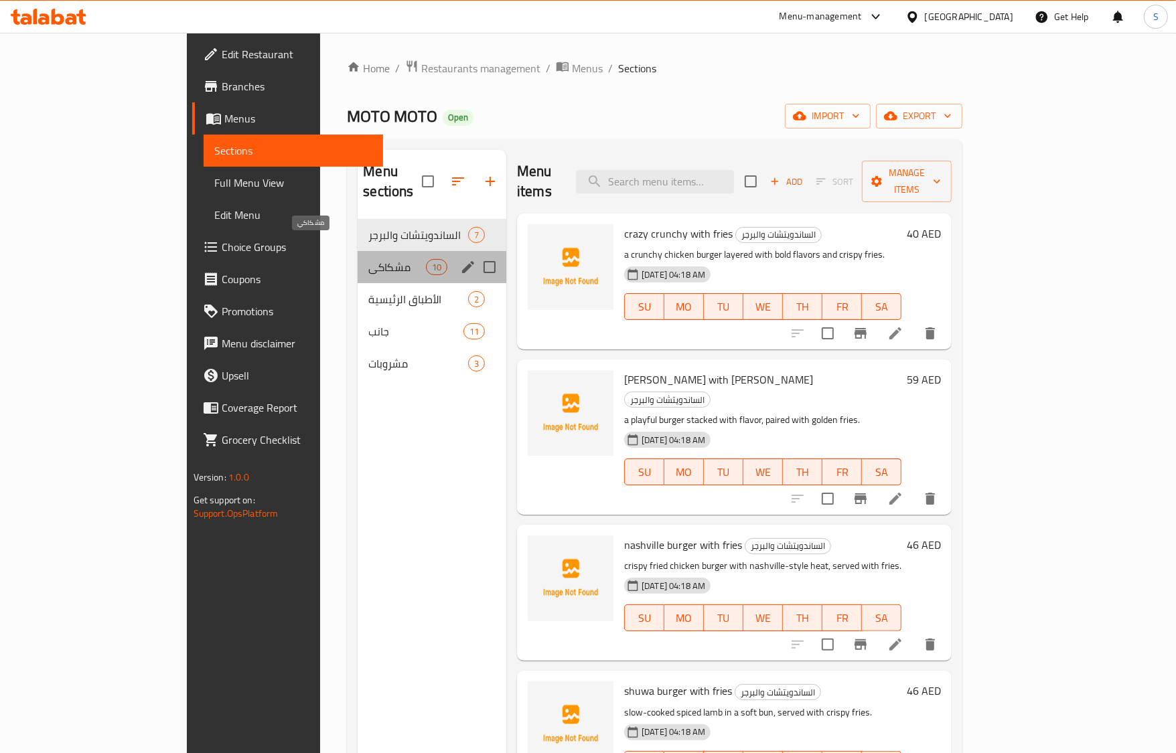
click at [368, 259] on span "مشكاكي" at bounding box center [396, 267] width 57 height 16
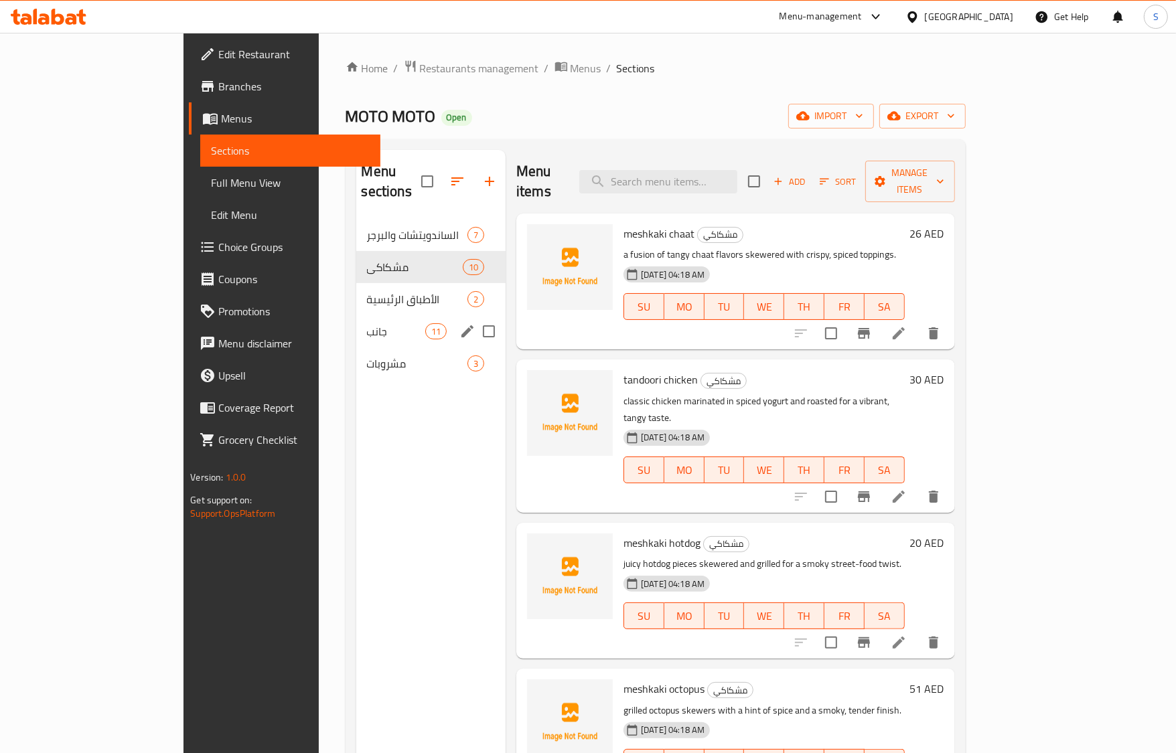
click at [356, 315] on div "جانب 11" at bounding box center [431, 331] width 150 height 32
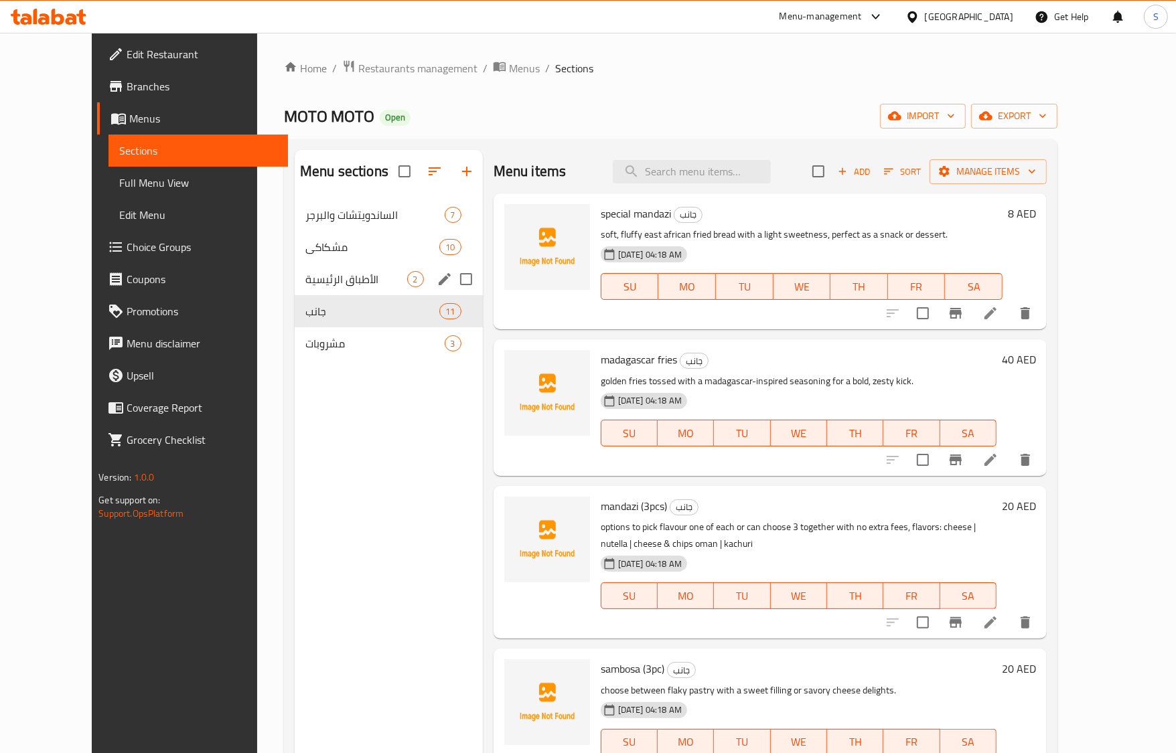
click at [295, 265] on div "الأطباق الرئيسية 2" at bounding box center [389, 279] width 188 height 32
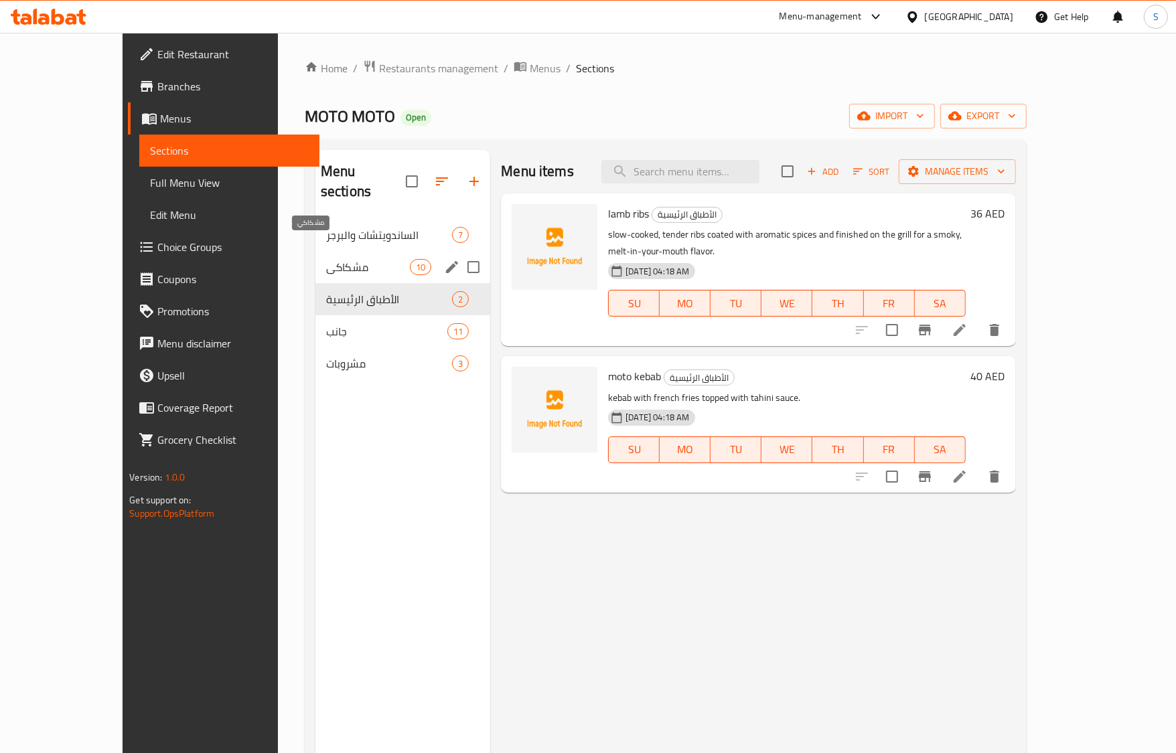
click at [326, 259] on span "مشكاكي" at bounding box center [368, 267] width 84 height 16
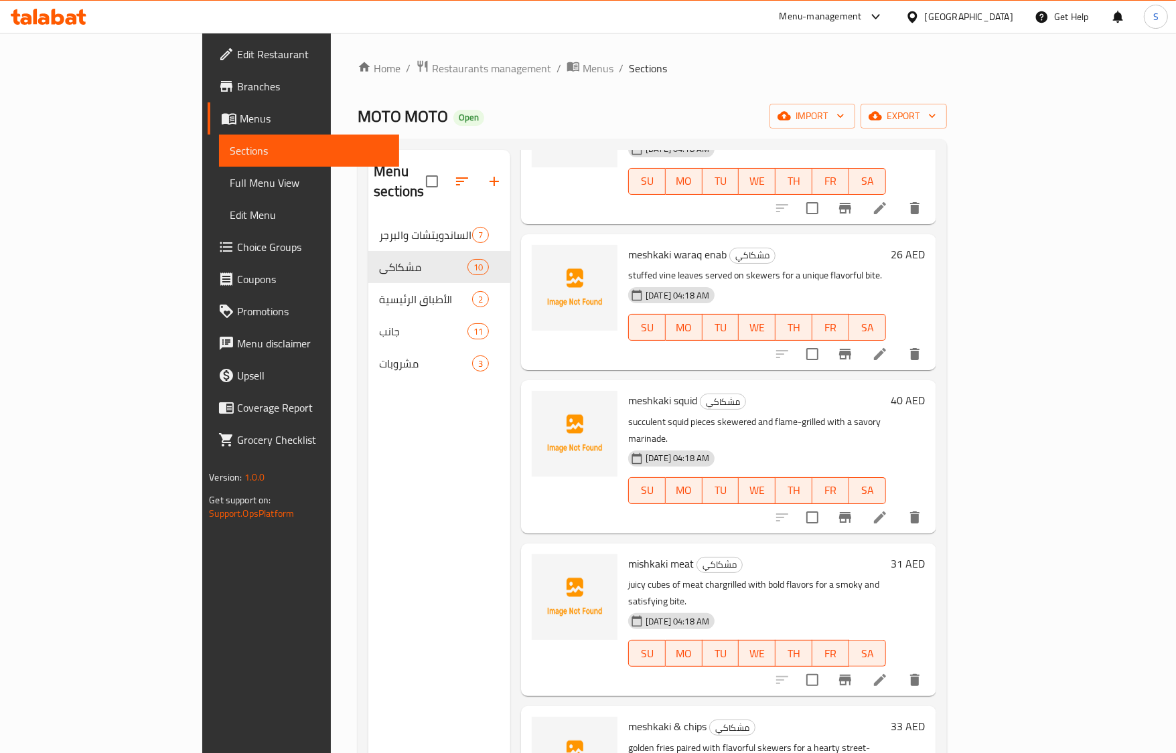
scroll to position [742, 0]
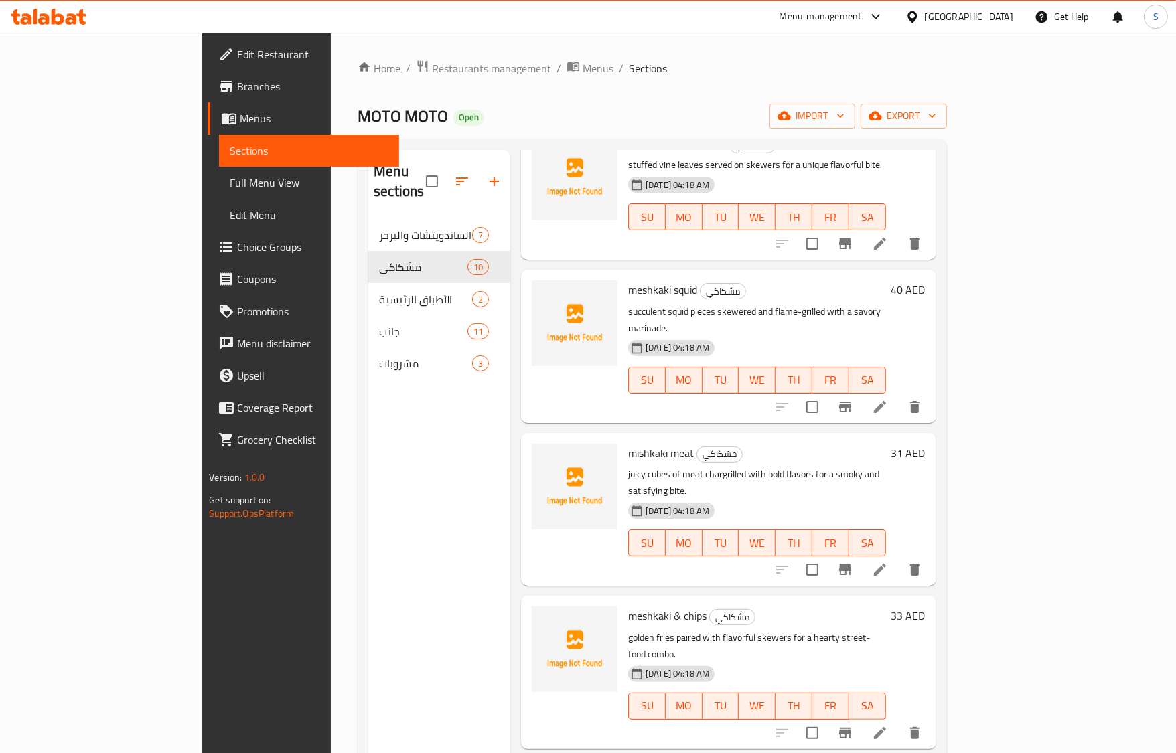
click at [628, 606] on span "meshkaki & chips" at bounding box center [667, 616] width 78 height 20
copy span "meshkaki"
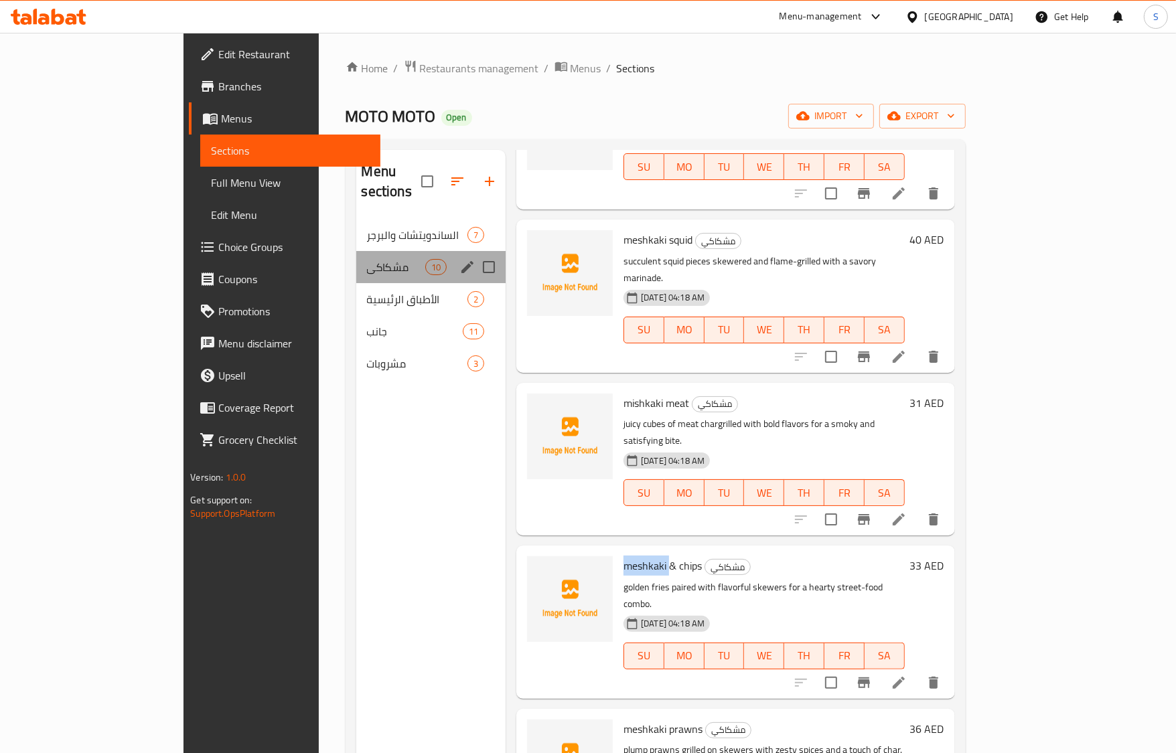
click at [356, 251] on div "مشكاكي 10" at bounding box center [431, 267] width 150 height 32
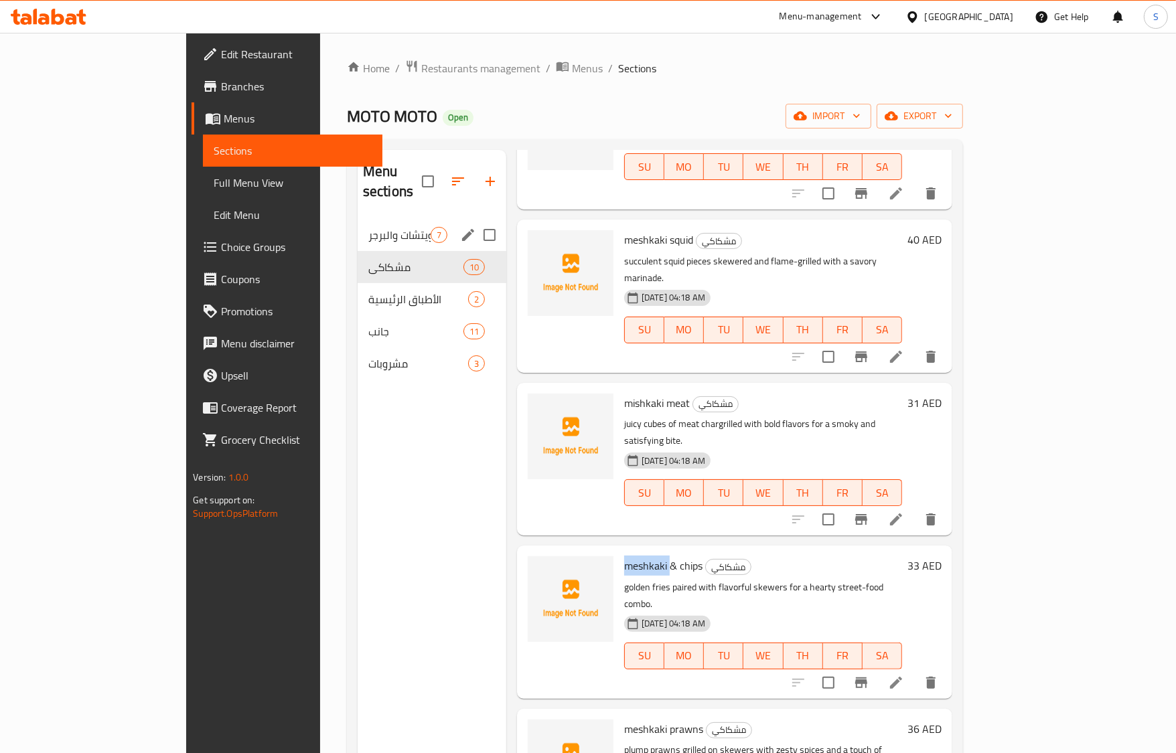
click at [358, 223] on div "الساندويتشات والبرجر 7" at bounding box center [432, 235] width 149 height 32
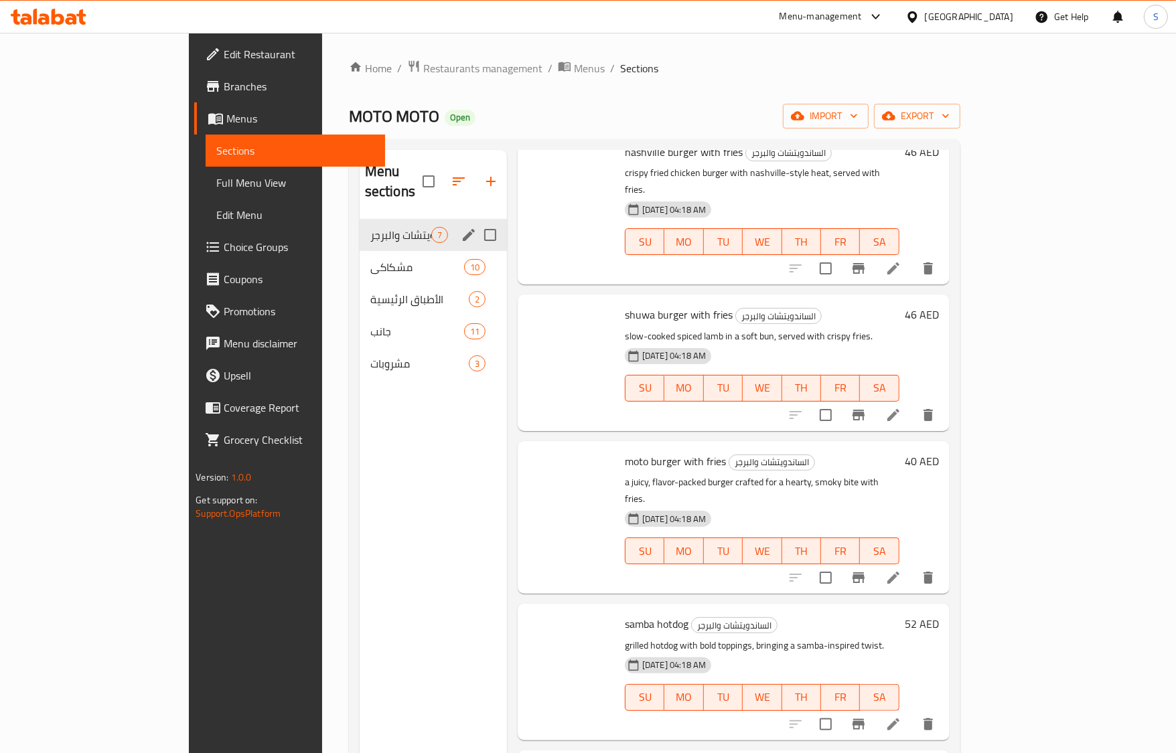
scroll to position [303, 0]
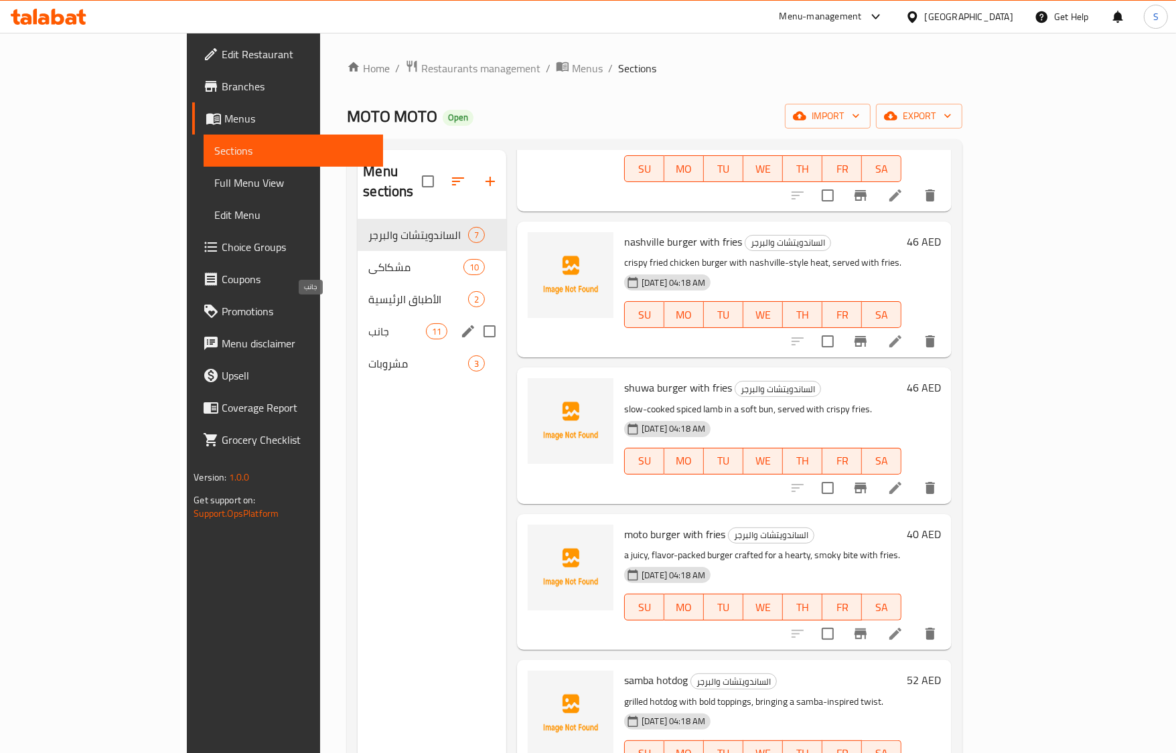
click at [368, 323] on span "جانب" at bounding box center [396, 331] width 57 height 16
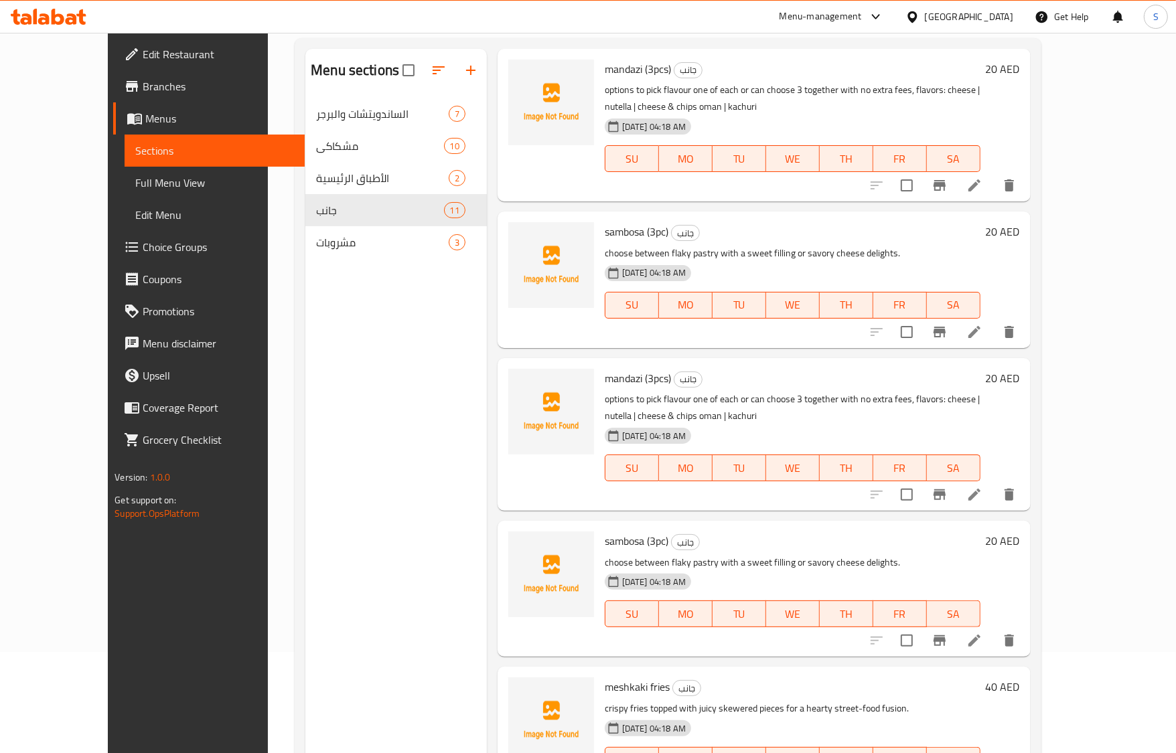
scroll to position [188, 0]
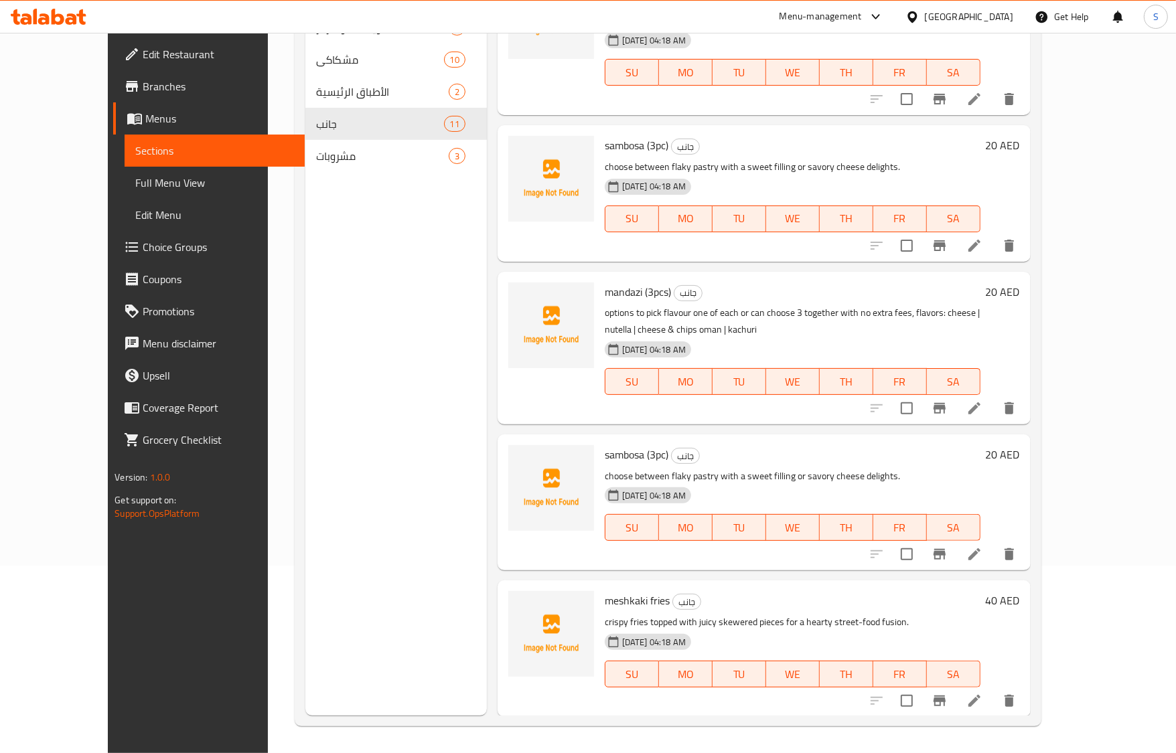
click at [605, 293] on span "mandazi (3pcs)" at bounding box center [638, 292] width 66 height 20
copy span "mandazi"
click at [143, 50] on span "Edit Restaurant" at bounding box center [218, 54] width 151 height 16
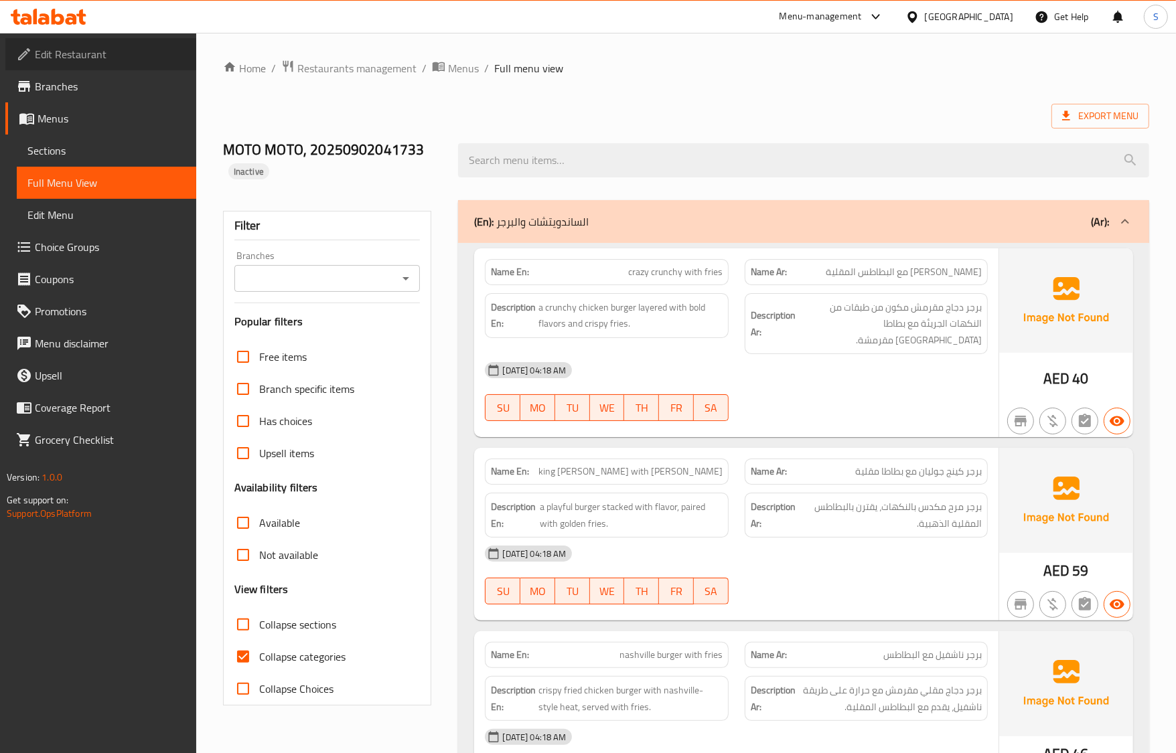
click at [100, 50] on span "Edit Restaurant" at bounding box center [110, 54] width 151 height 16
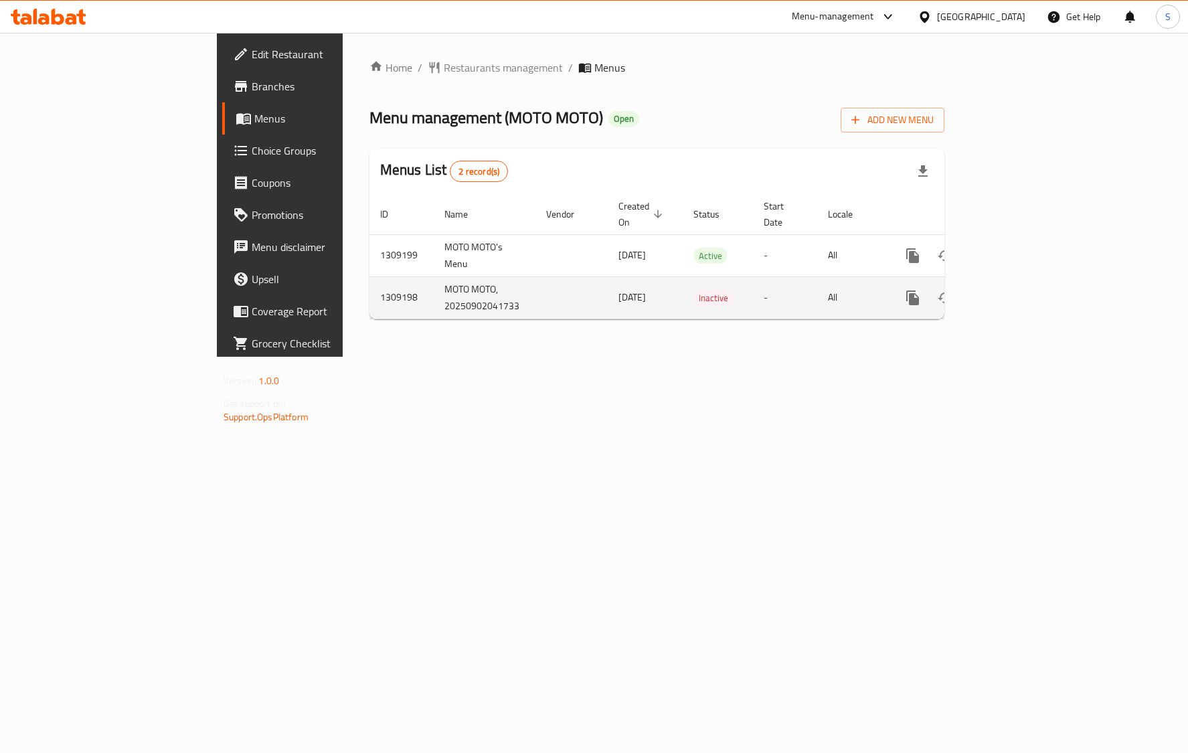
click at [1016, 292] on icon "enhanced table" at bounding box center [1010, 298] width 12 height 12
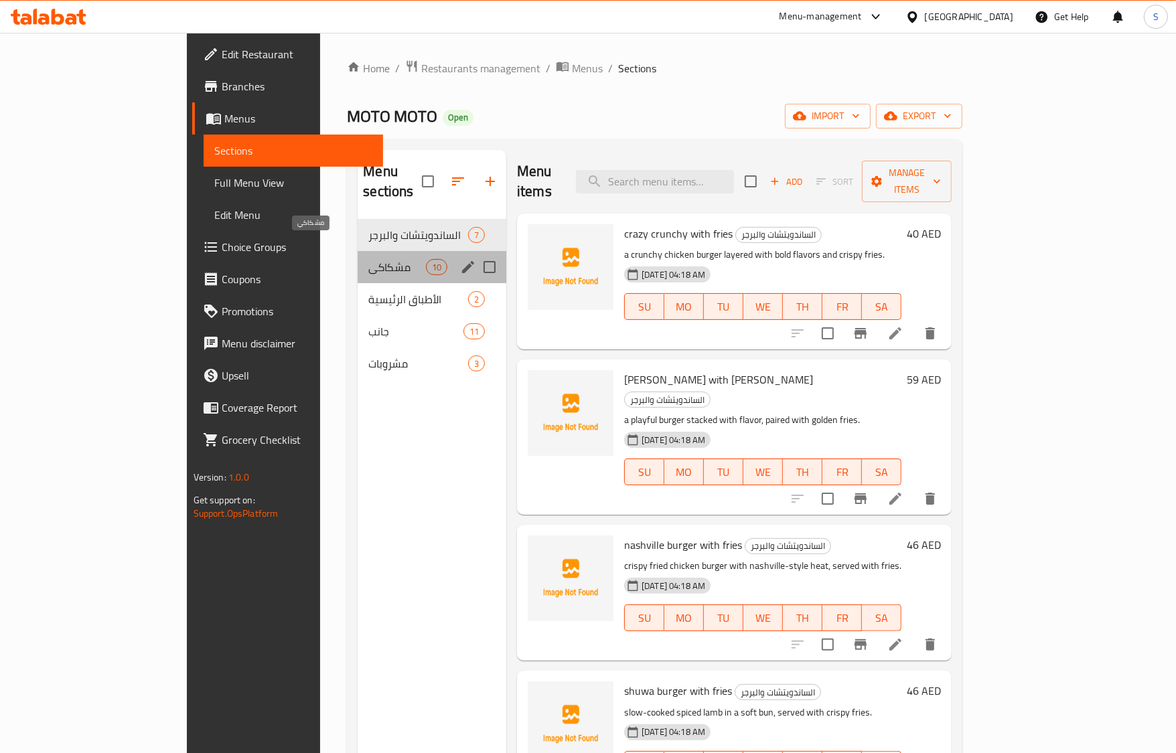
click at [368, 259] on span "مشكاكي" at bounding box center [396, 267] width 57 height 16
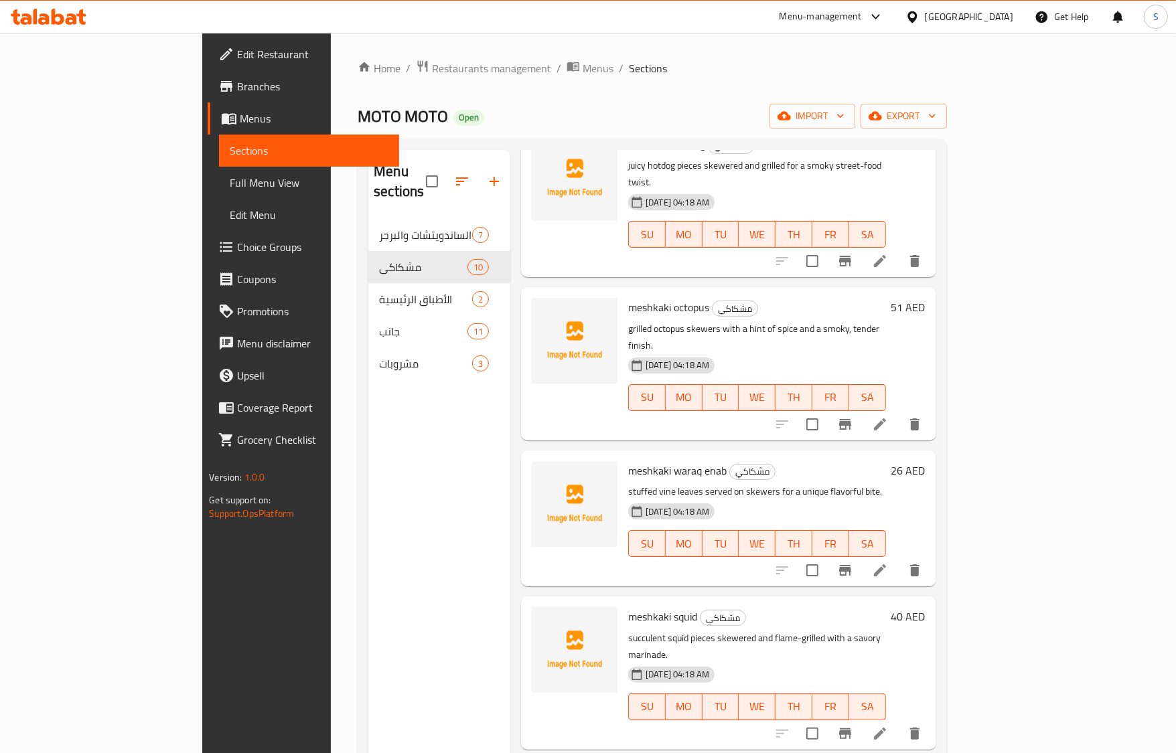
scroll to position [418, 0]
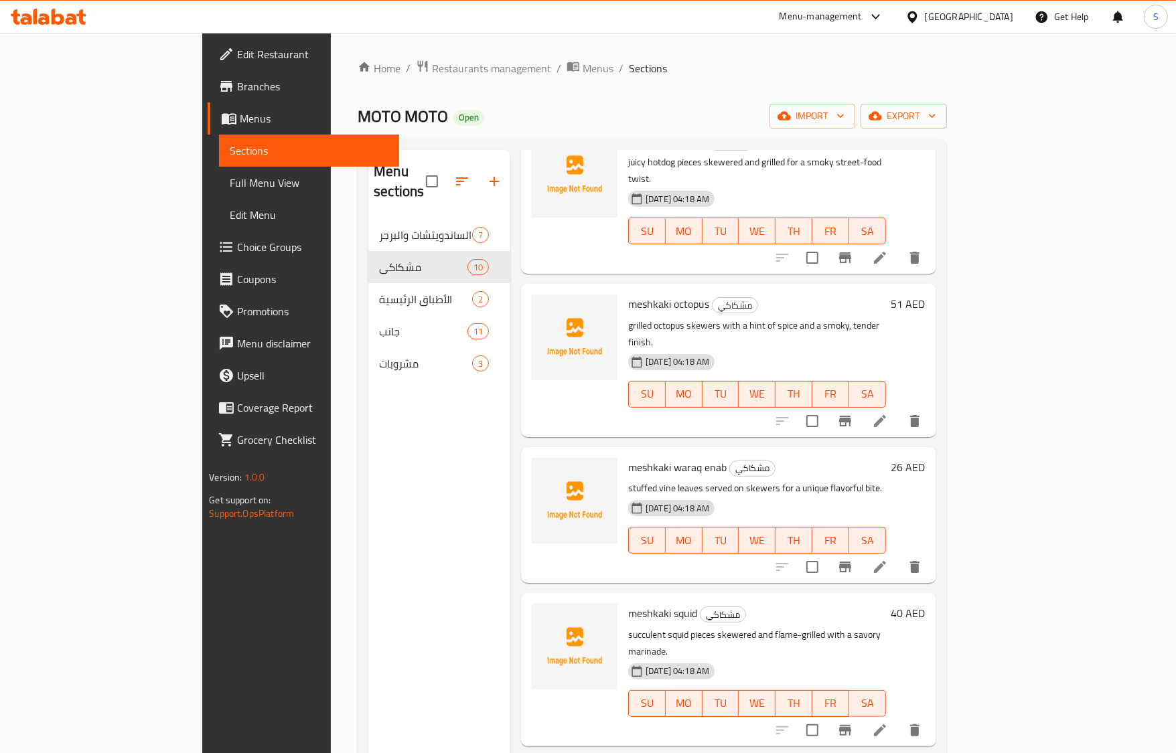
click at [628, 457] on span "meshkaki waraq enab" at bounding box center [677, 467] width 98 height 20
copy span "meshkaki"
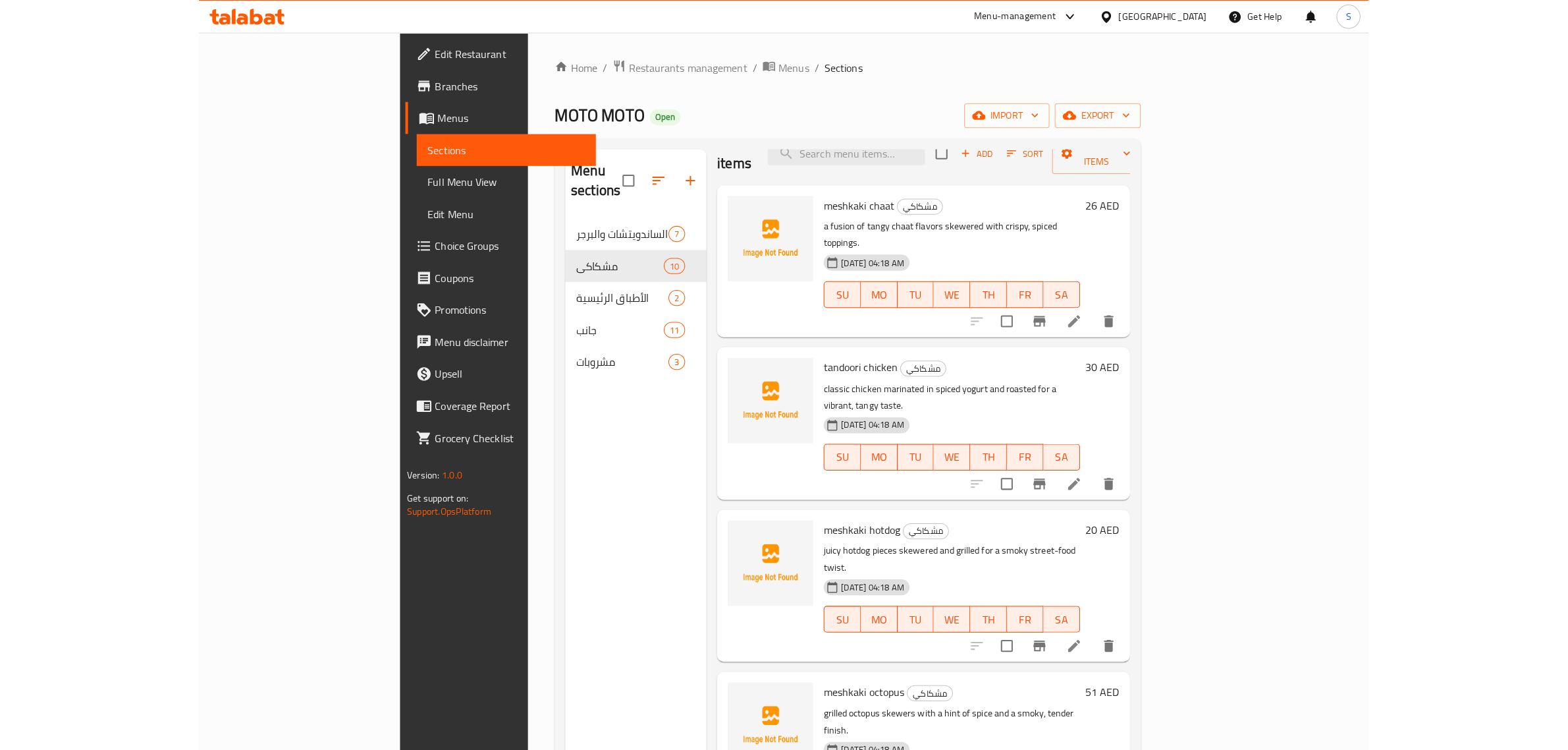
scroll to position [0, 0]
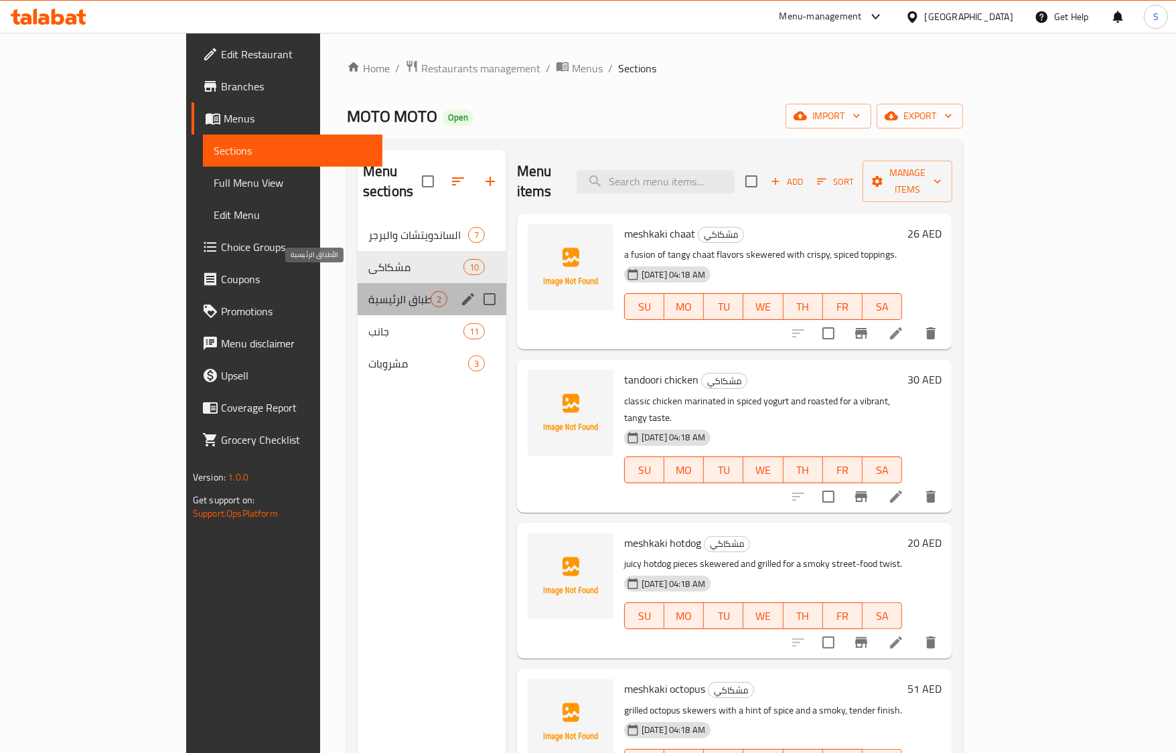
click at [368, 291] on span "الأطباق الرئيسية" at bounding box center [399, 299] width 62 height 16
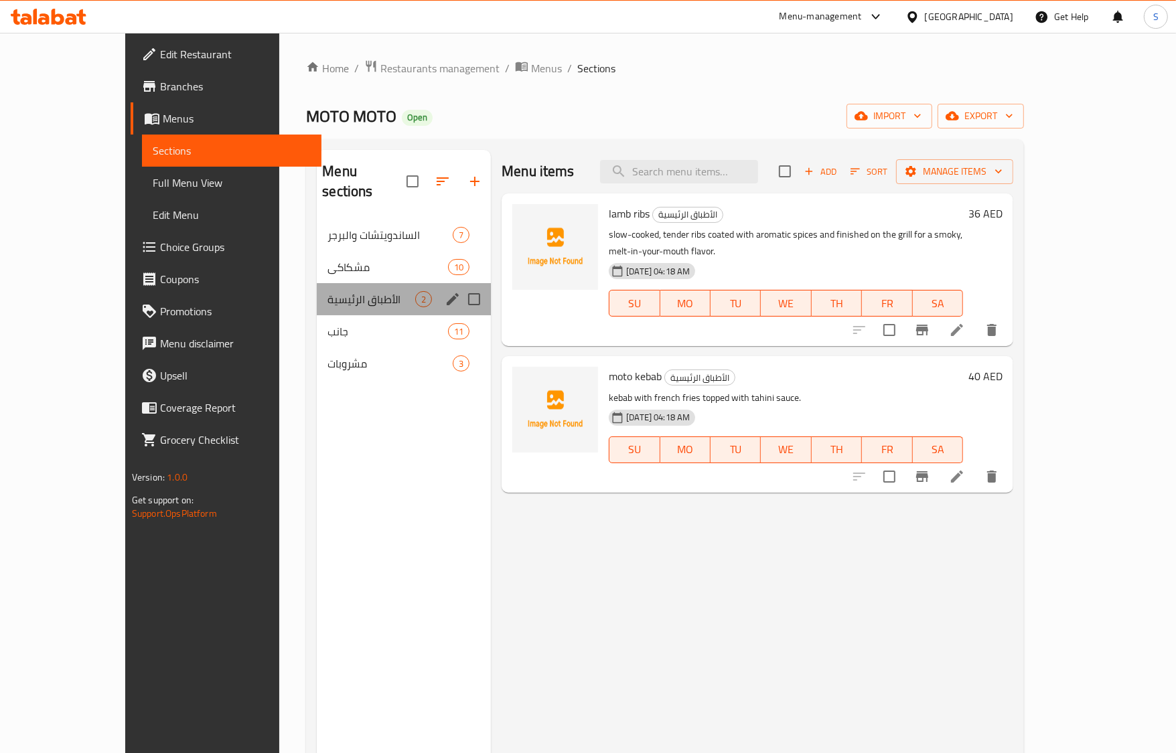
click at [319, 292] on div "الأطباق الرئيسية 2" at bounding box center [404, 299] width 174 height 32
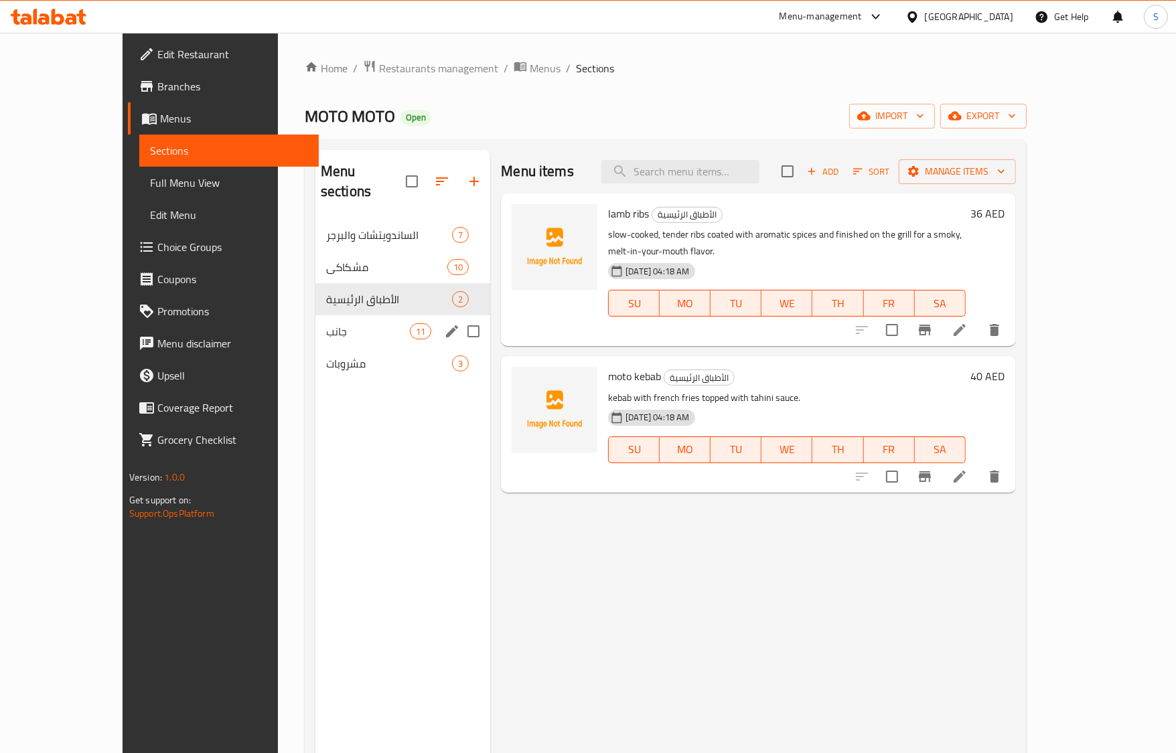
click at [326, 323] on span "جانب" at bounding box center [368, 331] width 84 height 16
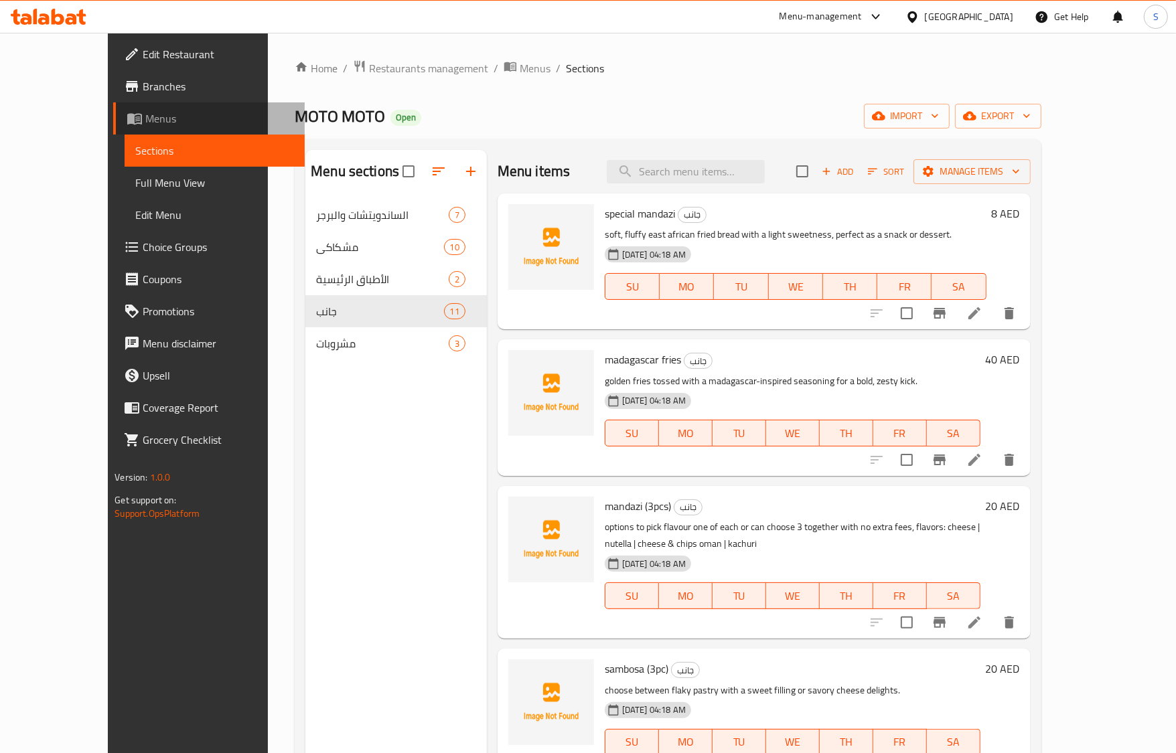
click at [145, 110] on span "Menus" at bounding box center [219, 118] width 148 height 16
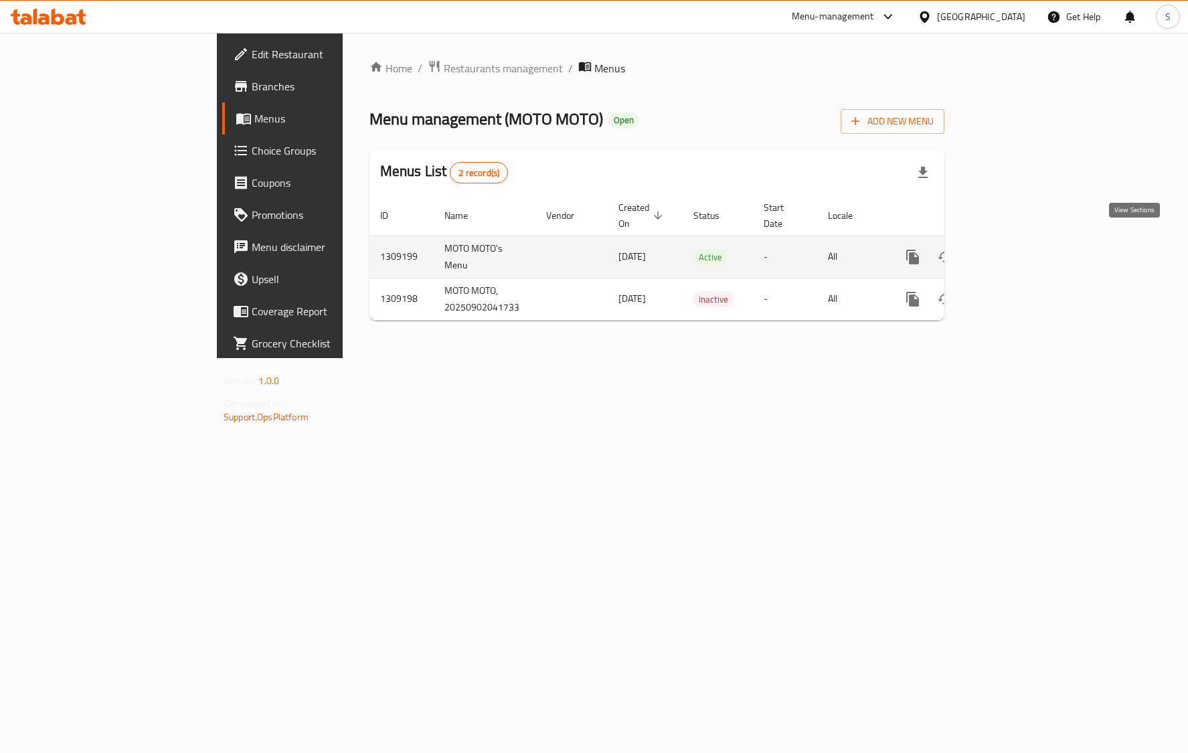
click at [1018, 249] on icon "enhanced table" at bounding box center [1010, 257] width 16 height 16
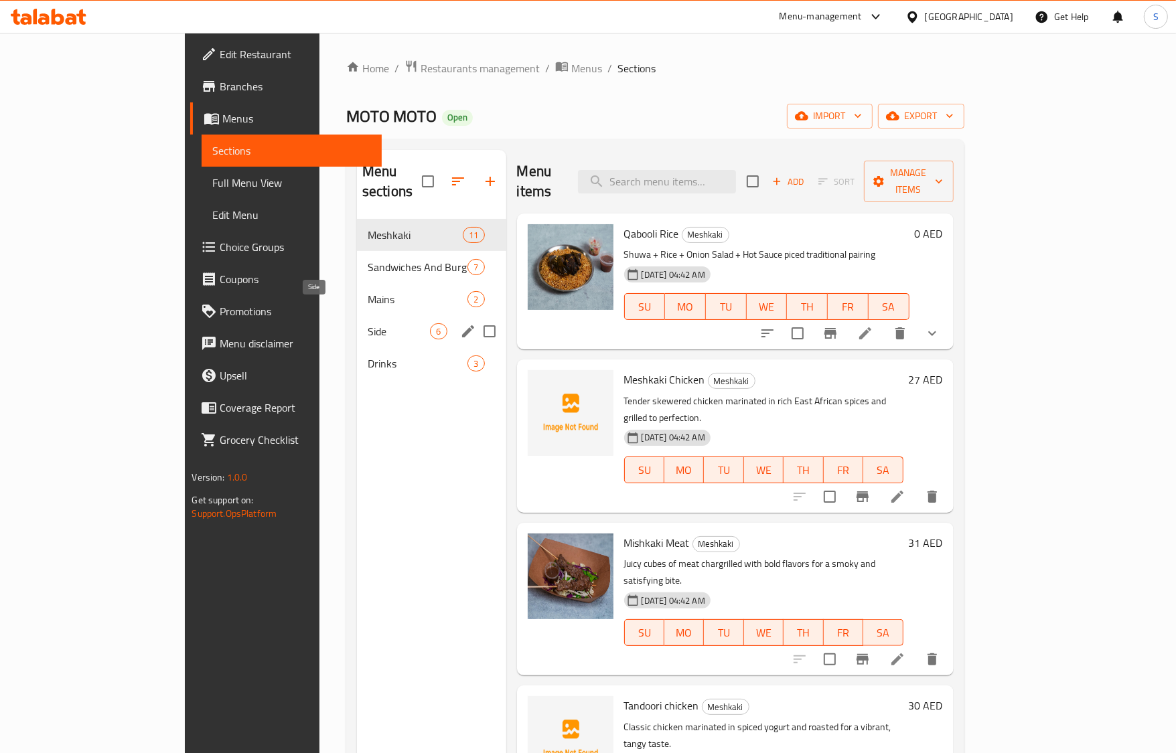
click at [368, 323] on span "Side" at bounding box center [399, 331] width 63 height 16
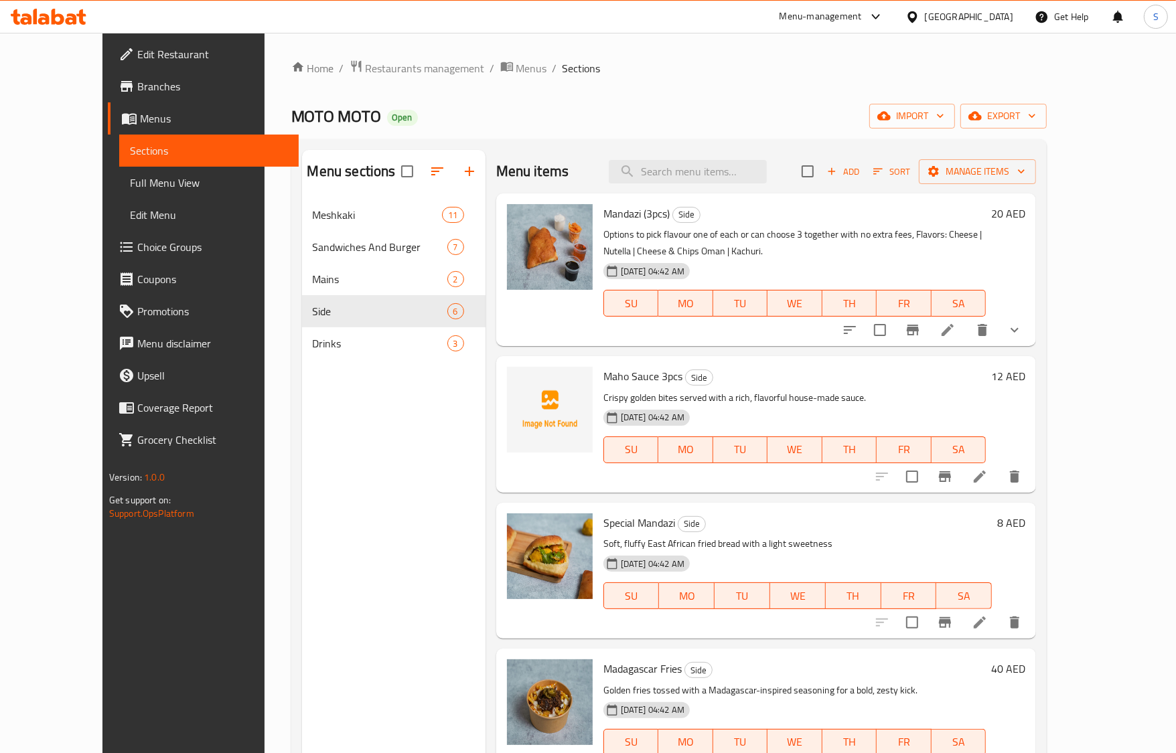
click at [140, 119] on span "Menus" at bounding box center [214, 118] width 148 height 16
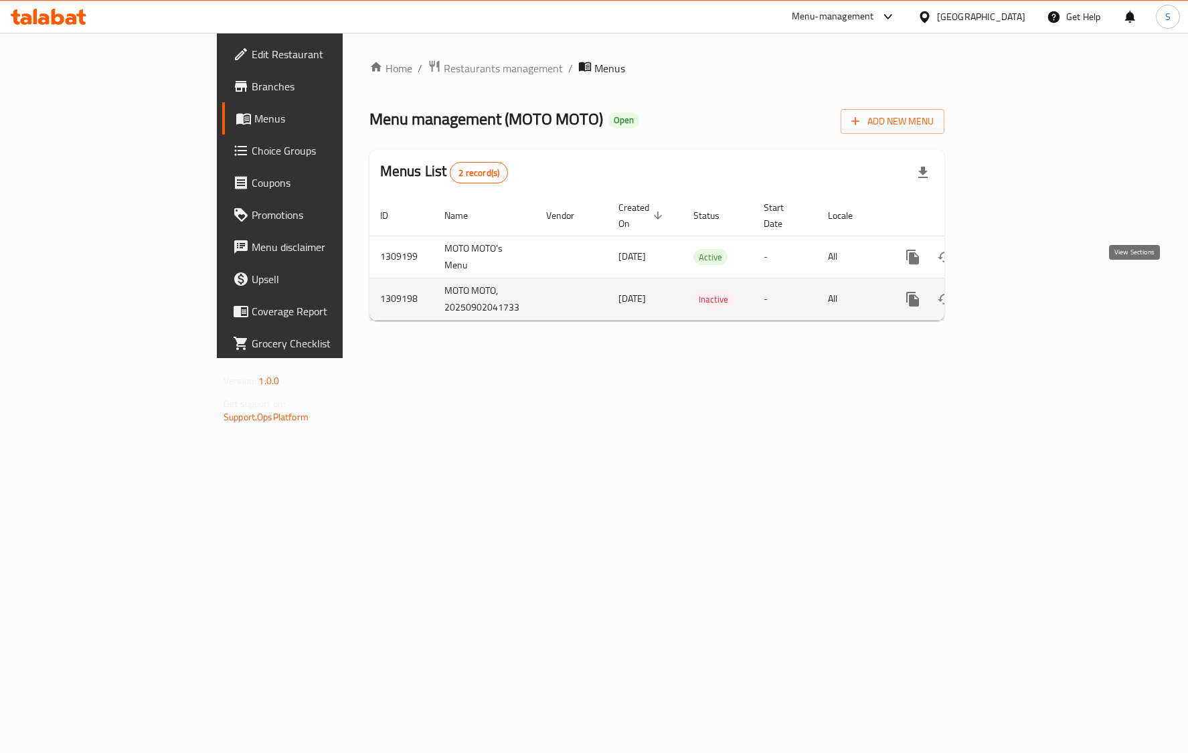
click at [1018, 291] on icon "enhanced table" at bounding box center [1010, 299] width 16 height 16
